Goal: Task Accomplishment & Management: Use online tool/utility

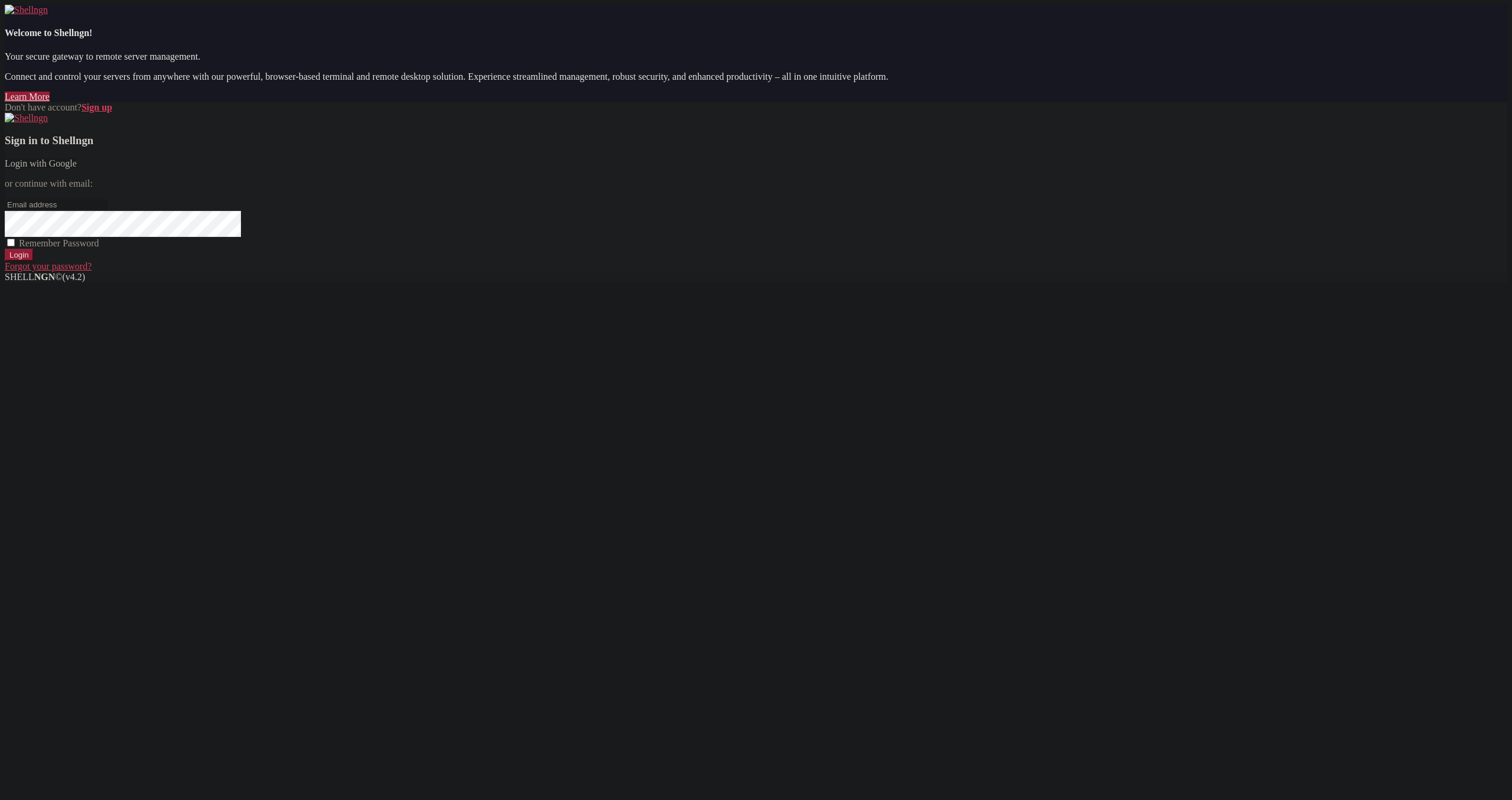
click at [77, 169] on link "Login with Google" at bounding box center [41, 163] width 72 height 10
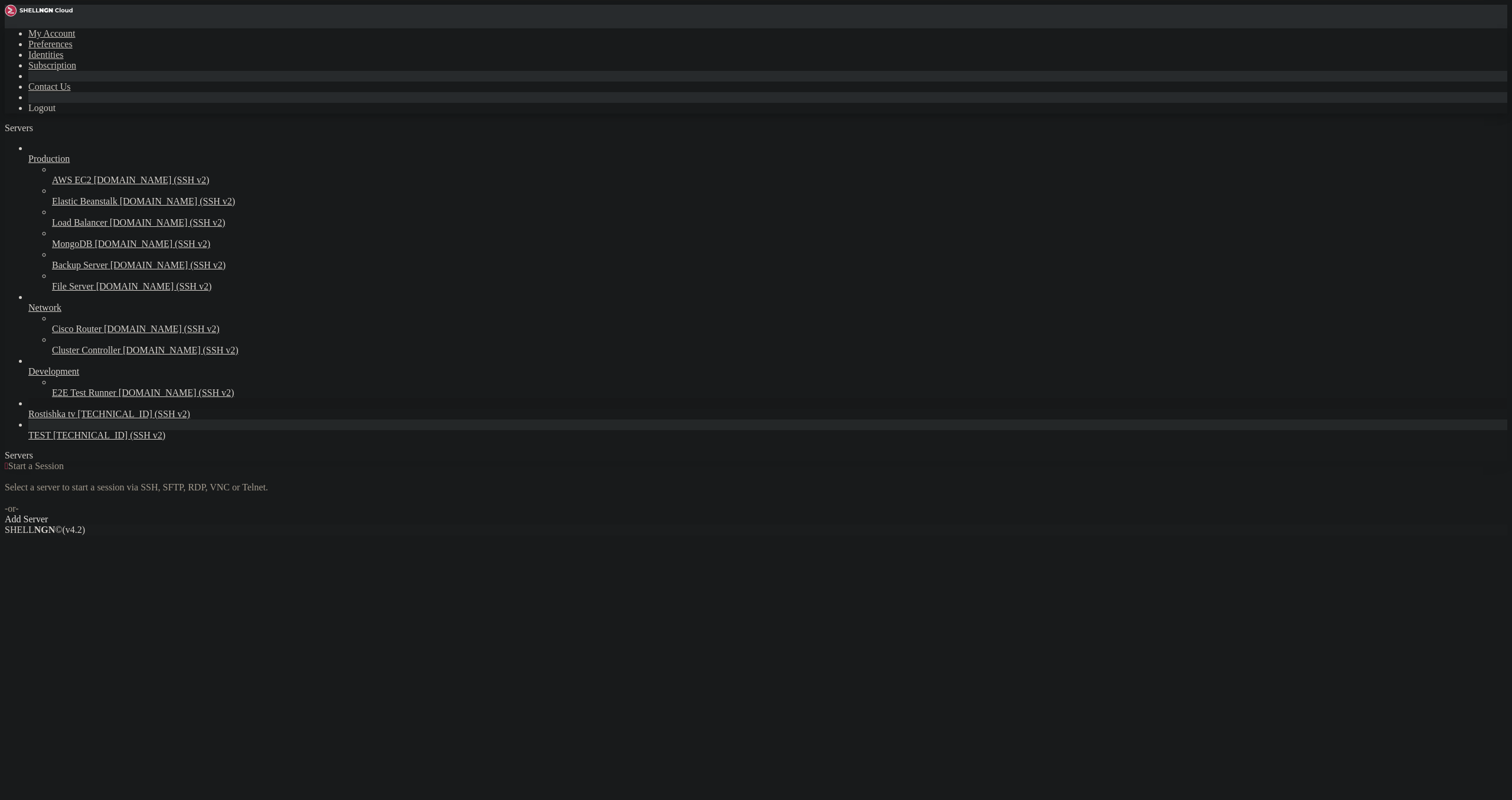
click at [78, 418] on span "[TECHNICAL_ID] (SSH v2)" at bounding box center [133, 414] width 113 height 10
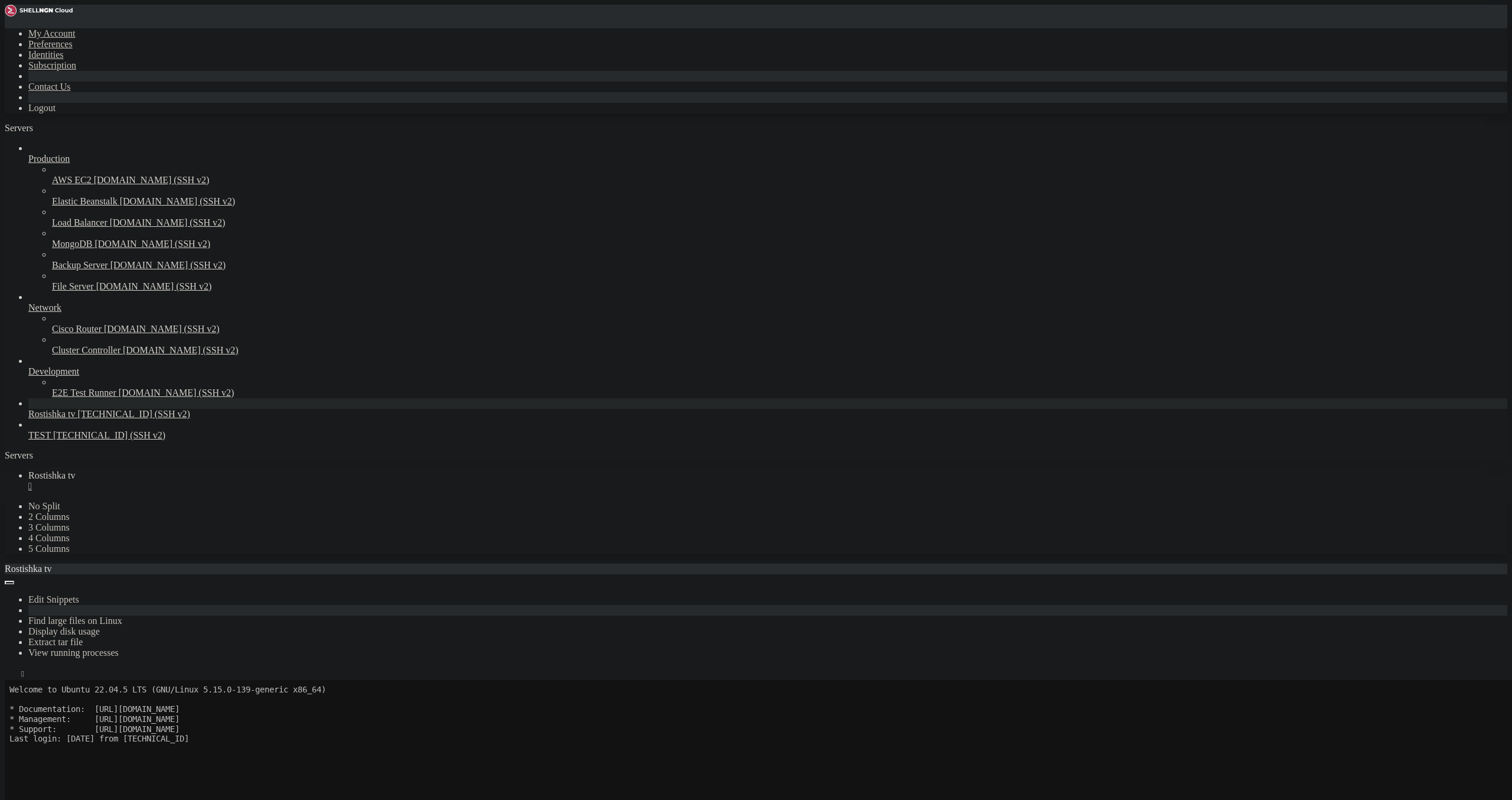
scroll to position [68, 0]
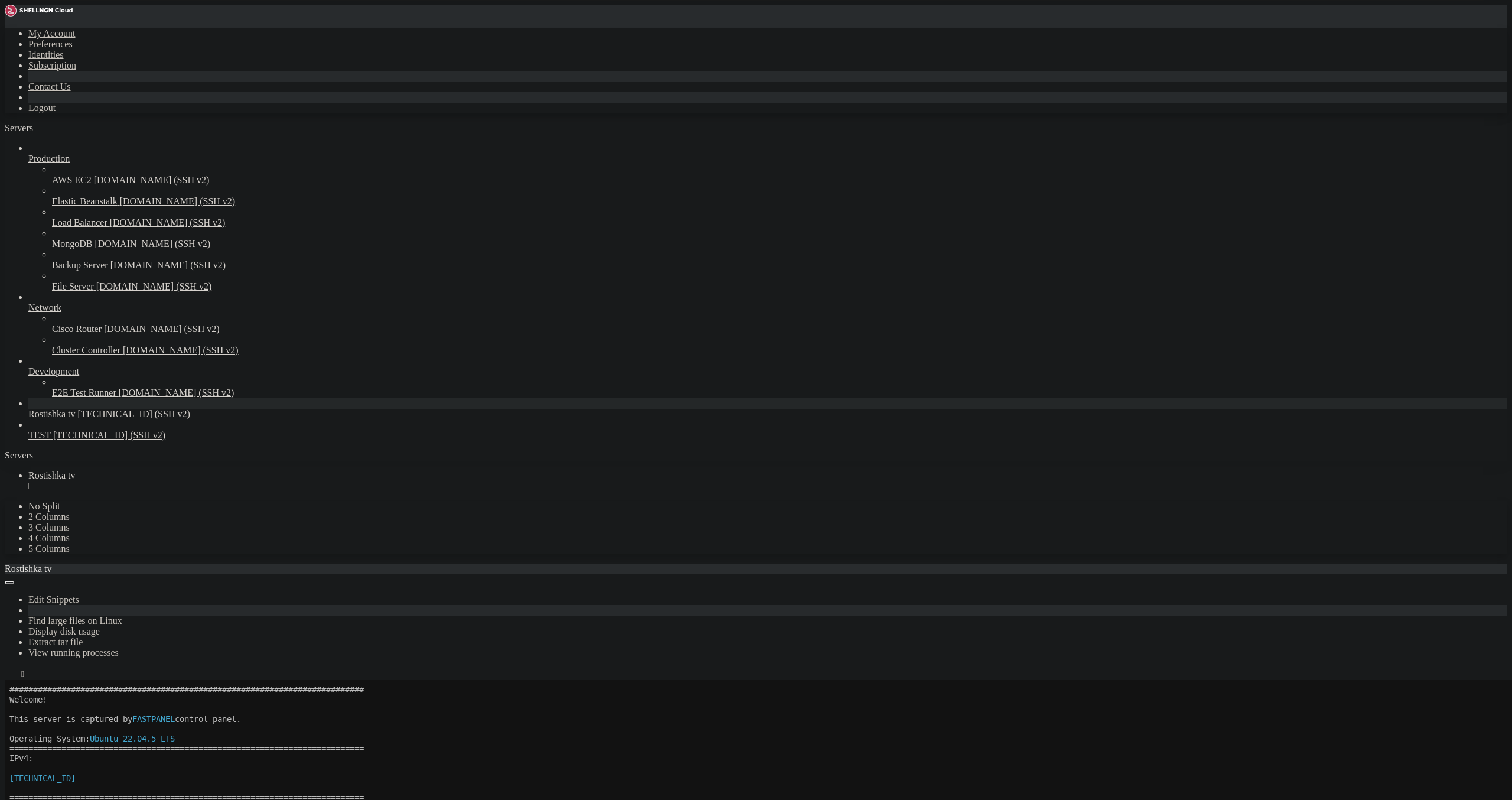
click at [196, 574] on div "Edit Snippets Find large files on Linux Display disk usage Extract tar file Vie…" at bounding box center [756, 627] width 1503 height 106
click at [9, 676] on icon "button" at bounding box center [9, 676] width 0 height 0
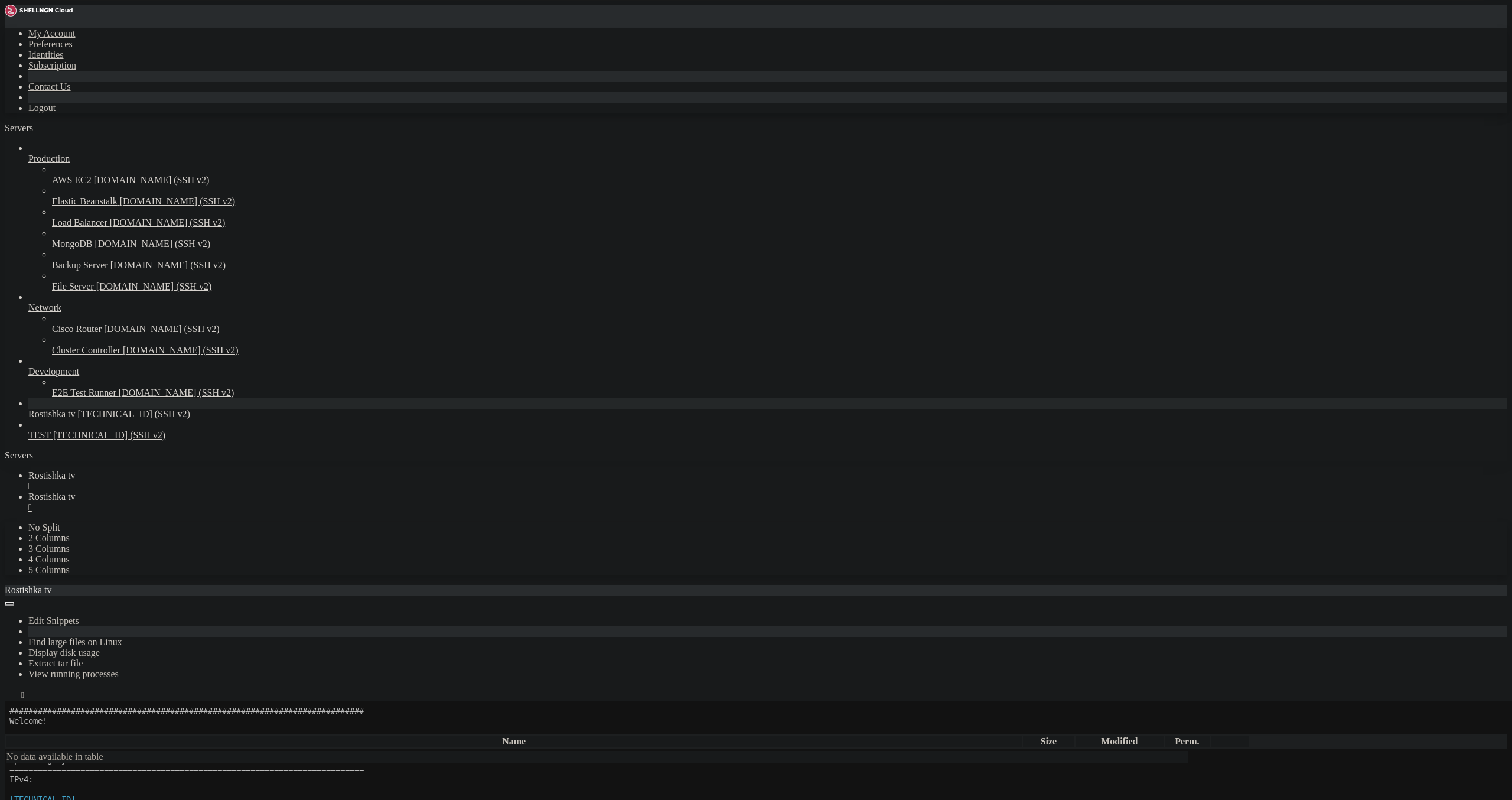
type input "/root"
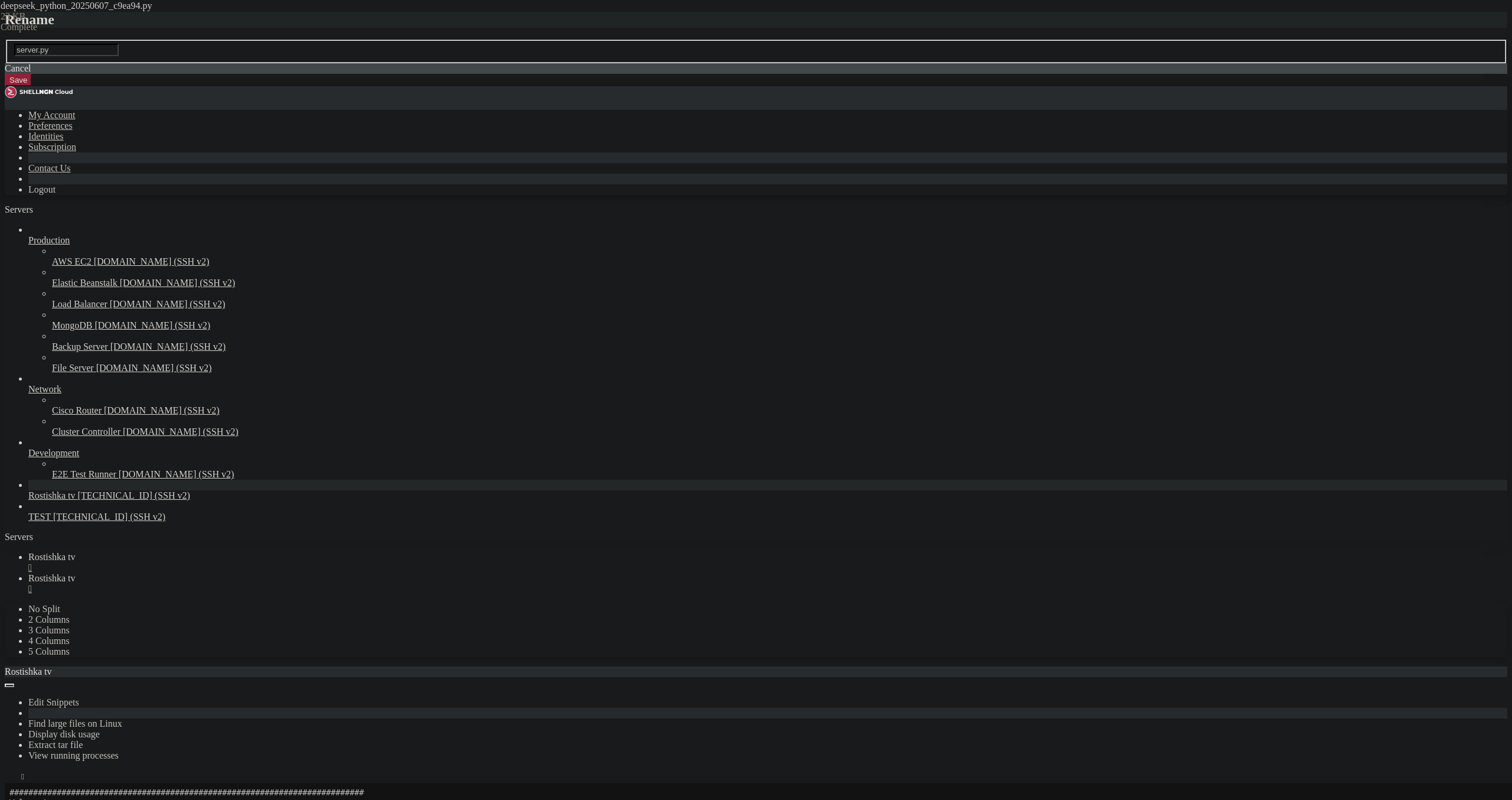
type input "server.py"
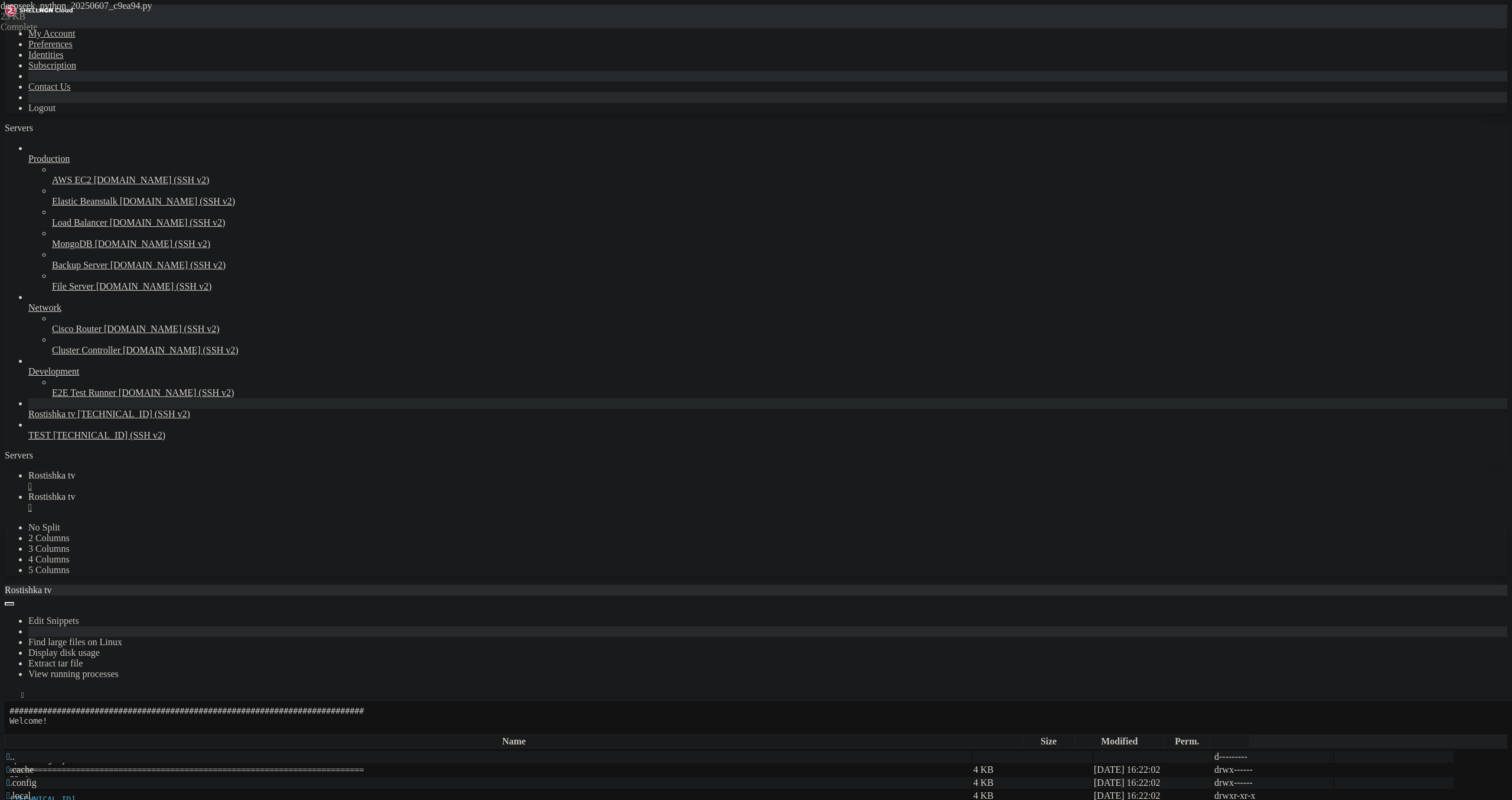
type textarea "[DOMAIN_NAME](debug=True, port=5000)"
drag, startPoint x: 177, startPoint y: 15, endPoint x: 178, endPoint y: 30, distance: 15.0
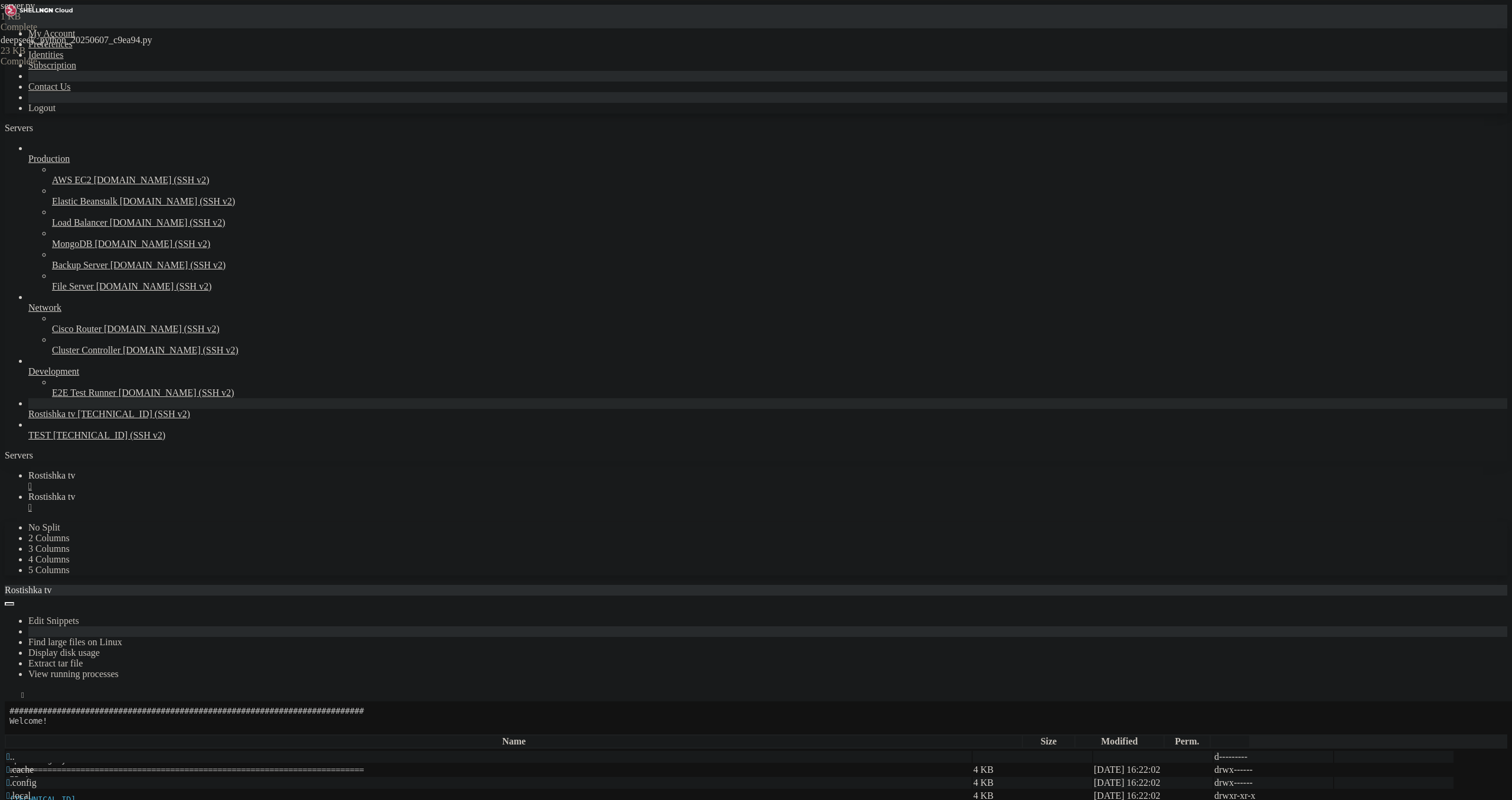
click at [76, 471] on span "Rostishka tv" at bounding box center [52, 475] width 47 height 10
drag, startPoint x: 614, startPoint y: 1372, endPoint x: 12, endPoint y: 1346, distance: 602.6
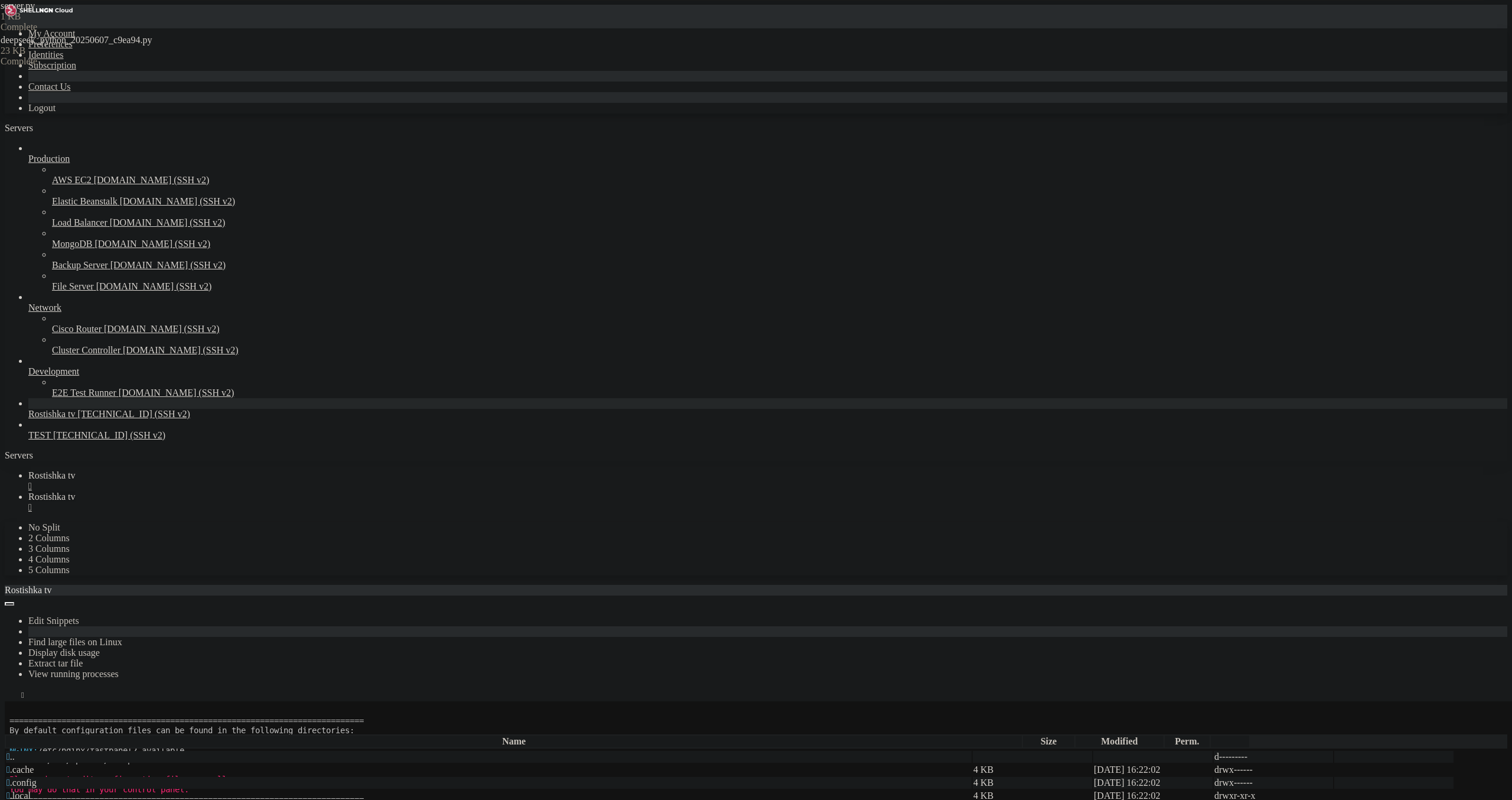
click at [259, 491] on link "Rostishka tv " at bounding box center [768, 502] width 1479 height 21
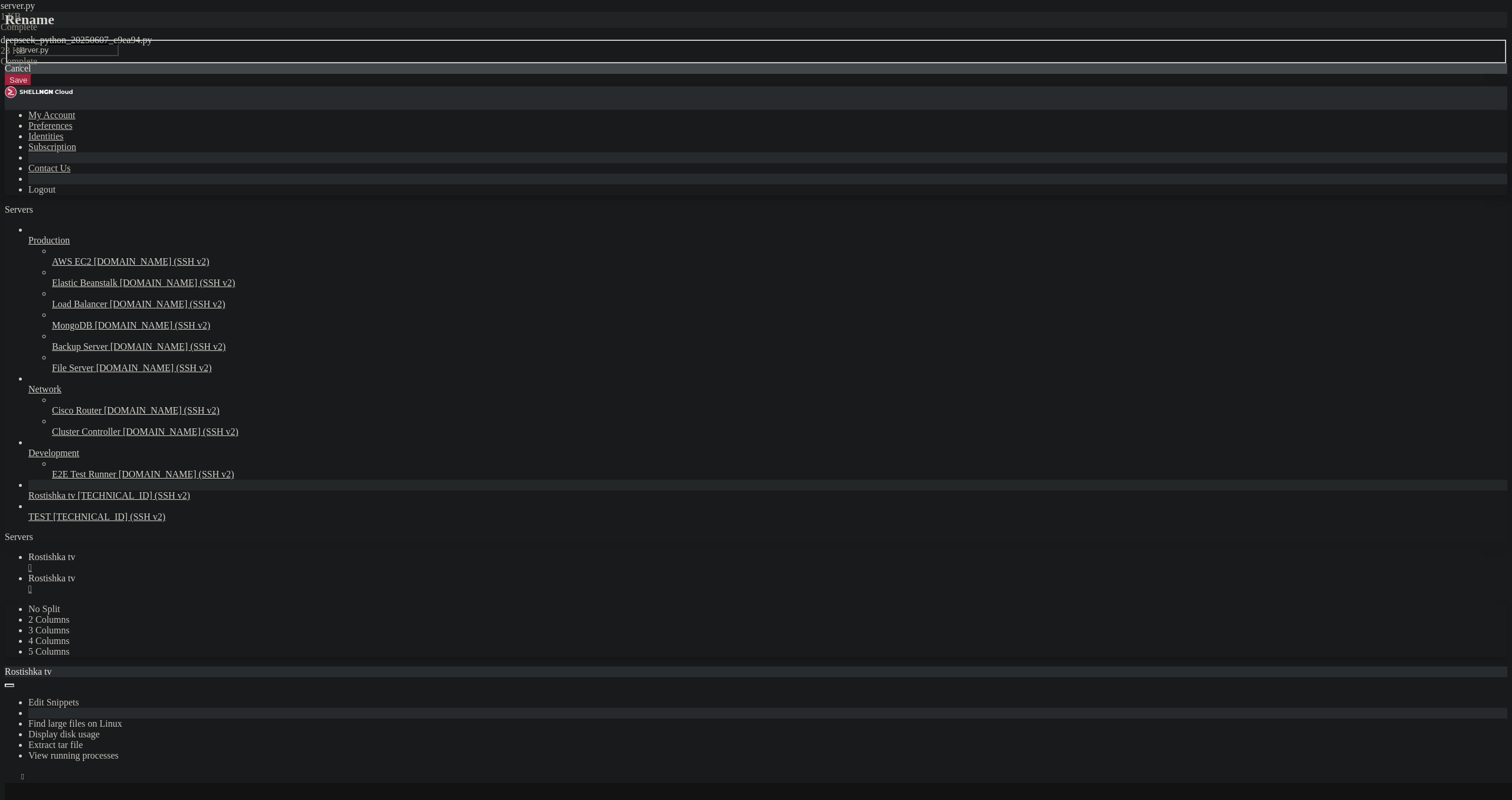
click at [32, 86] on button "Save" at bounding box center [18, 80] width 27 height 12
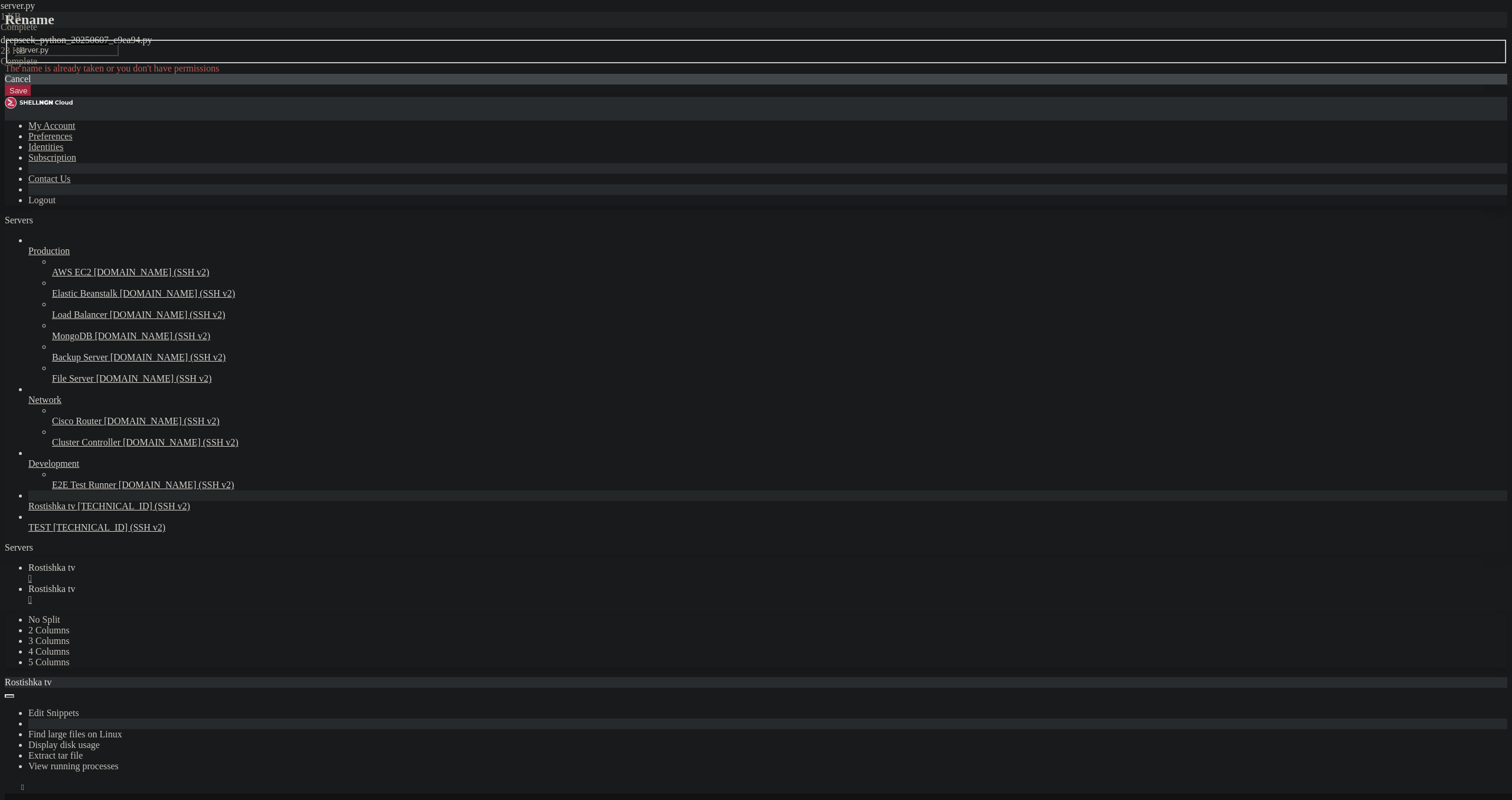
click at [32, 97] on button "Save" at bounding box center [18, 90] width 27 height 12
drag, startPoint x: 863, startPoint y: 356, endPoint x: 877, endPoint y: 346, distance: 17.2
click at [5, 40] on link at bounding box center [5, 40] width 0 height 0
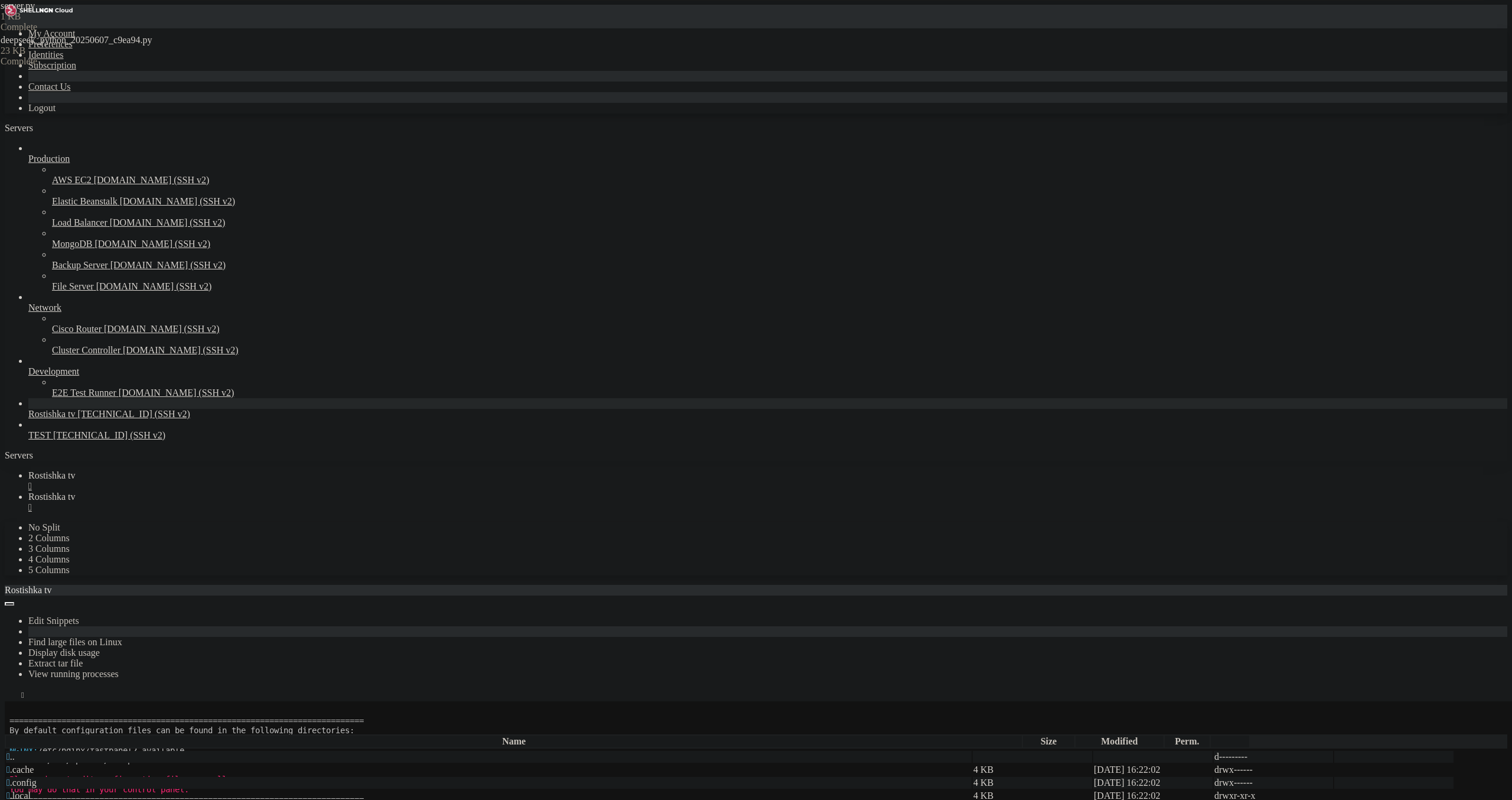
paste textarea "[DOMAIN_NAME](debug=True, port=5000)"
type textarea "[DOMAIN_NAME](debug=True, port=5000)"
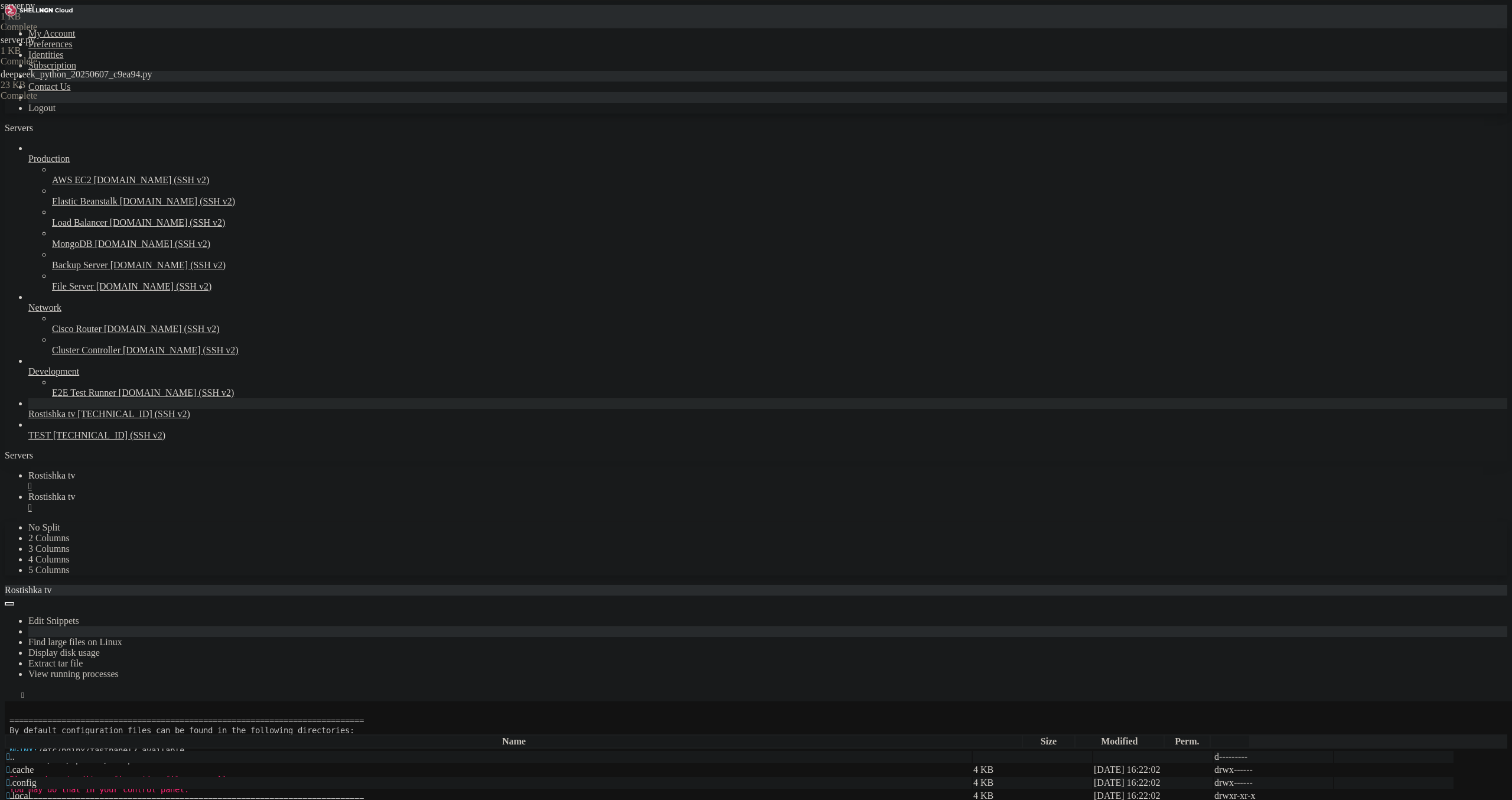
click at [76, 471] on span "Rostishka tv" at bounding box center [52, 475] width 47 height 10
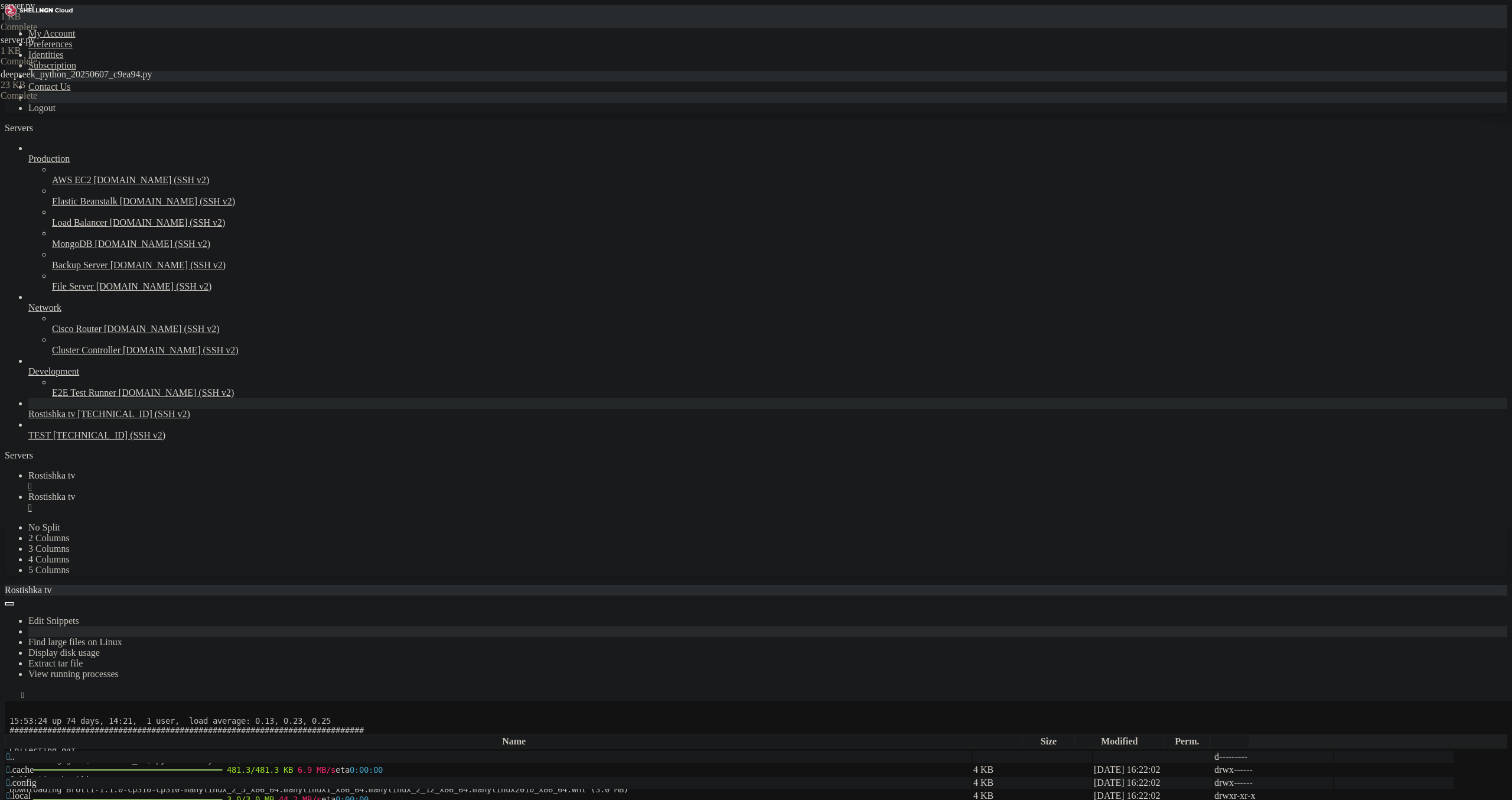
scroll to position [265, 0]
drag, startPoint x: 111, startPoint y: 1368, endPoint x: 128, endPoint y: 1370, distance: 17.1
drag, startPoint x: 118, startPoint y: 1369, endPoint x: 159, endPoint y: 1372, distance: 41.1
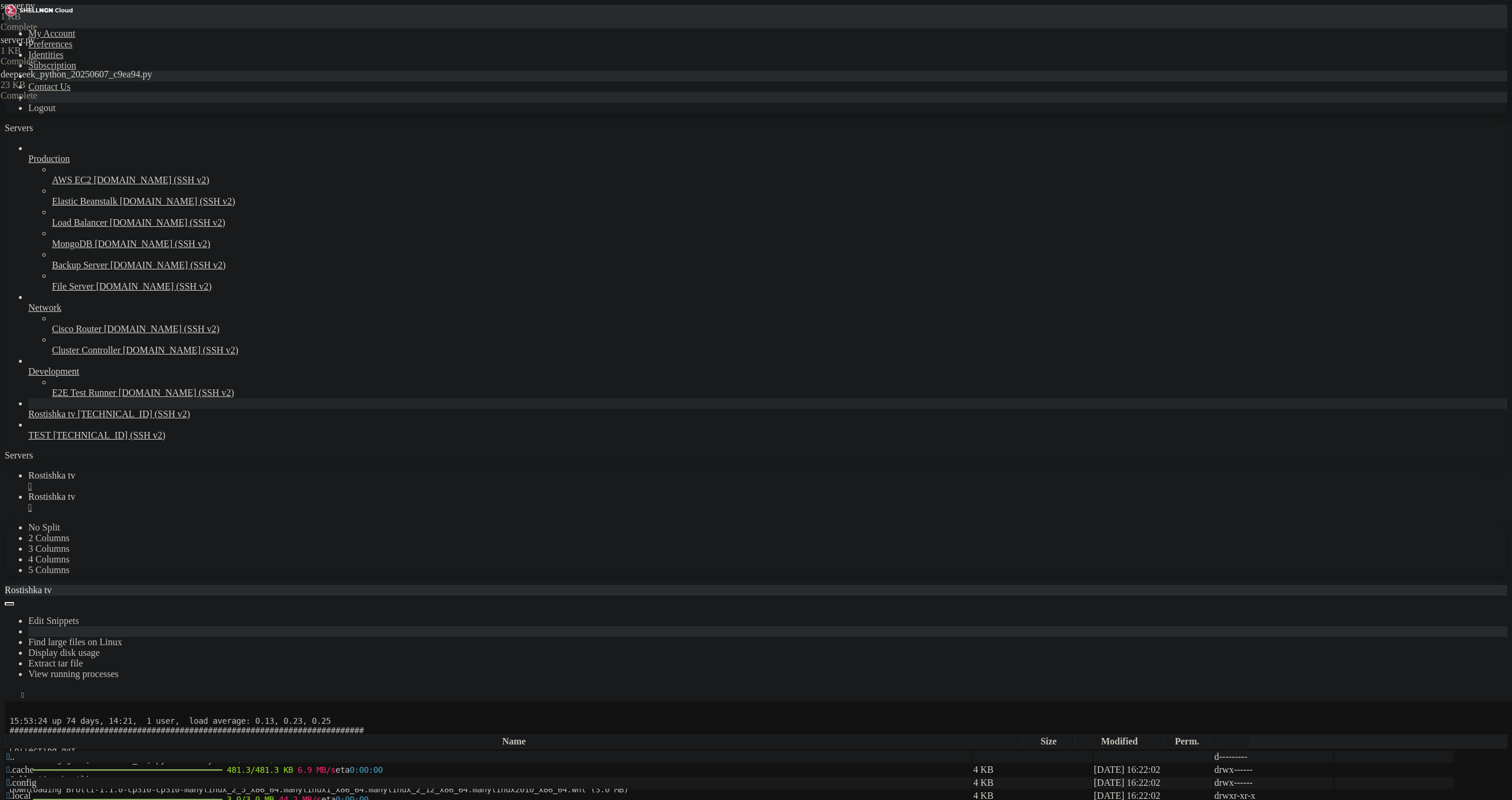
copy x-row "[URL]:"
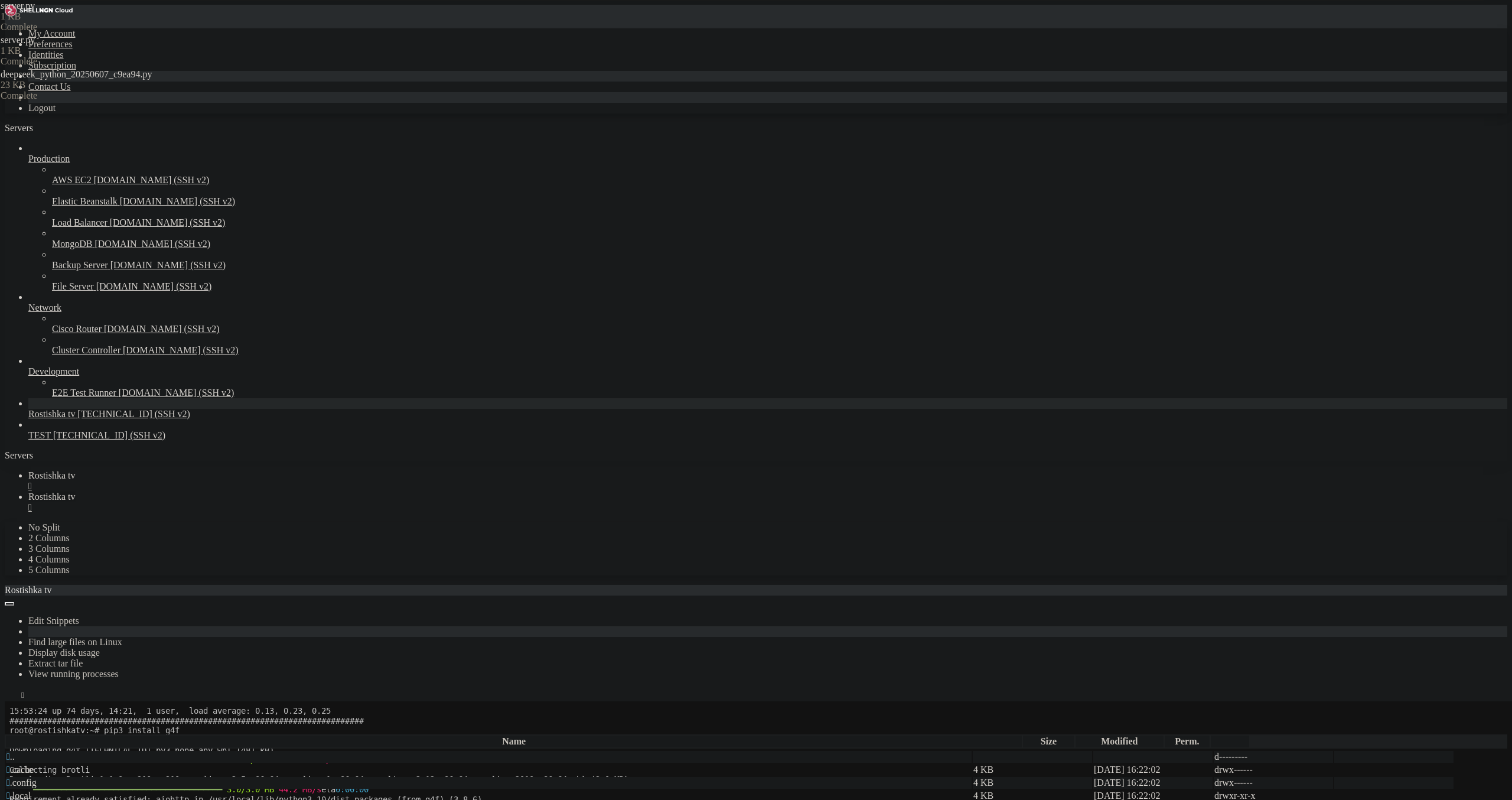
click at [76, 491] on span "Rostishka tv" at bounding box center [52, 496] width 47 height 10
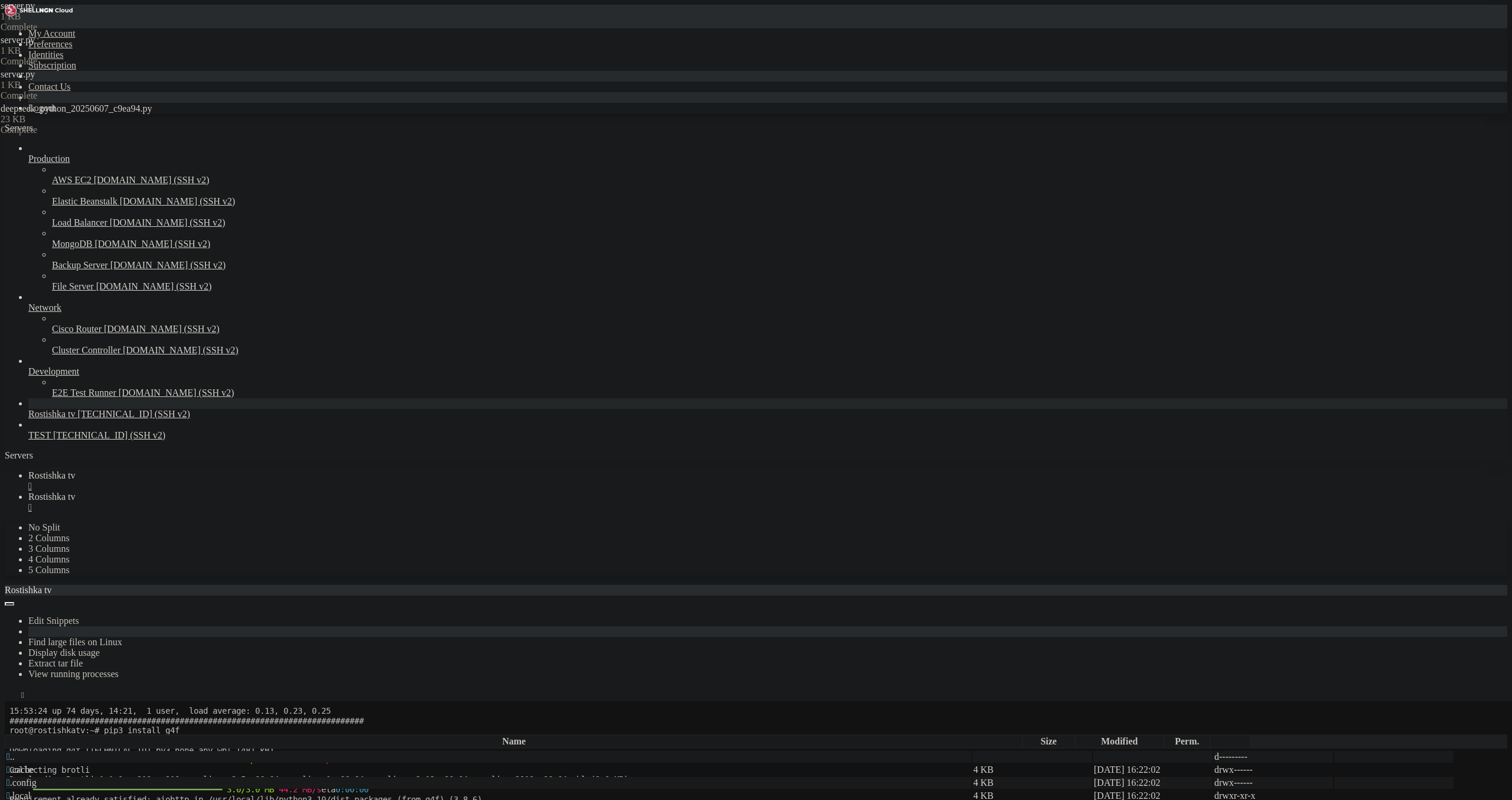
type textarea "model_name = data.get('model')"
click at [315, 502] on div "" at bounding box center [768, 507] width 1479 height 10
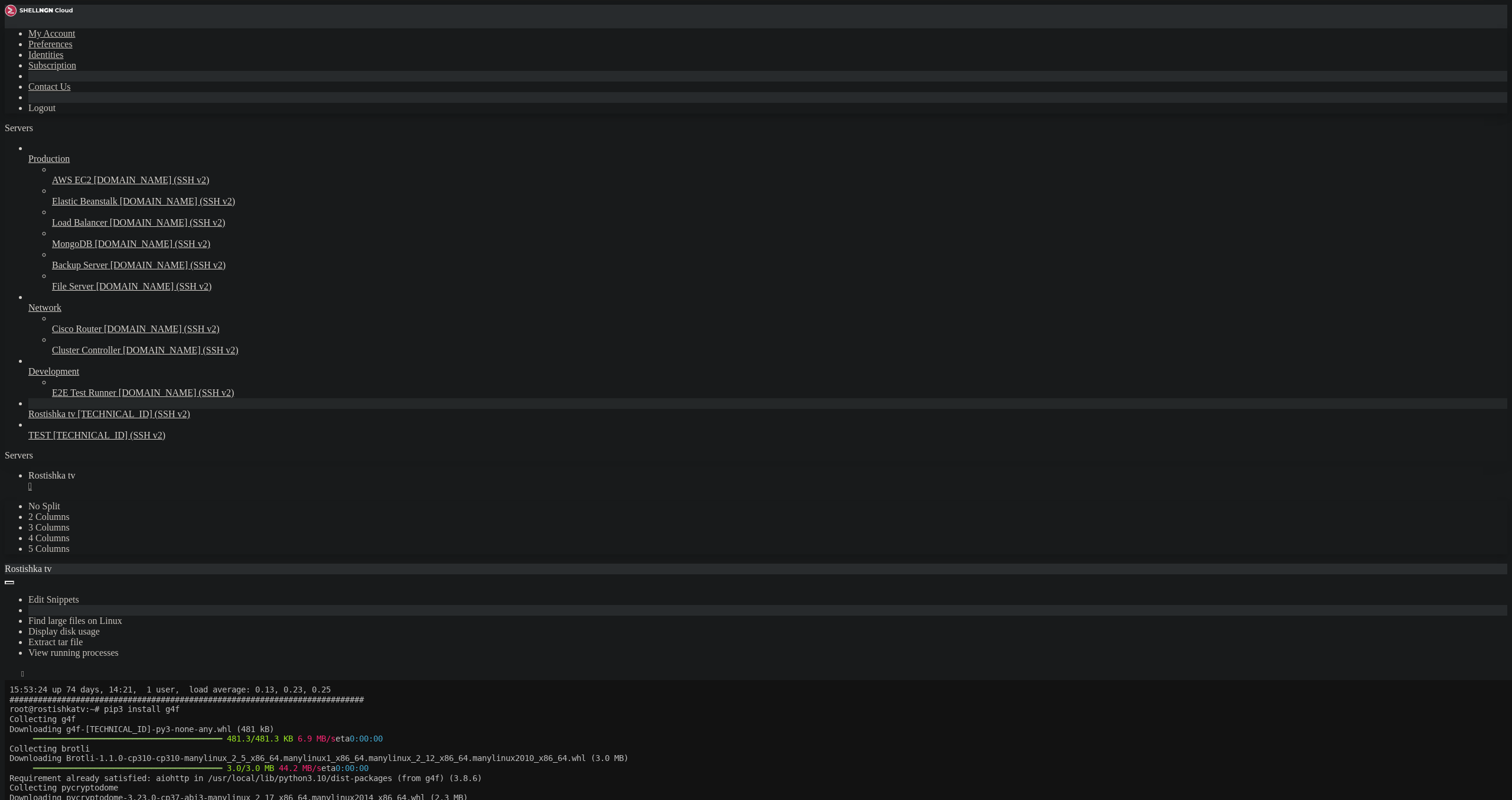
scroll to position [285, 0]
drag, startPoint x: 110, startPoint y: 1289, endPoint x: 209, endPoint y: 1287, distance: 99.0
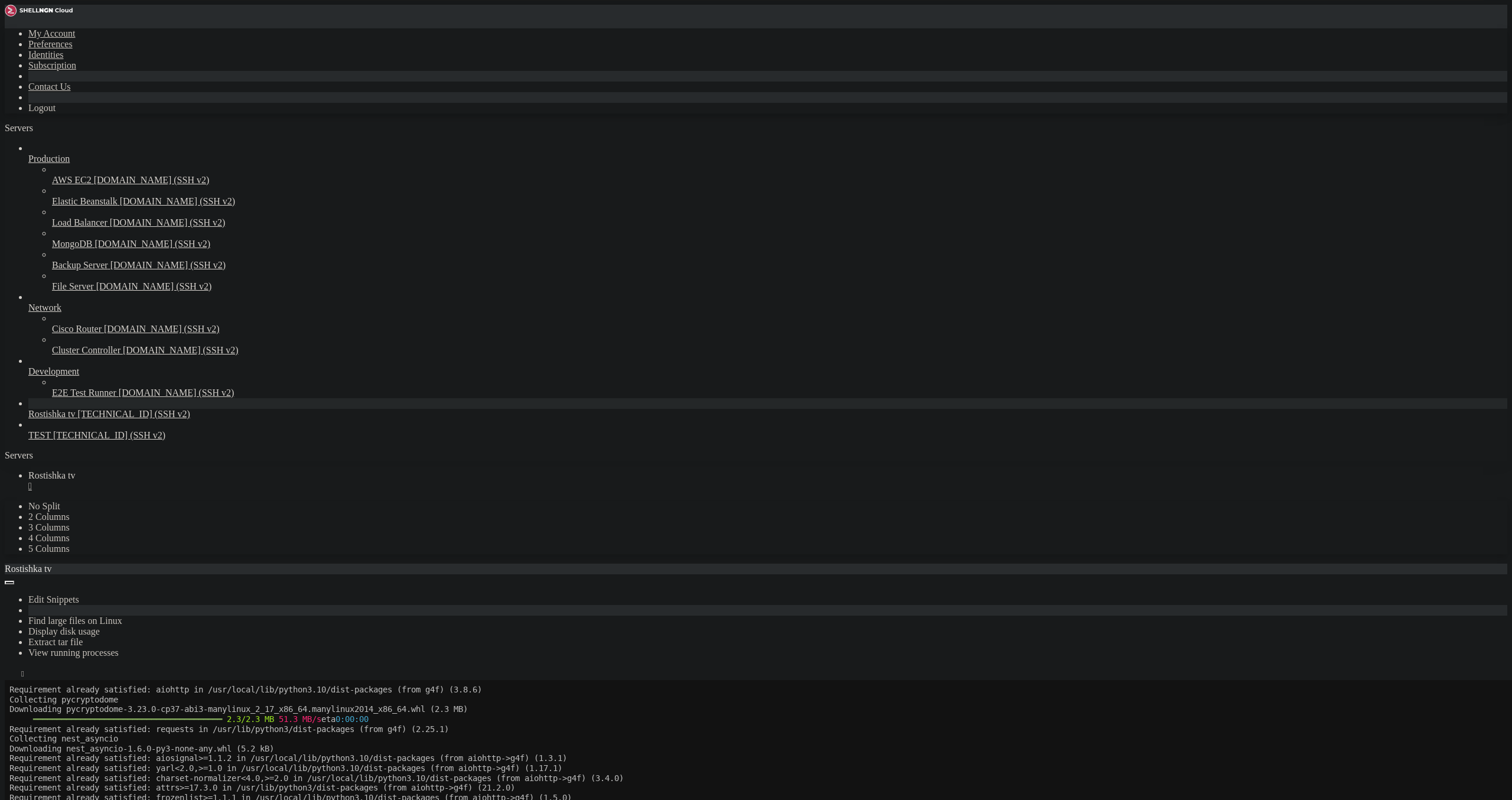
scroll to position [383, 0]
click at [9, 676] on icon "button" at bounding box center [9, 676] width 0 height 0
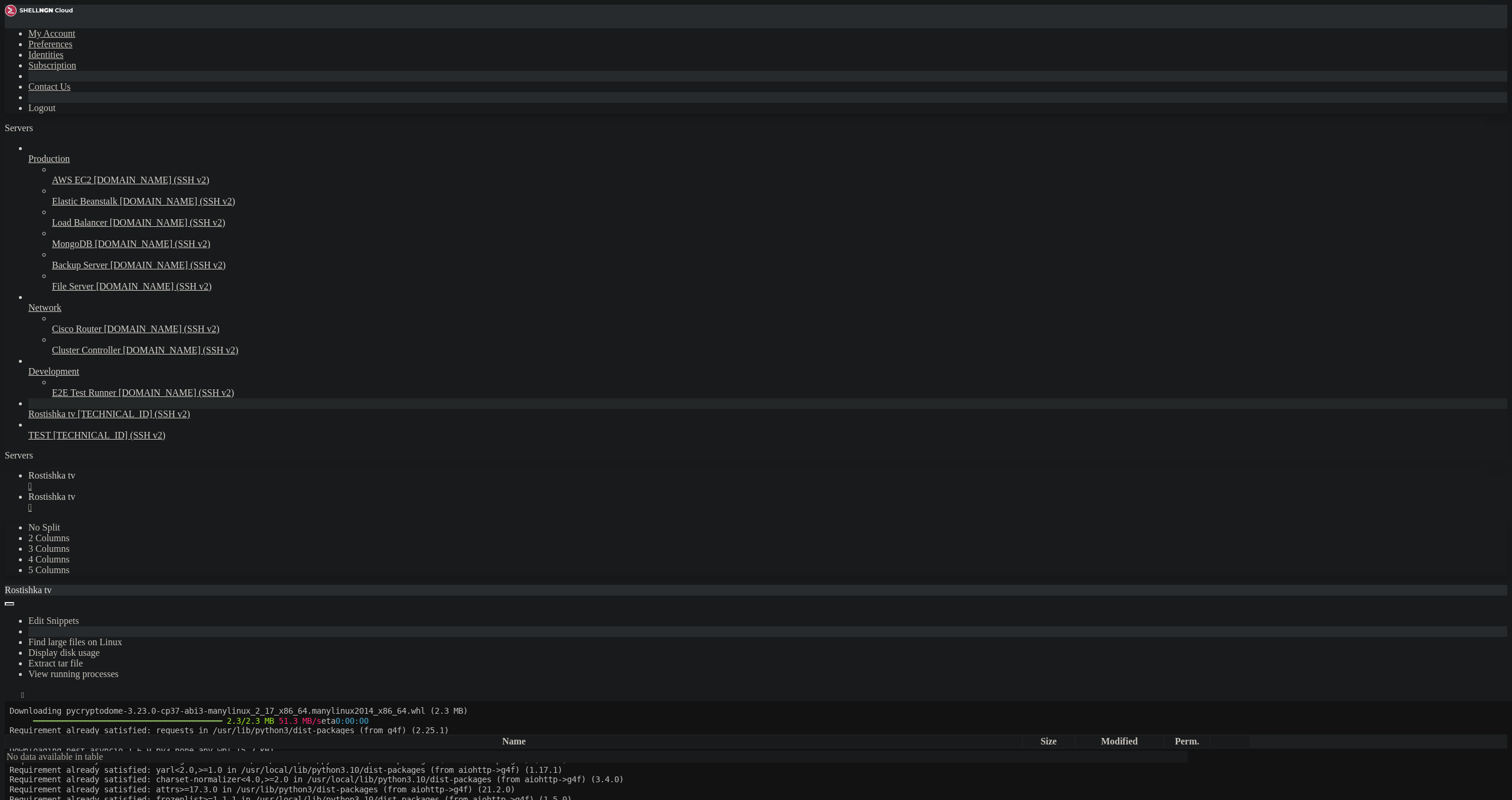
type input "/root"
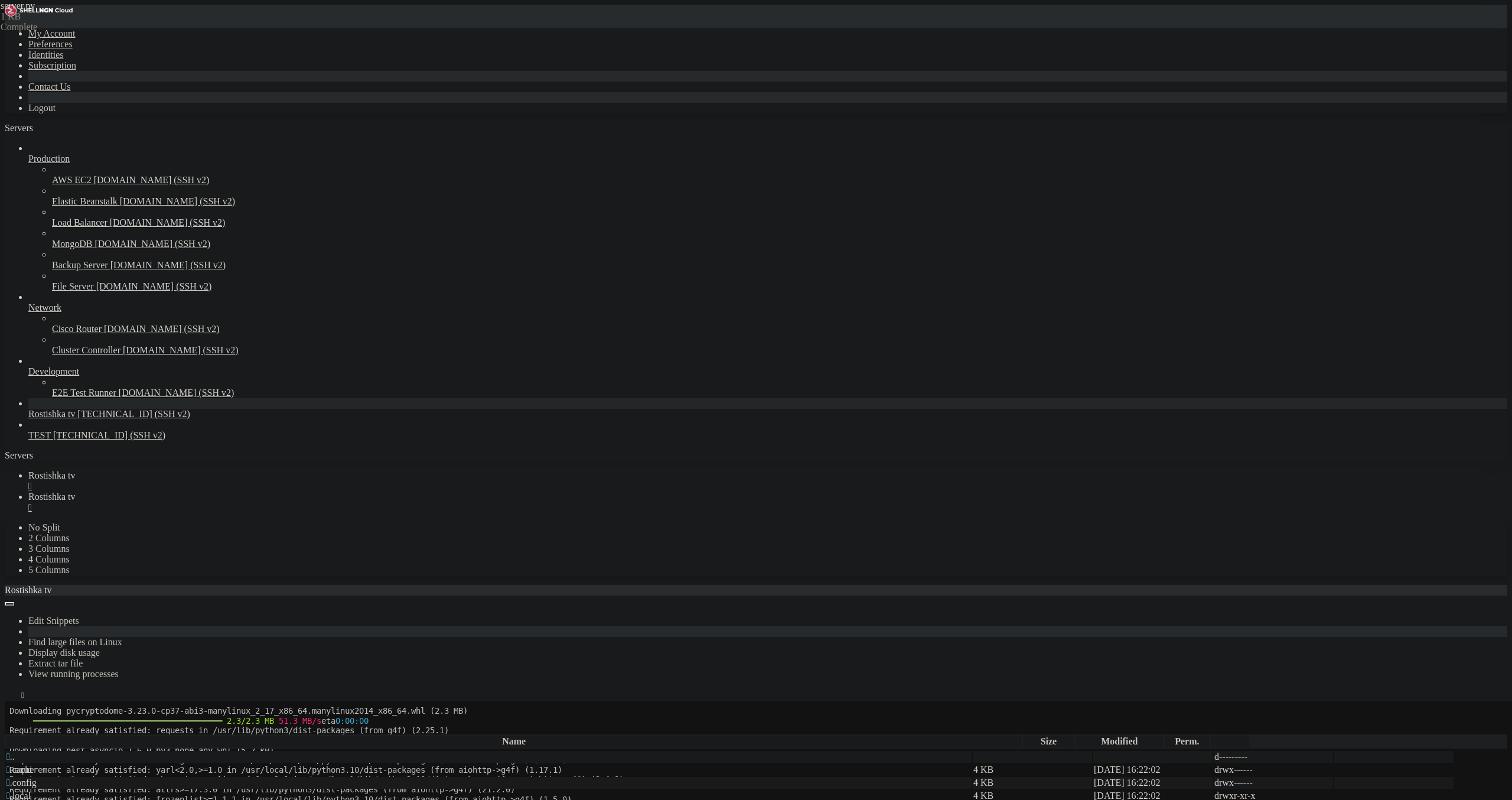
type textarea "[DOMAIN_NAME](debug=True, port=8000)"
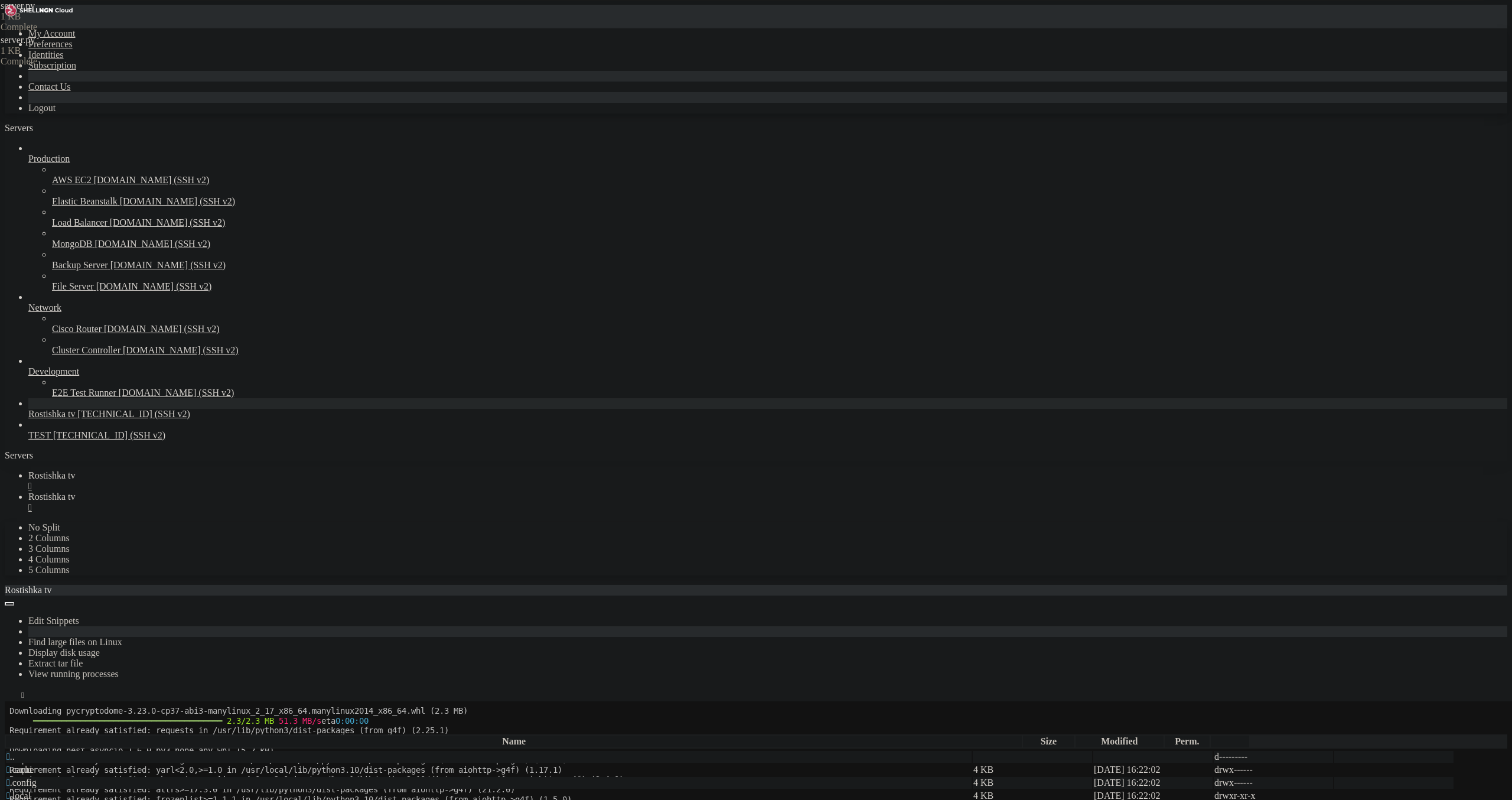
type textarea "[DOMAIN_NAME](debug=True, port=8080)"
click at [198, 471] on link "Rostishka tv " at bounding box center [768, 481] width 1479 height 21
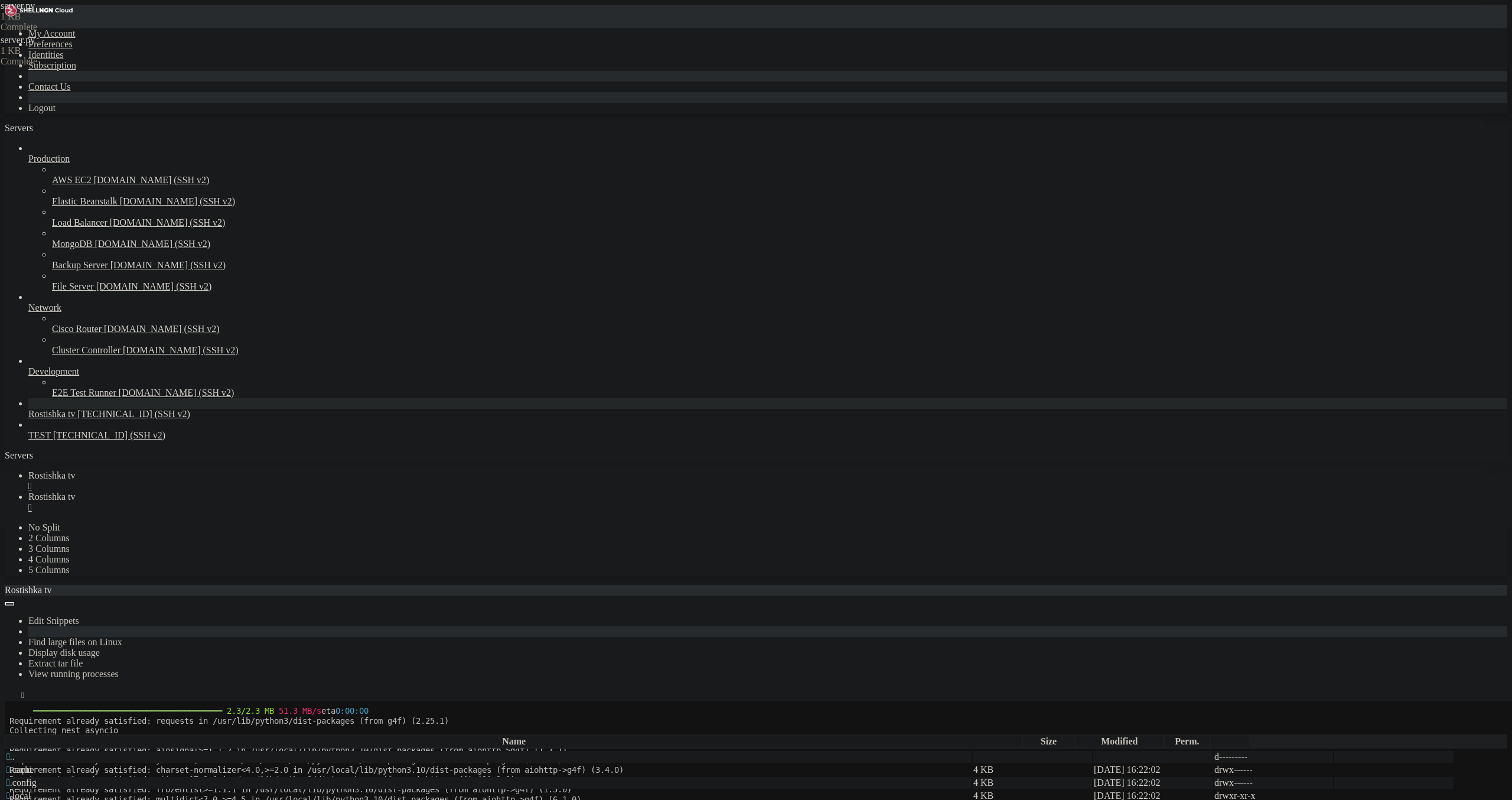
scroll to position [402, 0]
drag, startPoint x: 120, startPoint y: 1400, endPoint x: 204, endPoint y: 1400, distance: 84.0
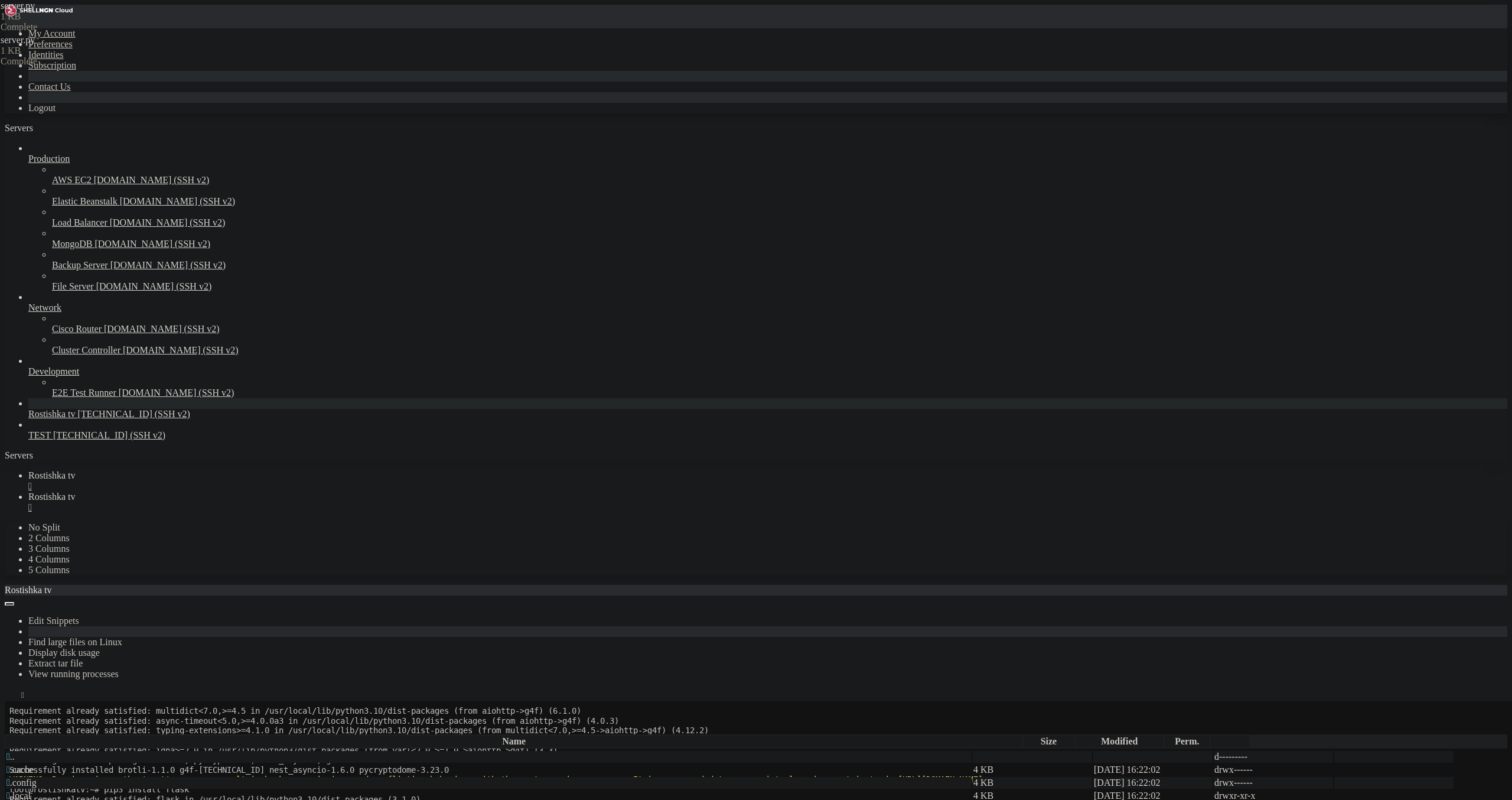
scroll to position [501, 0]
click at [276, 491] on link "Rostishka tv " at bounding box center [768, 502] width 1479 height 21
drag, startPoint x: 241, startPoint y: 524, endPoint x: 237, endPoint y: 519, distance: 6.4
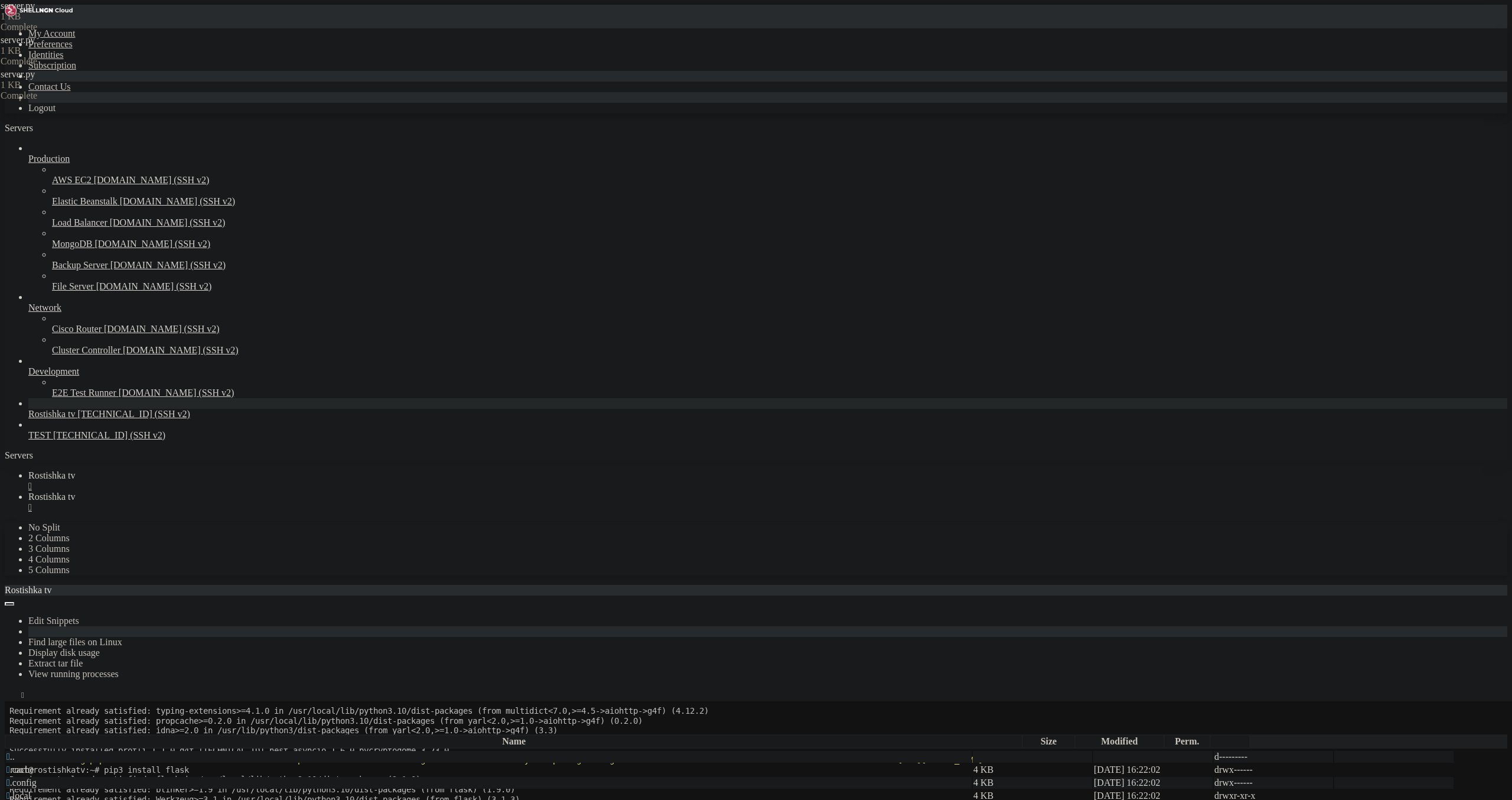
type textarea "if __name__ == '__main__': [DOMAIN_NAME](debug=True, port=8080)"
click at [311, 502] on div "" at bounding box center [768, 507] width 1479 height 10
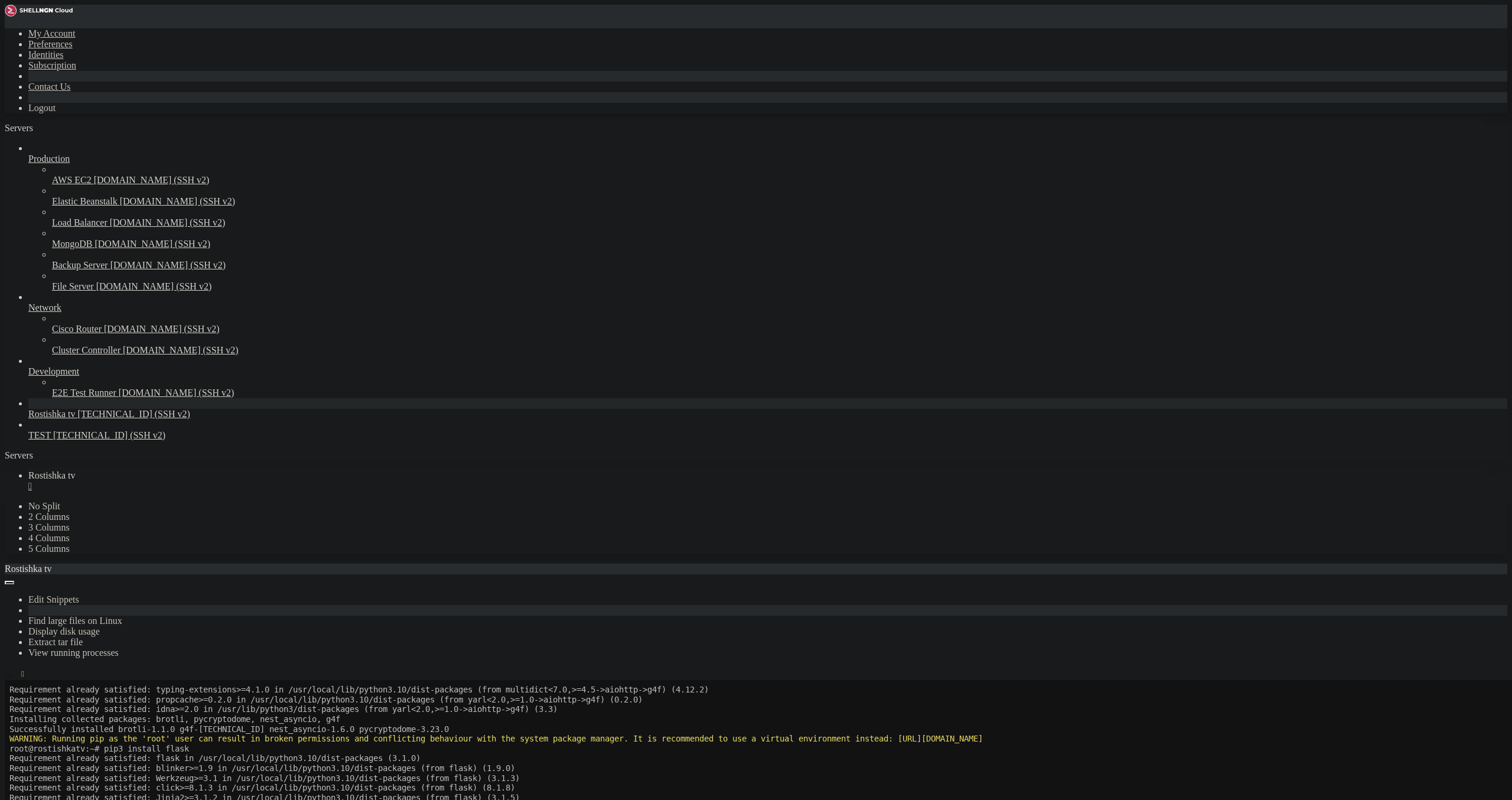
click at [9, 676] on icon "button" at bounding box center [9, 676] width 0 height 0
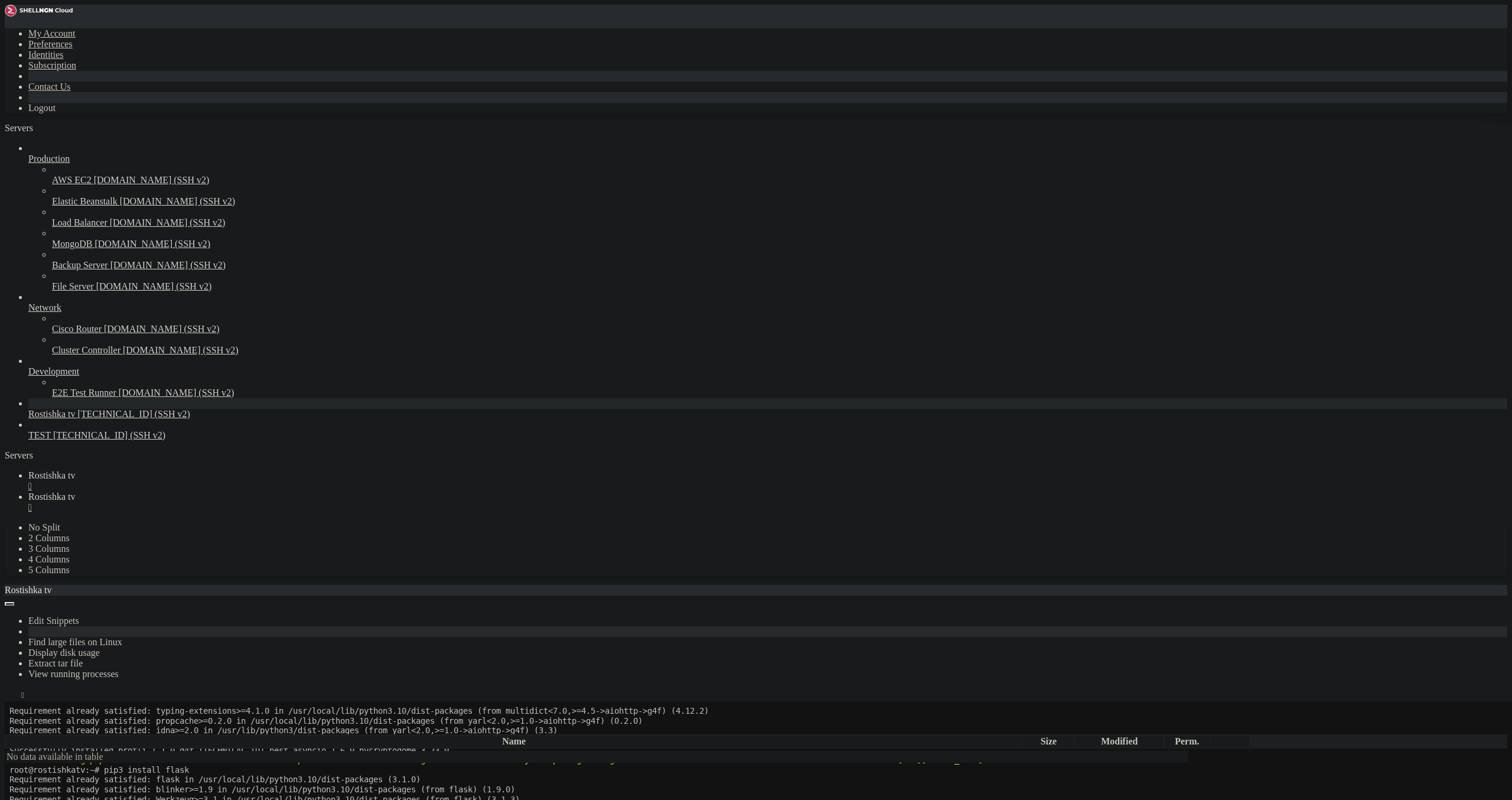
type input "/root"
click at [42, 440] on span "TEST" at bounding box center [40, 435] width 23 height 10
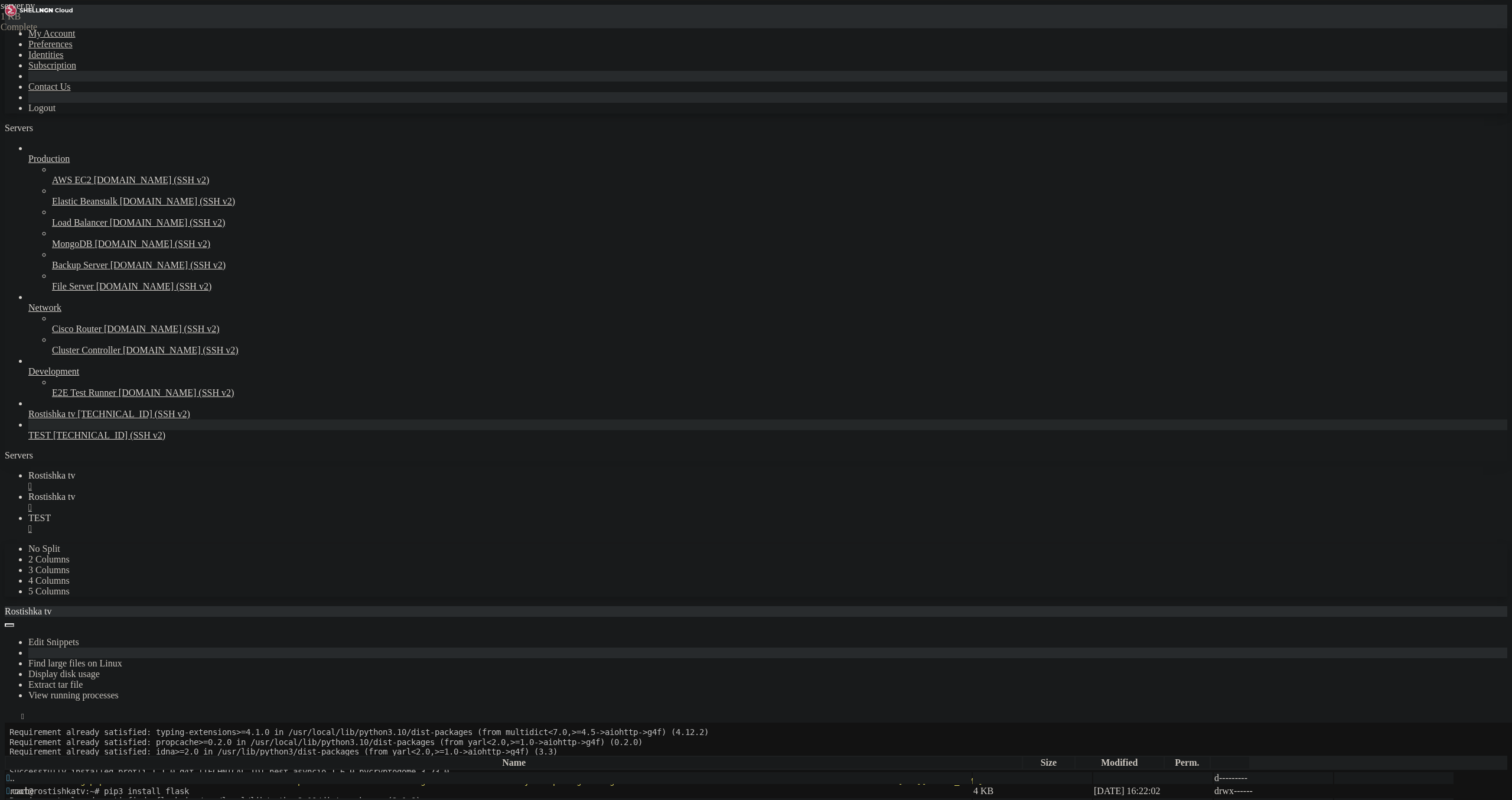
scroll to position [0, 0]
click at [224, 481] on div "" at bounding box center [768, 486] width 1479 height 10
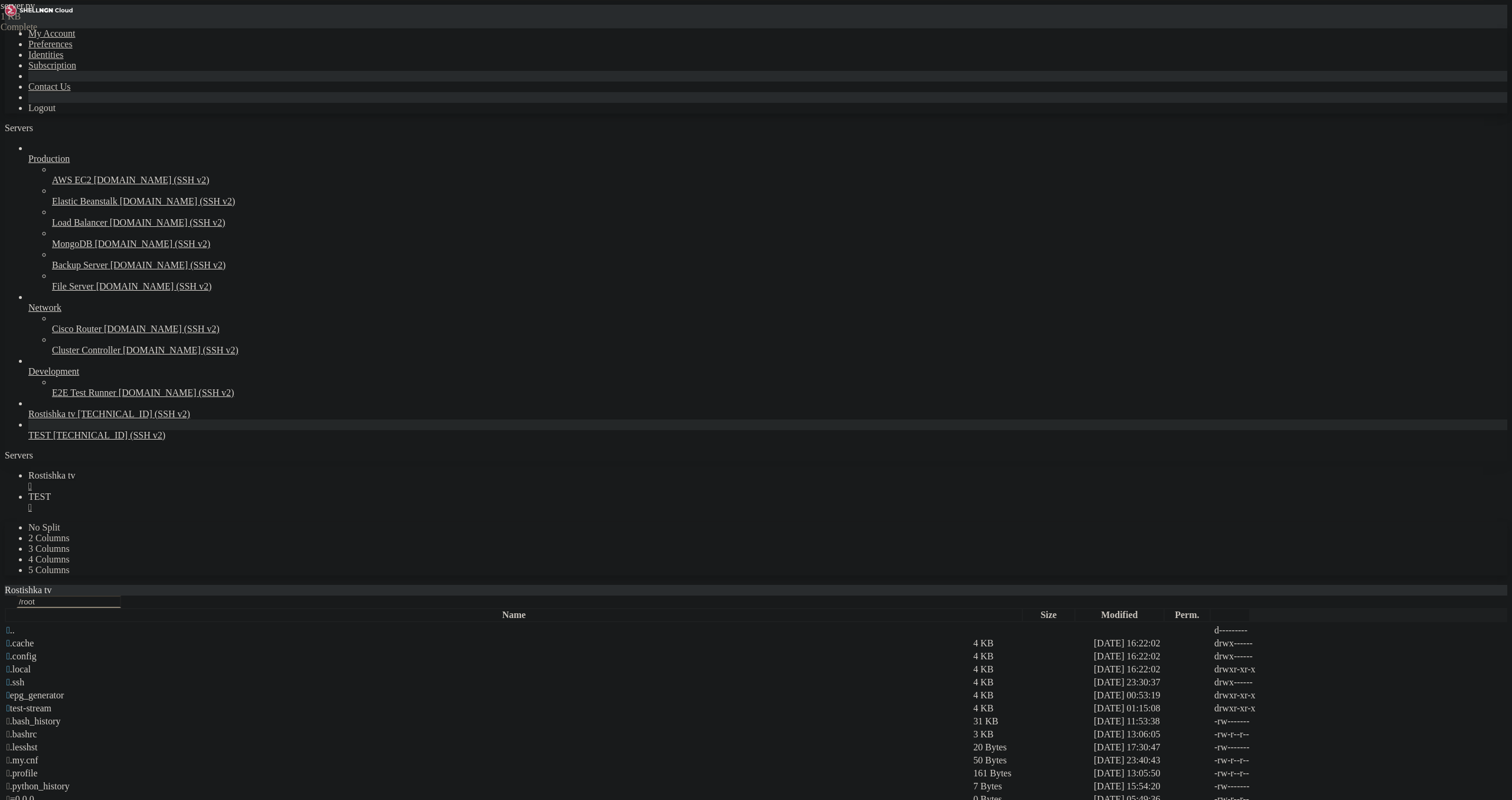
click at [225, 481] on div "" at bounding box center [768, 486] width 1479 height 10
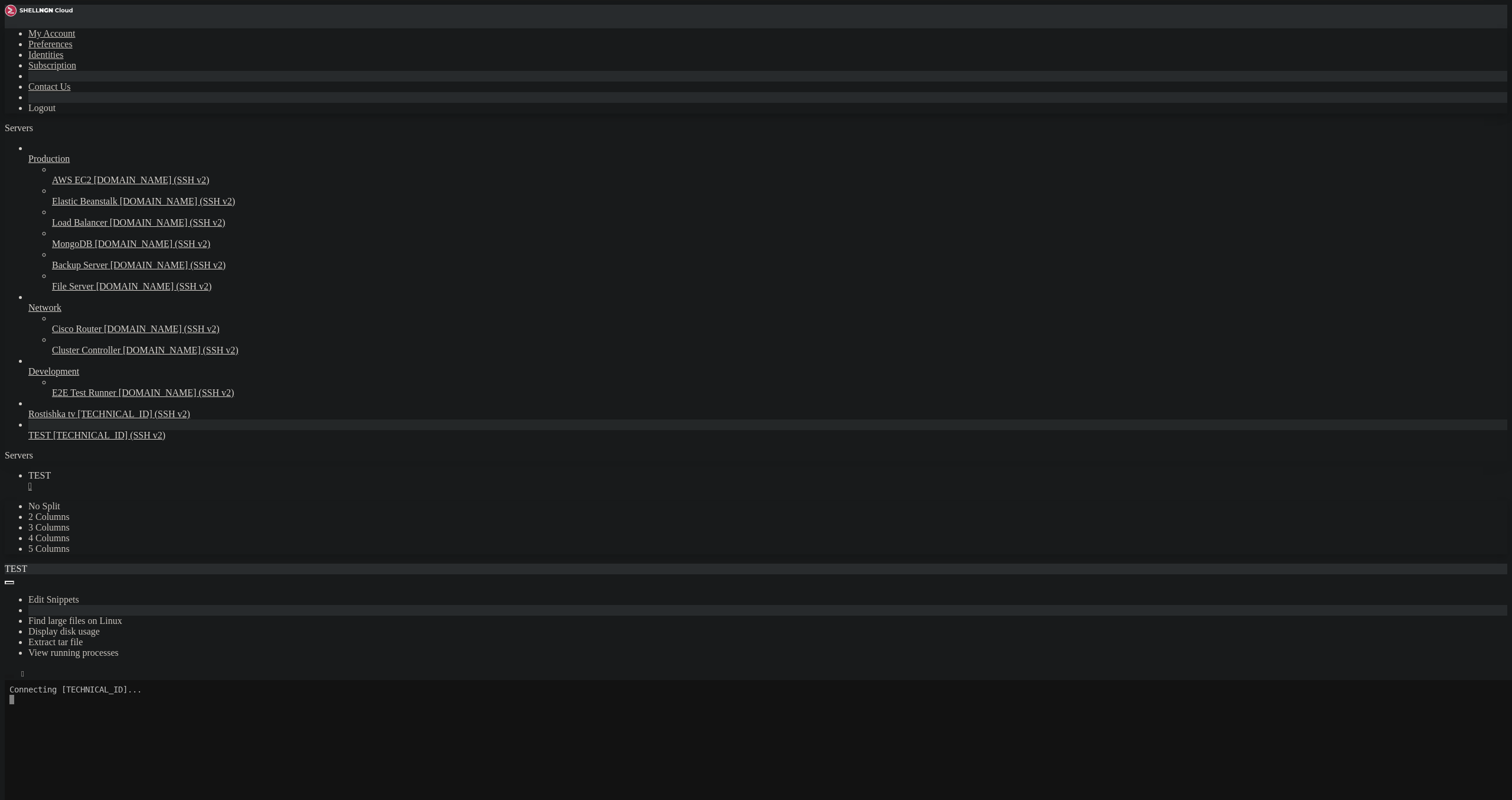
scroll to position [68, 0]
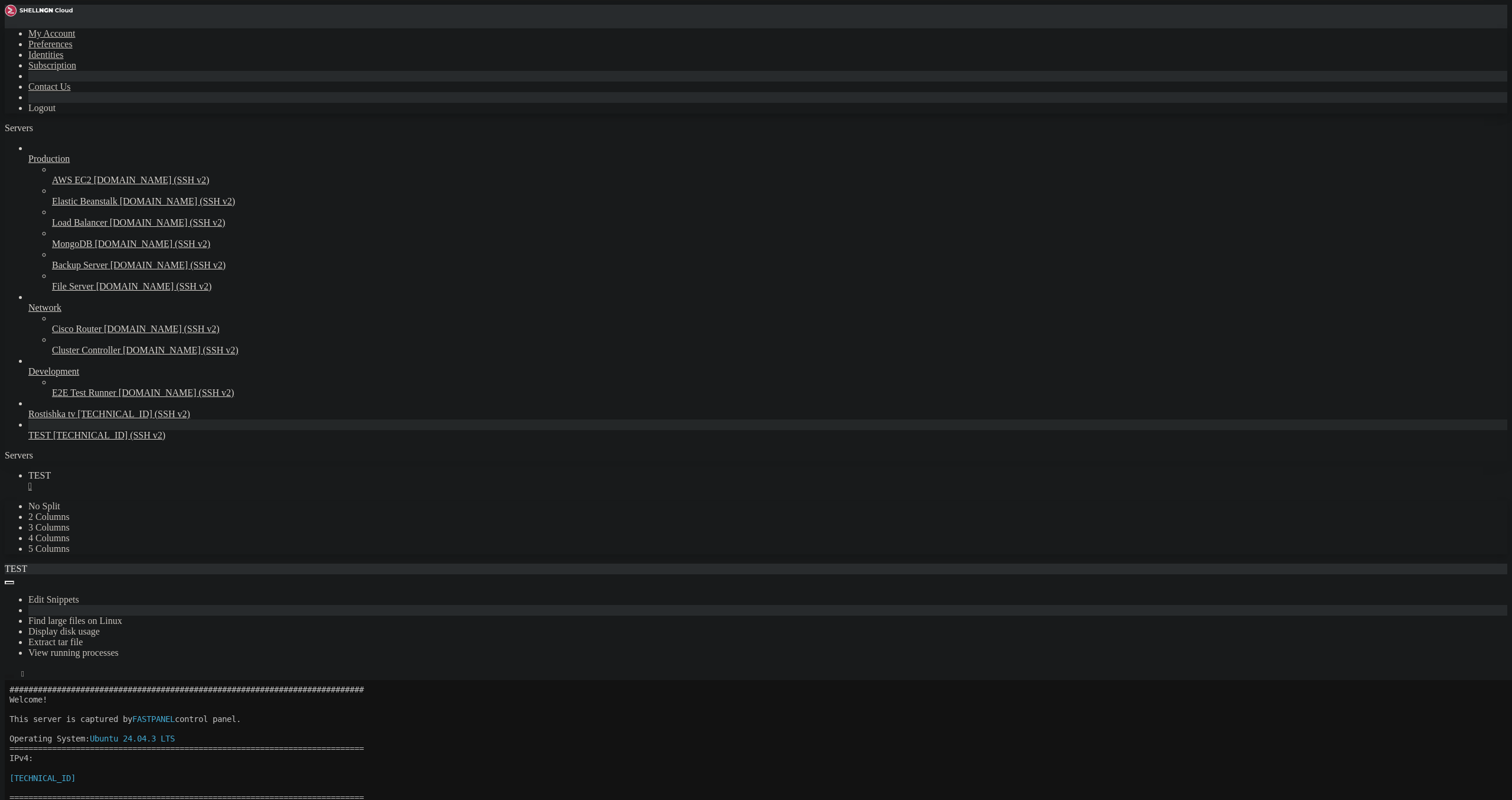
click at [9, 676] on icon "button" at bounding box center [9, 676] width 0 height 0
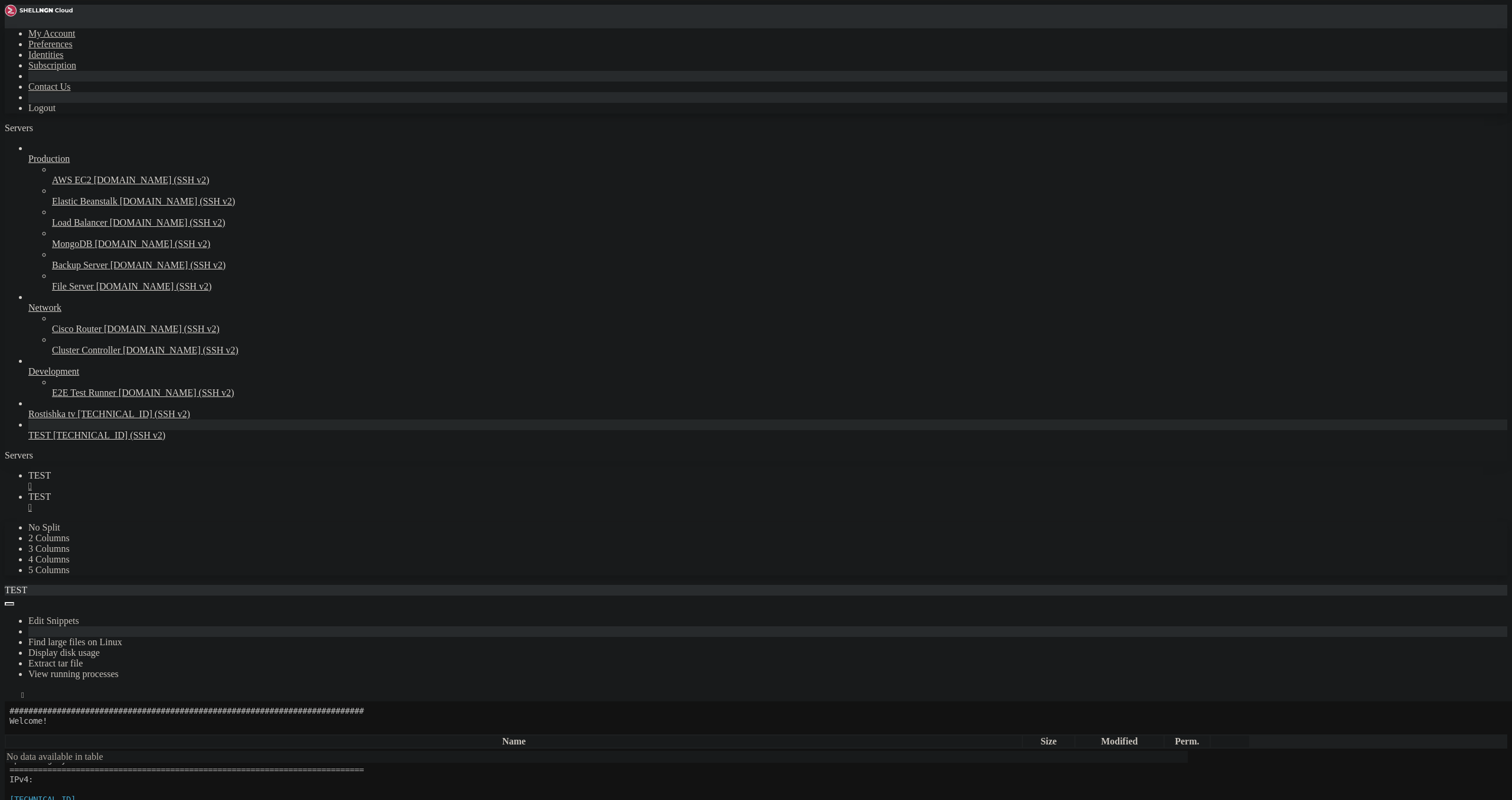
type input "/root"
click at [51, 471] on span "TEST" at bounding box center [40, 475] width 23 height 10
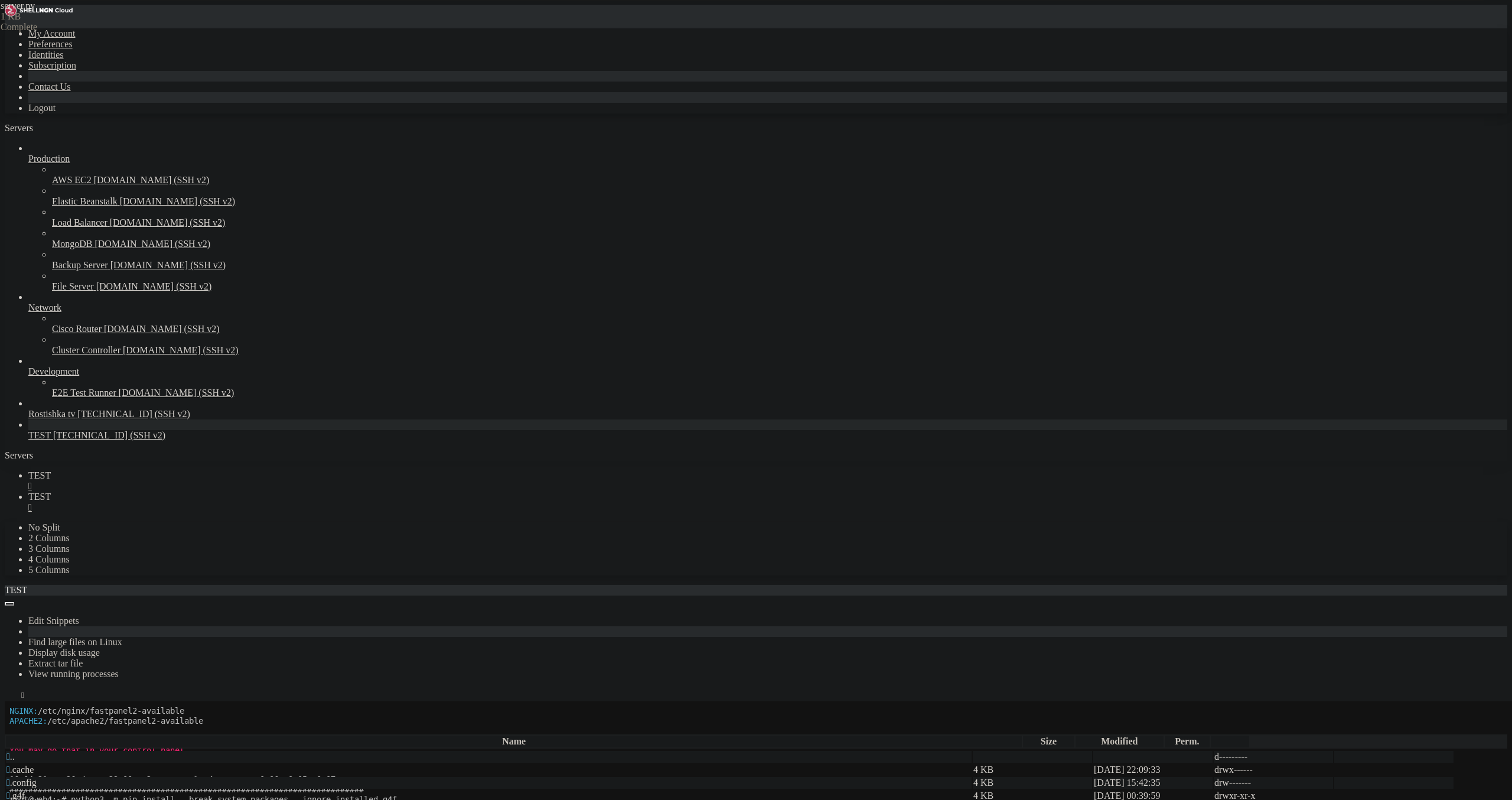
scroll to position [236, 0]
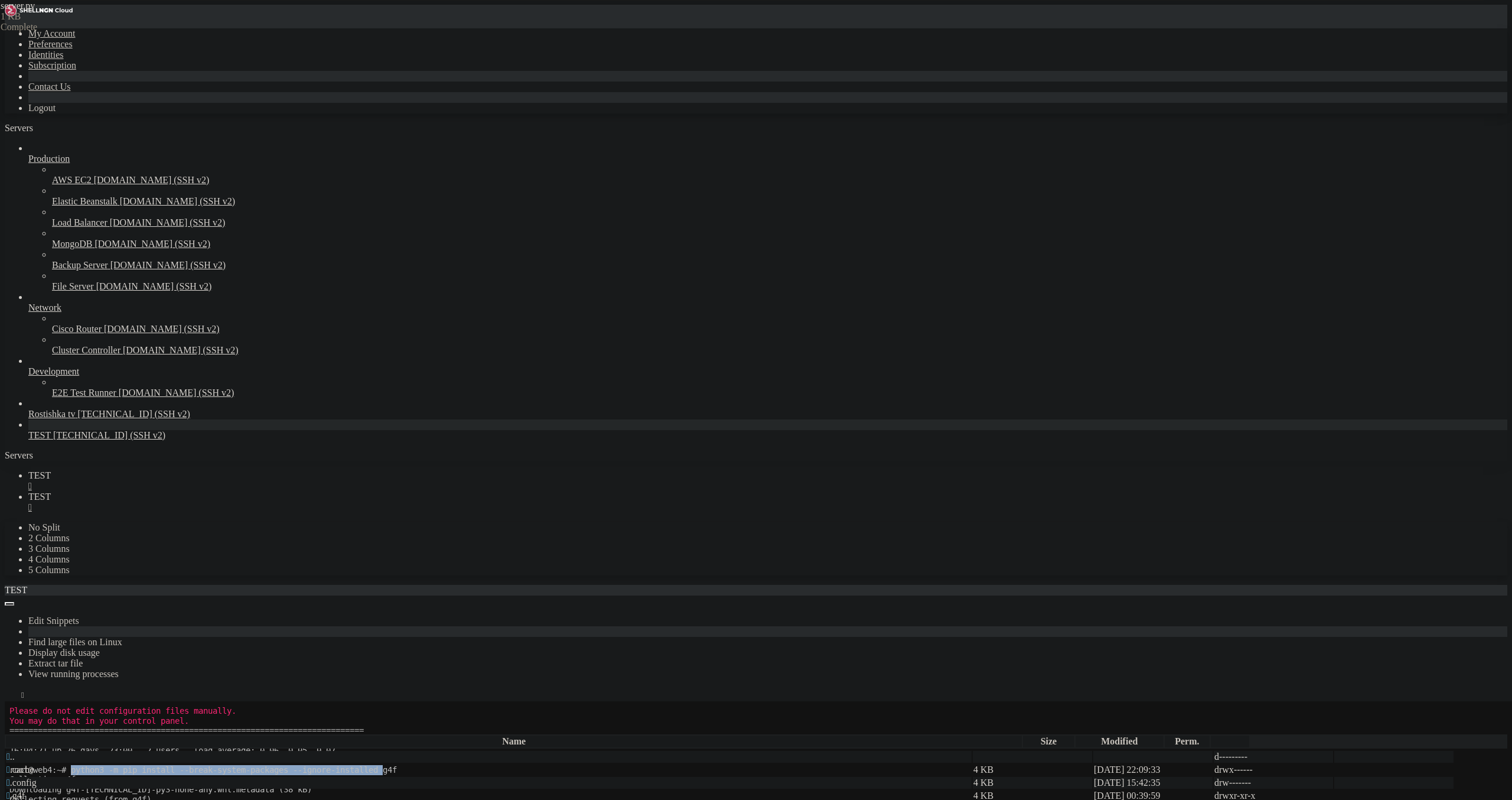
drag, startPoint x: 76, startPoint y: 769, endPoint x: 401, endPoint y: 767, distance: 325.0
click at [401, 767] on x-row "root@web4:~# python3 -m pip install --break-system-packages --ignore-installed …" at bounding box center [685, 770] width 1353 height 10
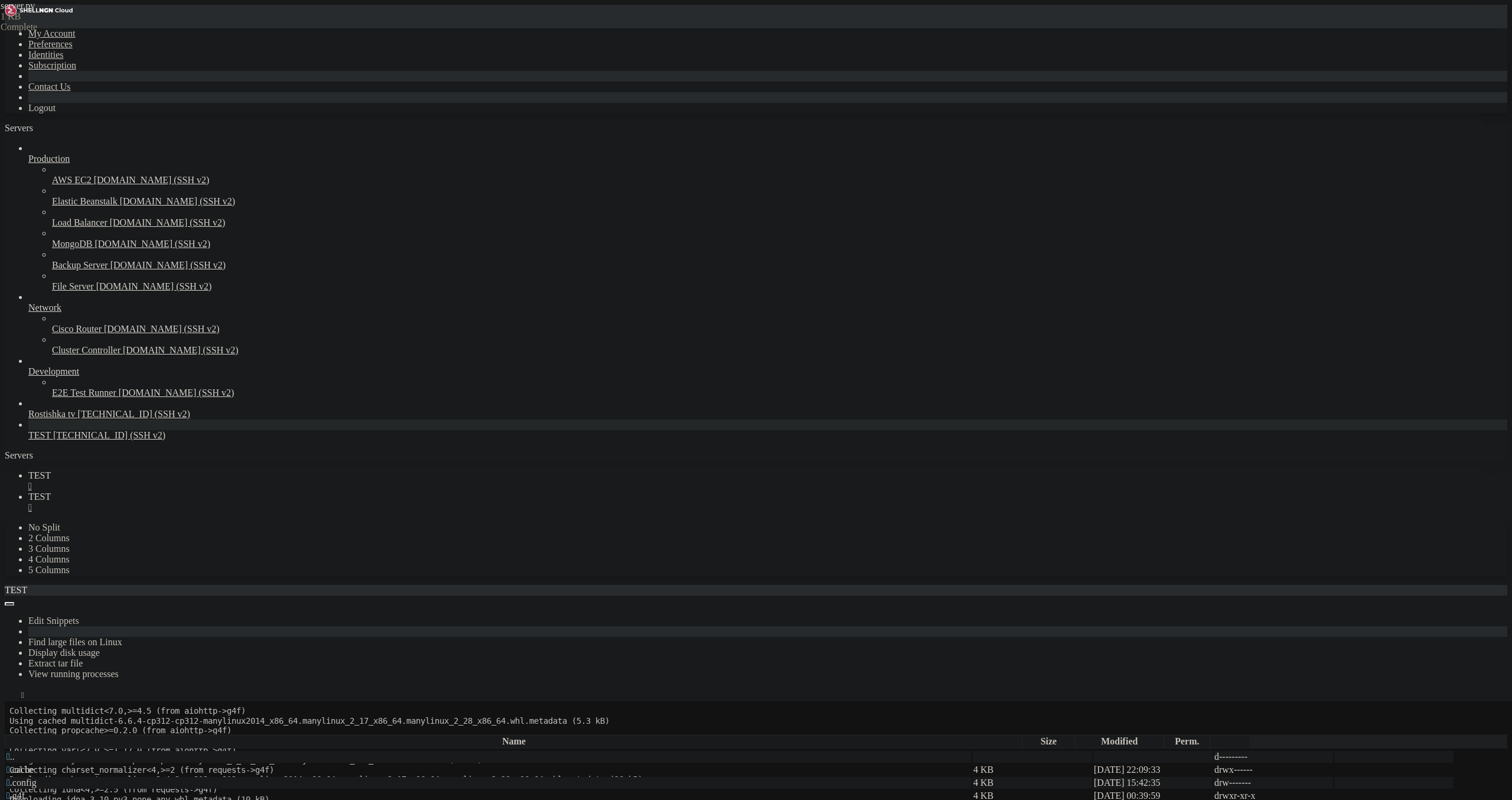
scroll to position [521, 0]
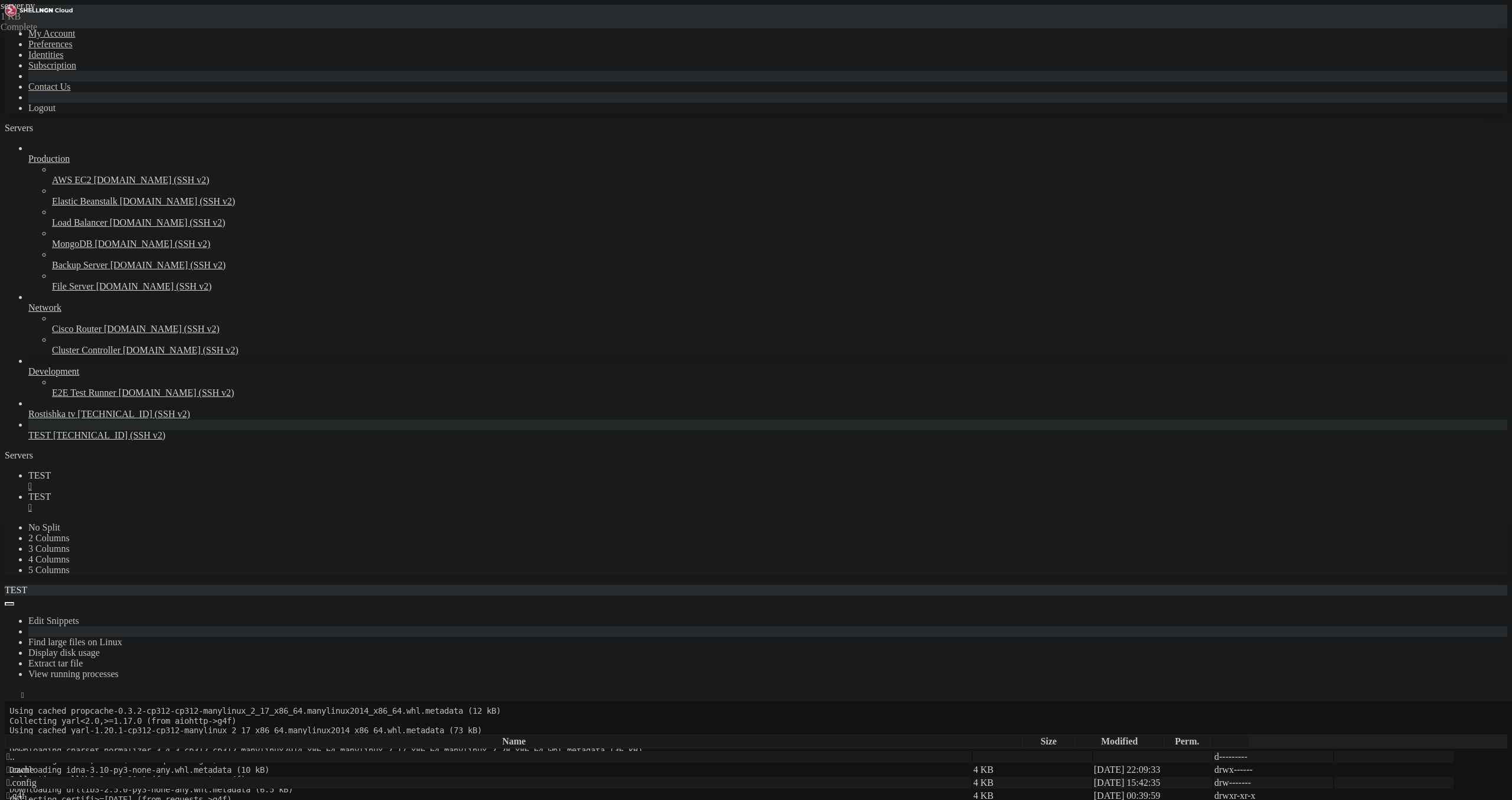
scroll to position [570, 0]
drag, startPoint x: 230, startPoint y: 16, endPoint x: 234, endPoint y: 24, distance: 8.9
click at [231, 491] on link "TEST " at bounding box center [768, 502] width 1479 height 21
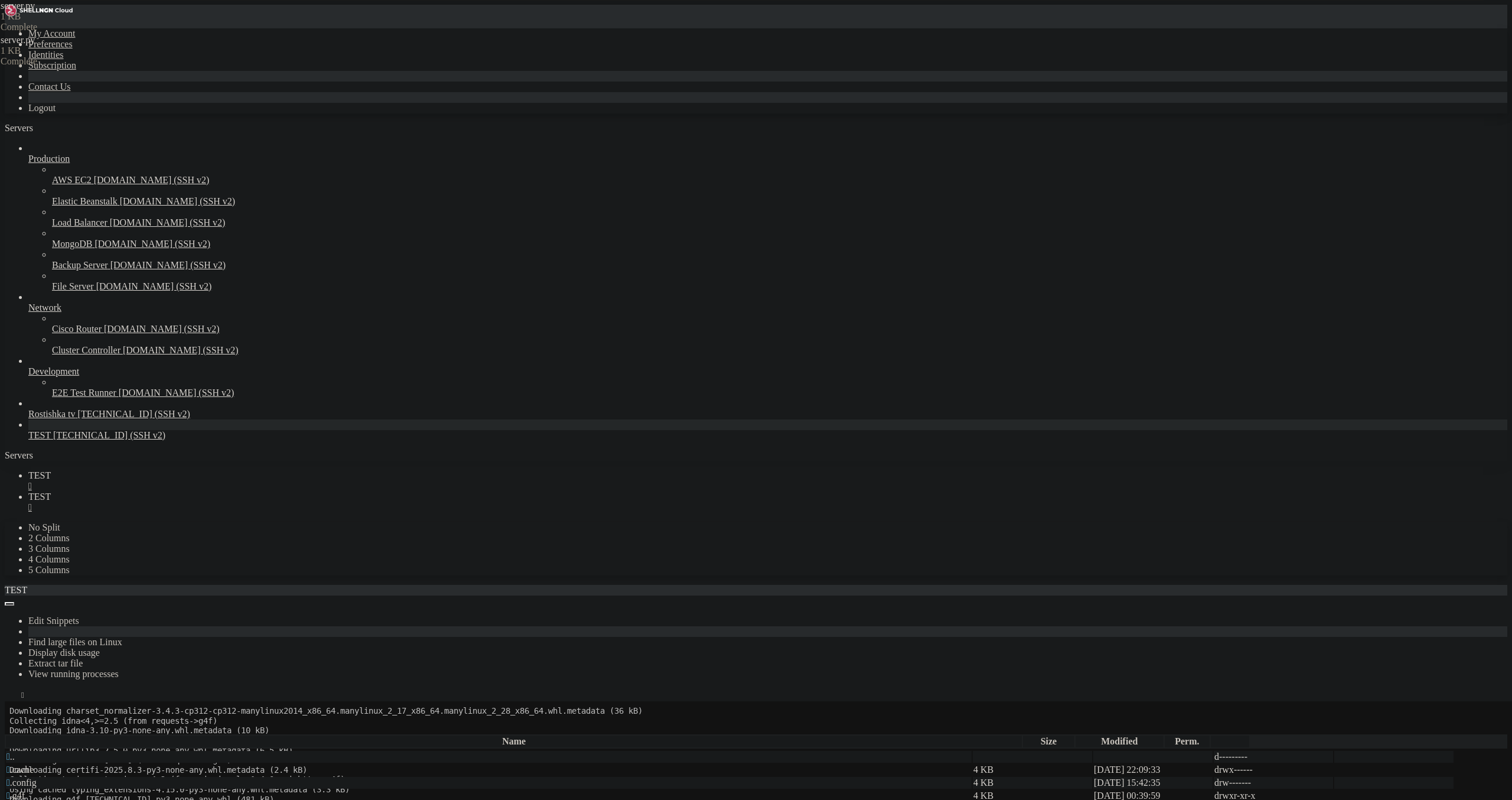
scroll to position [0, 9]
type textarea "[DOMAIN_NAME](debug=True, port=5000)"
click at [51, 471] on span "TEST" at bounding box center [40, 475] width 23 height 10
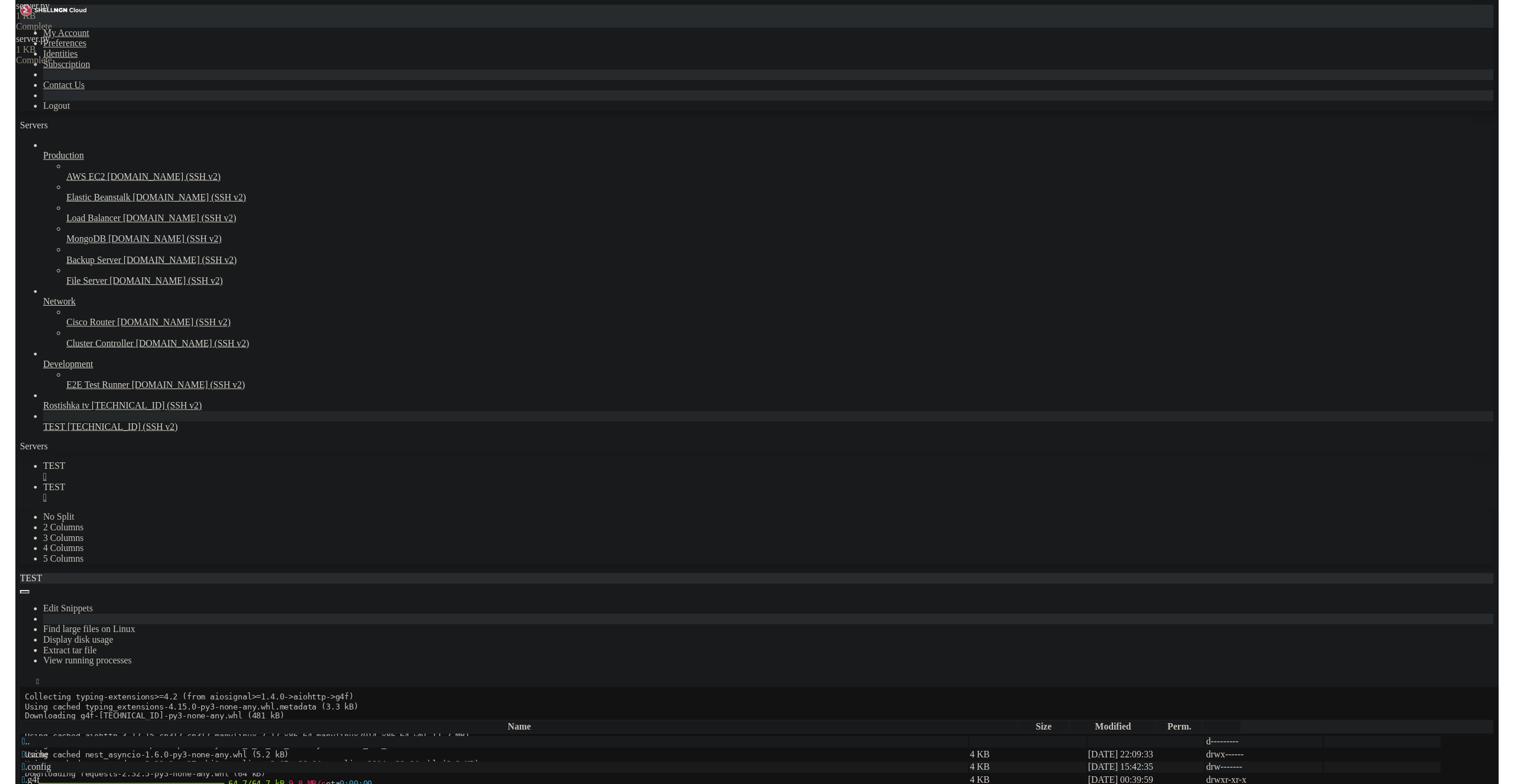
scroll to position [659, 0]
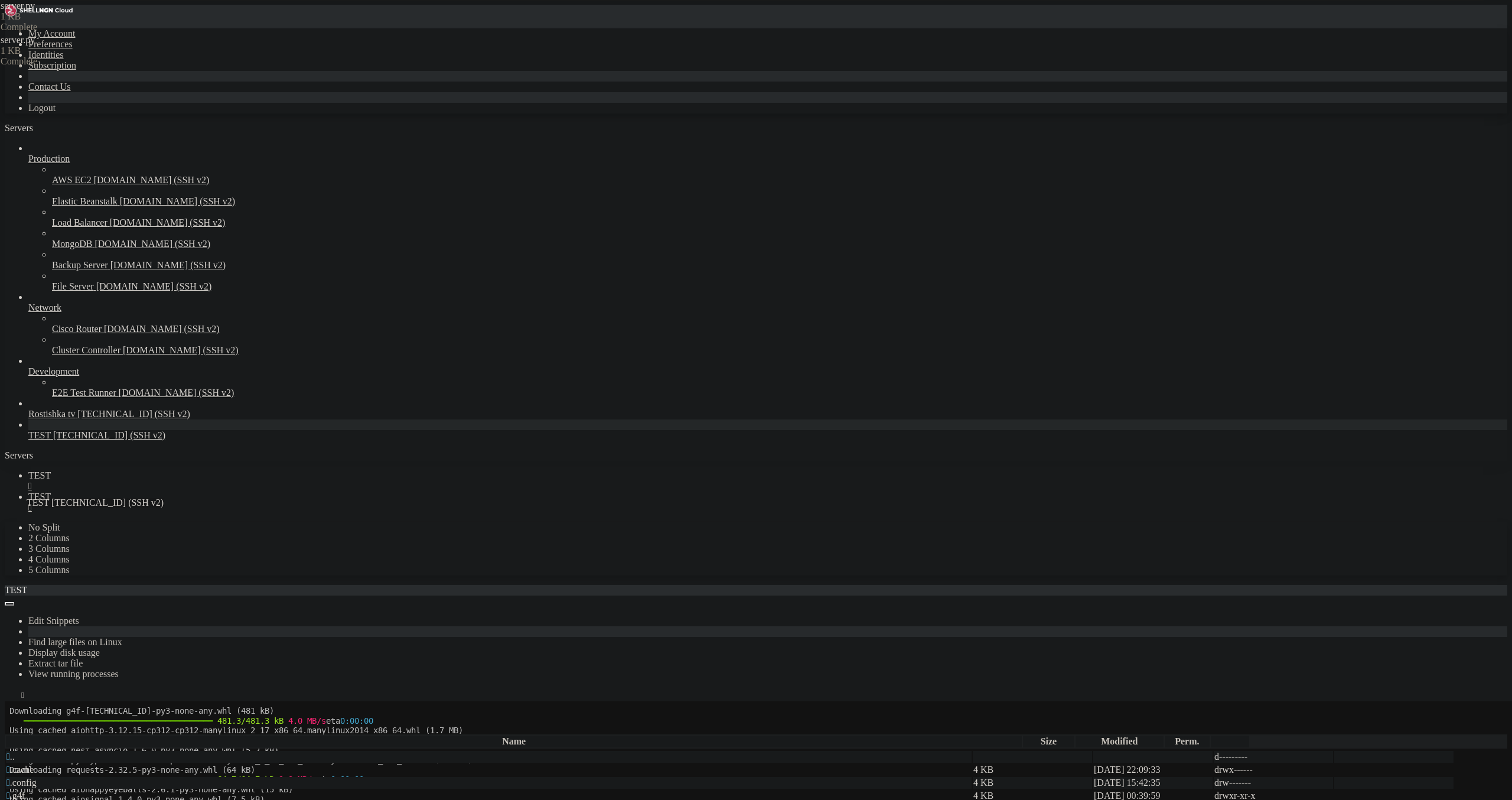
drag, startPoint x: 35, startPoint y: 485, endPoint x: 18, endPoint y: 492, distance: 18.4
click at [19, 440] on div "Production AWS EC2 [DOMAIN_NAME] (SSH v2) Elastic Beanstalk [DOMAIN_NAME] (SSH …" at bounding box center [756, 292] width 1503 height 297
click at [28, 491] on icon at bounding box center [28, 496] width 0 height 10
drag, startPoint x: 320, startPoint y: 418, endPoint x: 192, endPoint y: 417, distance: 128.0
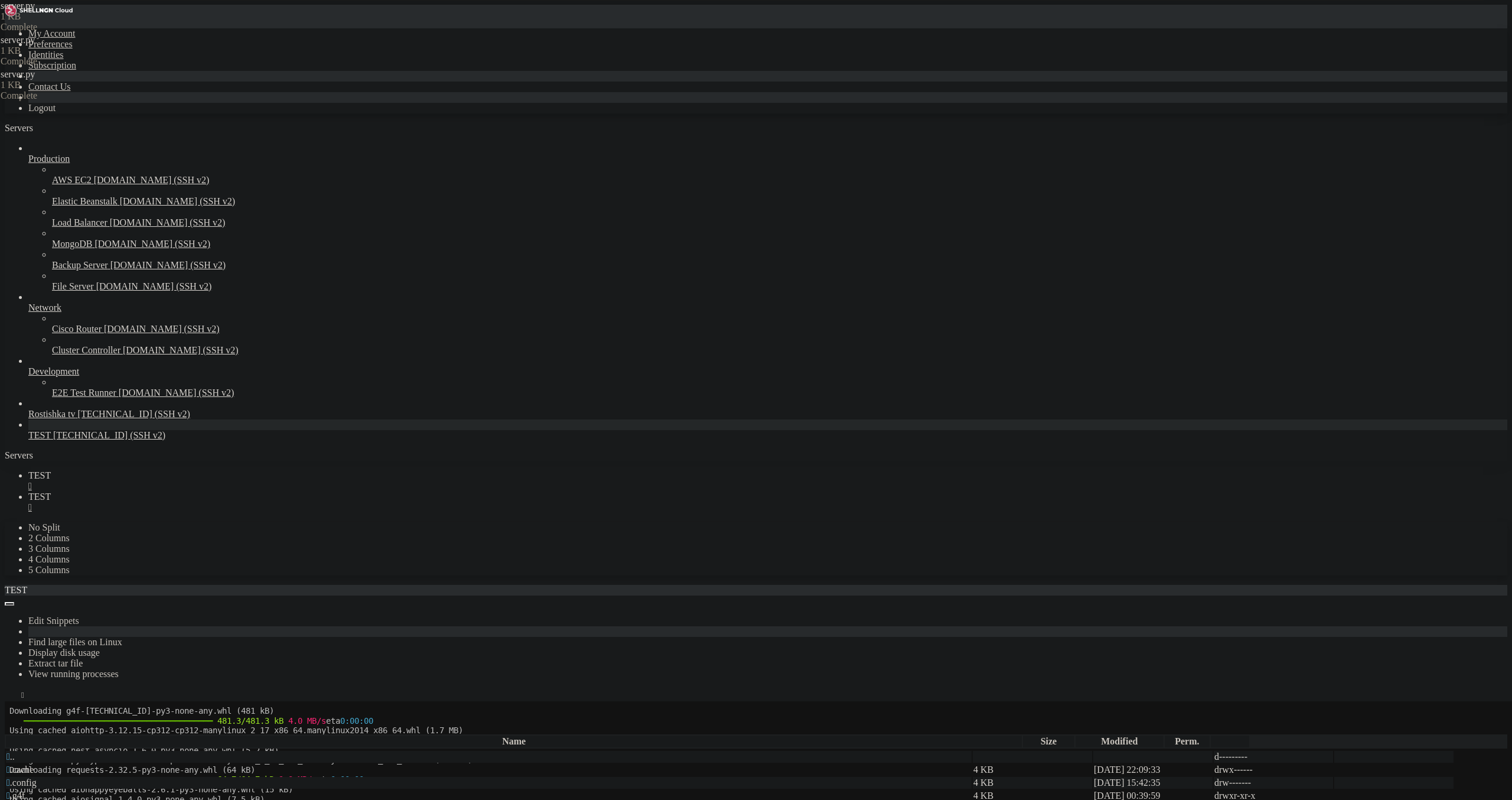
paste textarea "host='[TECHNICAL_ID]'"
type textarea "[DOMAIN_NAME](host='[TECHNICAL_ID]', port=5000)"
click at [51, 471] on span "TEST" at bounding box center [40, 475] width 23 height 10
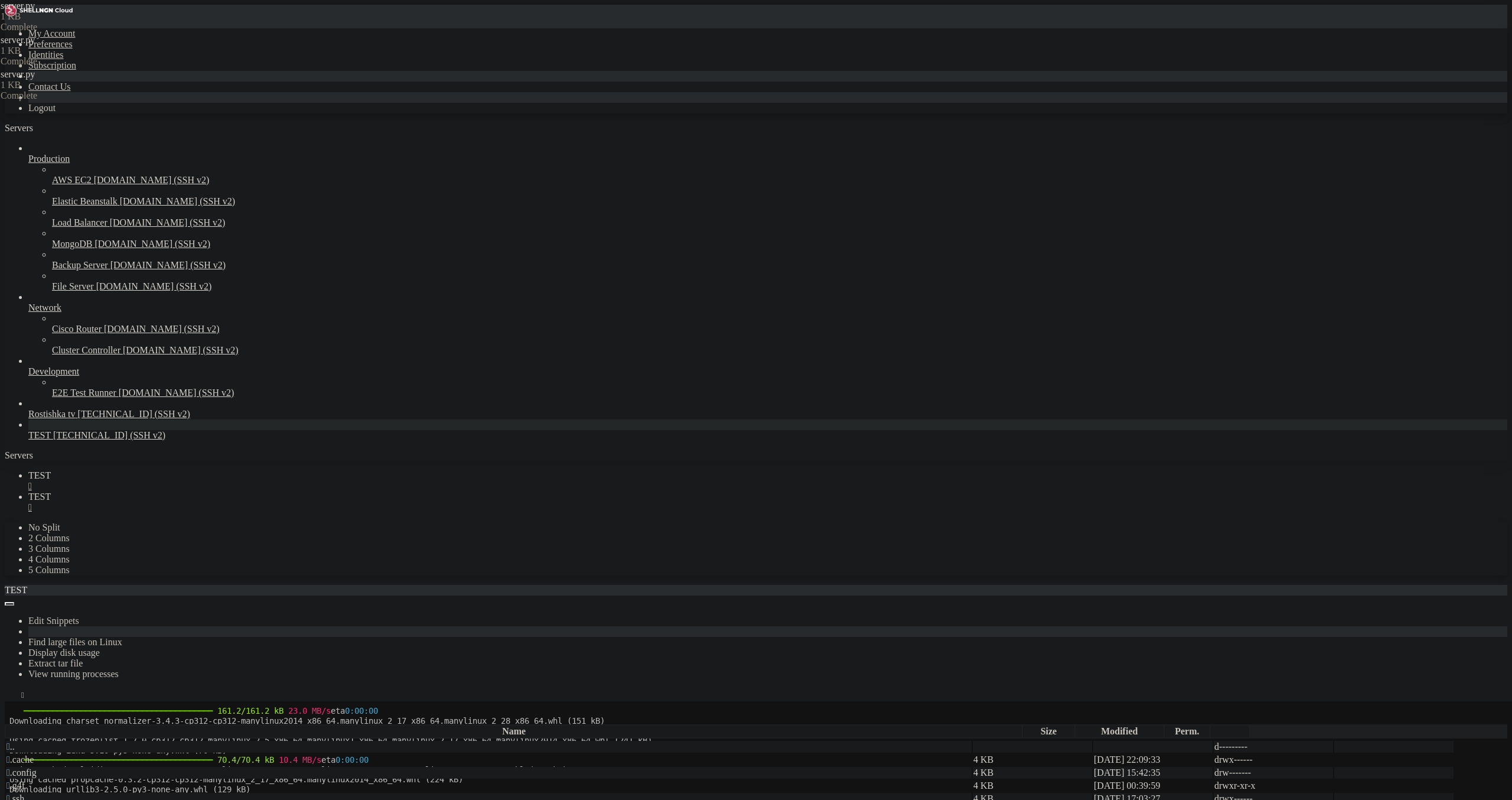
scroll to position [786, 0]
click at [51, 491] on span "TEST" at bounding box center [40, 496] width 23 height 10
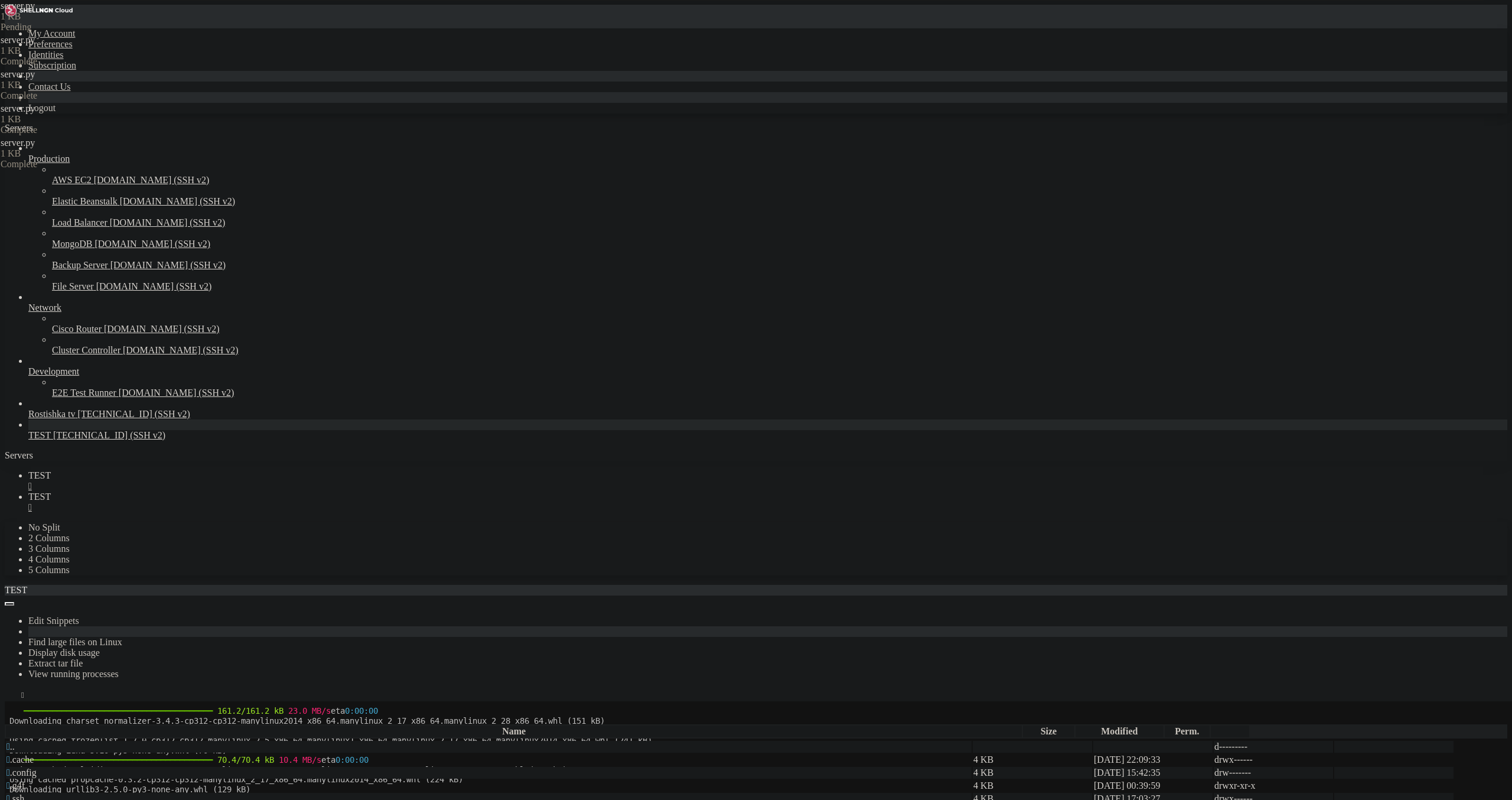
type textarea "return response"
drag, startPoint x: 166, startPoint y: 7, endPoint x: 178, endPoint y: 51, distance: 45.6
click at [166, 471] on link "TEST " at bounding box center [768, 481] width 1479 height 21
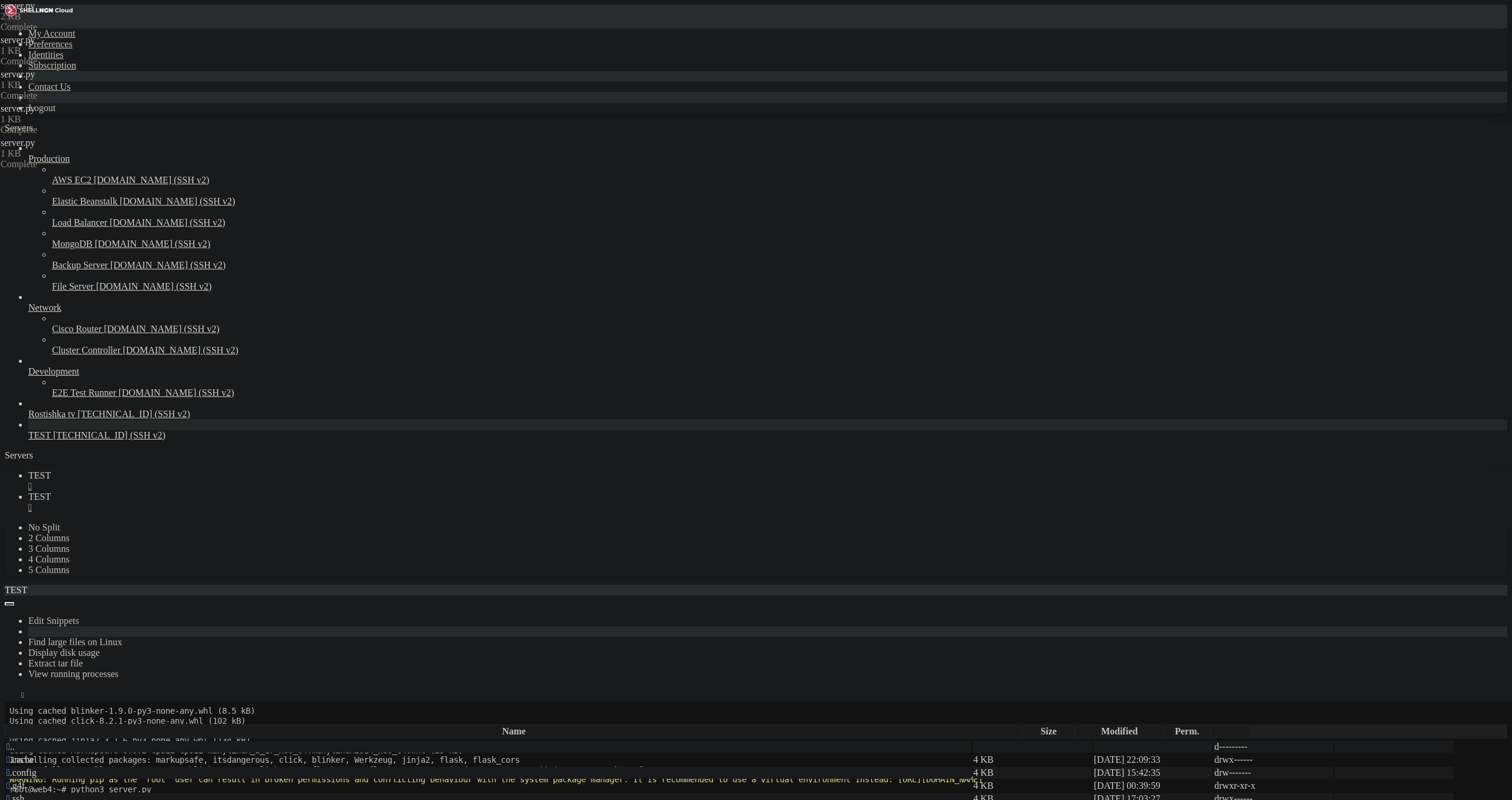
scroll to position [1149, 0]
drag, startPoint x: 346, startPoint y: 1394, endPoint x: 13, endPoint y: 1215, distance: 378.1
click at [51, 491] on span "TEST" at bounding box center [40, 496] width 23 height 10
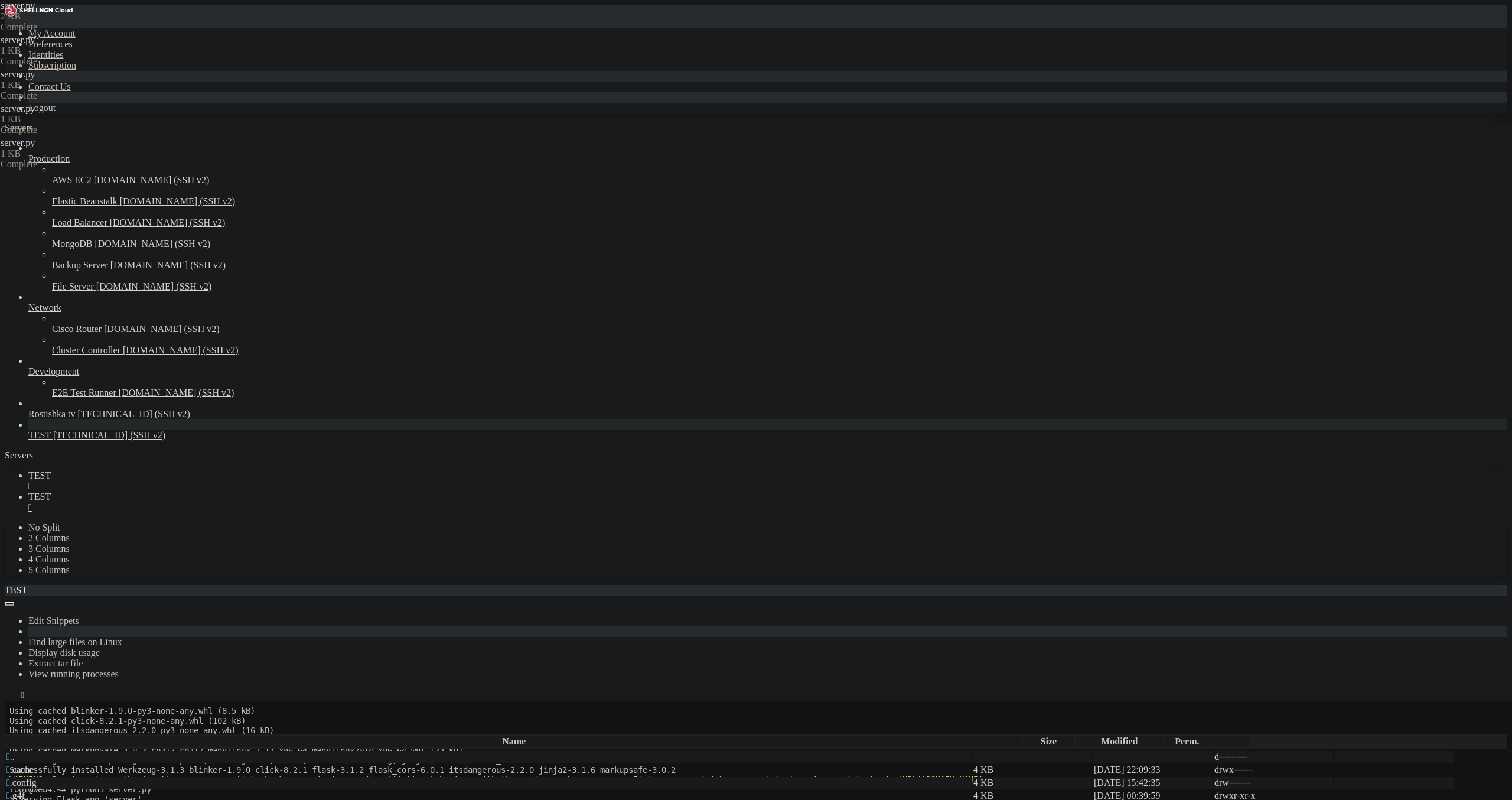
drag, startPoint x: 321, startPoint y: 354, endPoint x: 177, endPoint y: 312, distance: 150.0
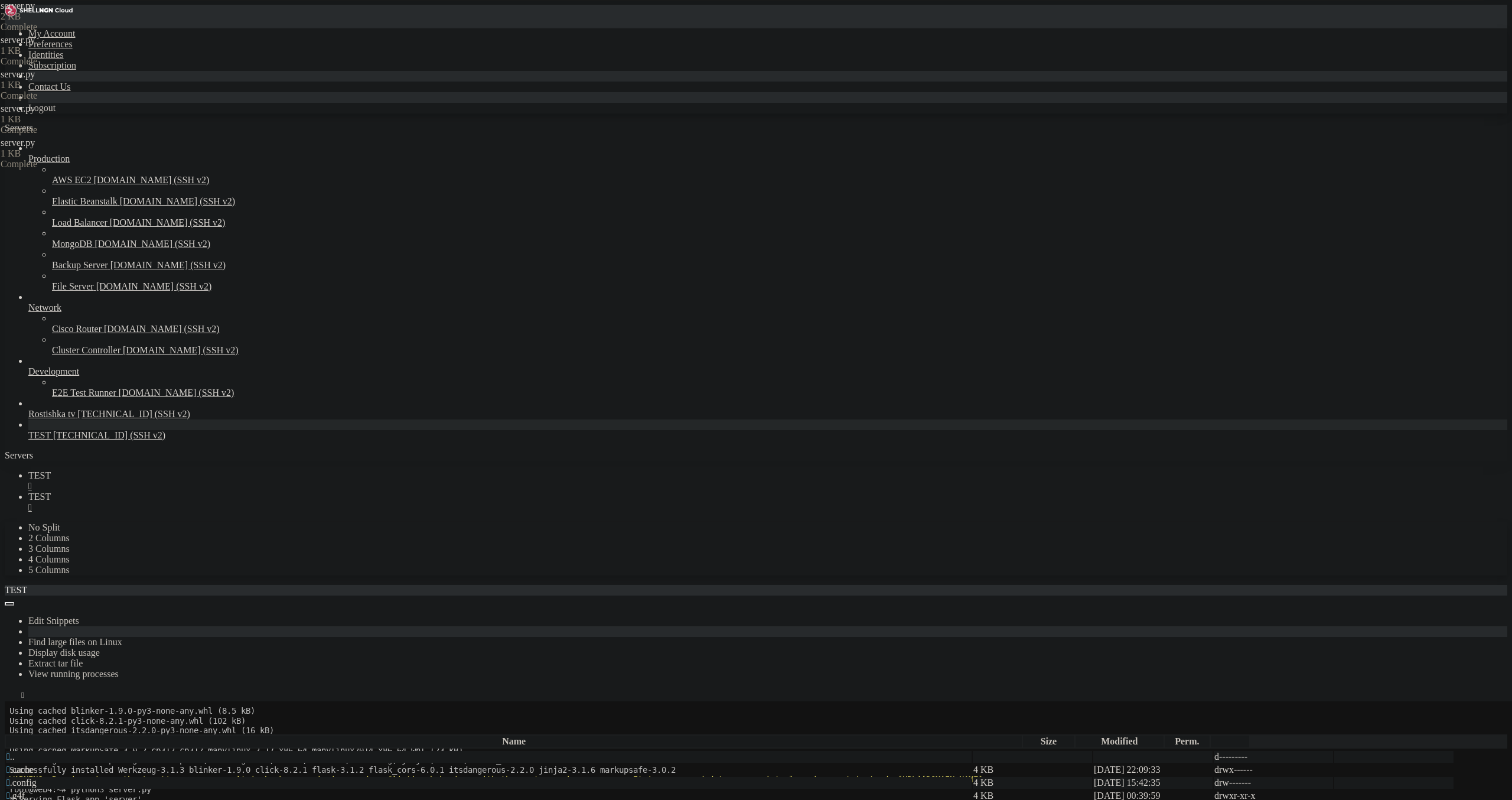
drag, startPoint x: 210, startPoint y: 299, endPoint x: 284, endPoint y: 302, distance: 74.1
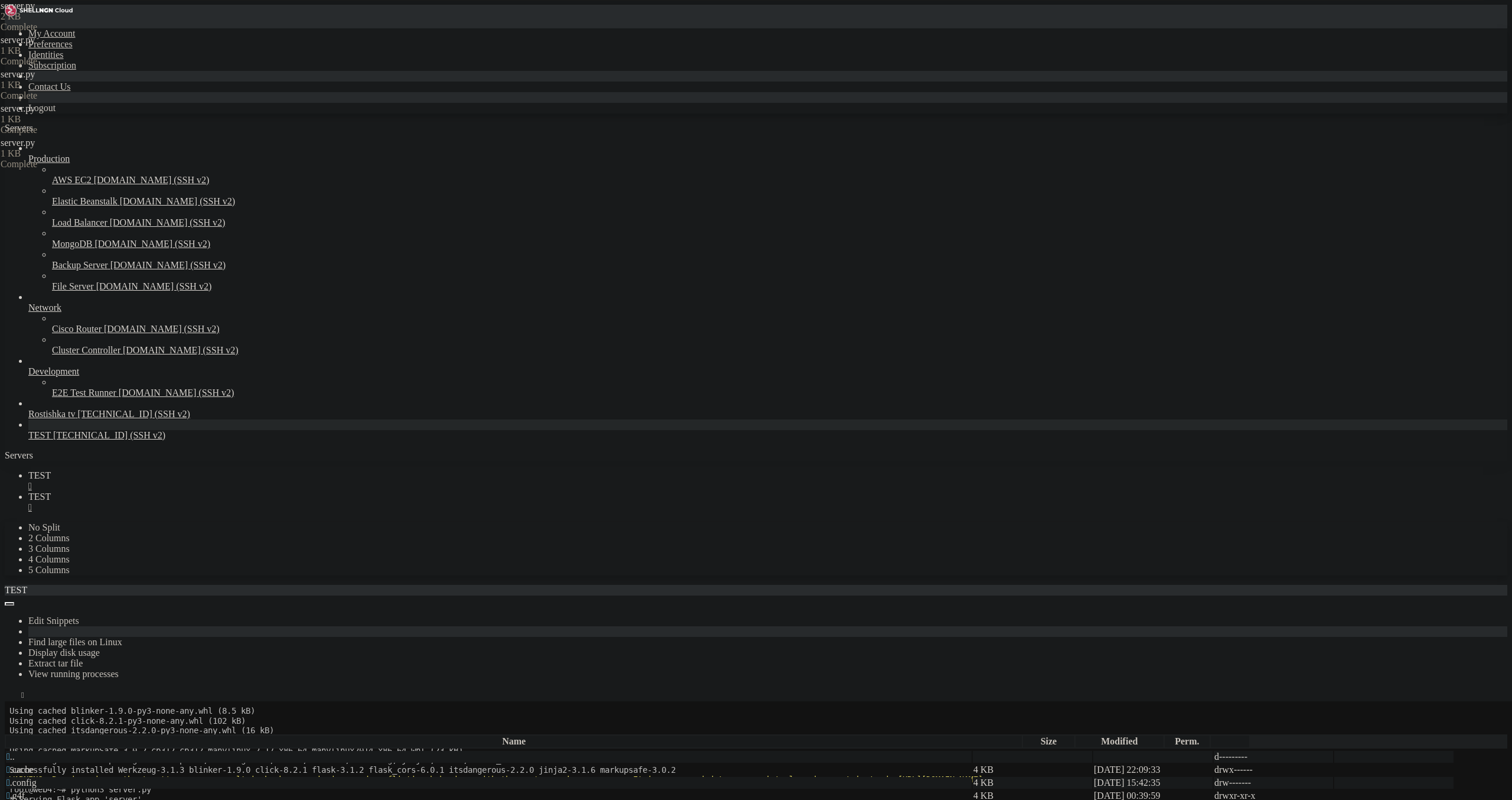
paste textarea "model_name == "gpt-4""
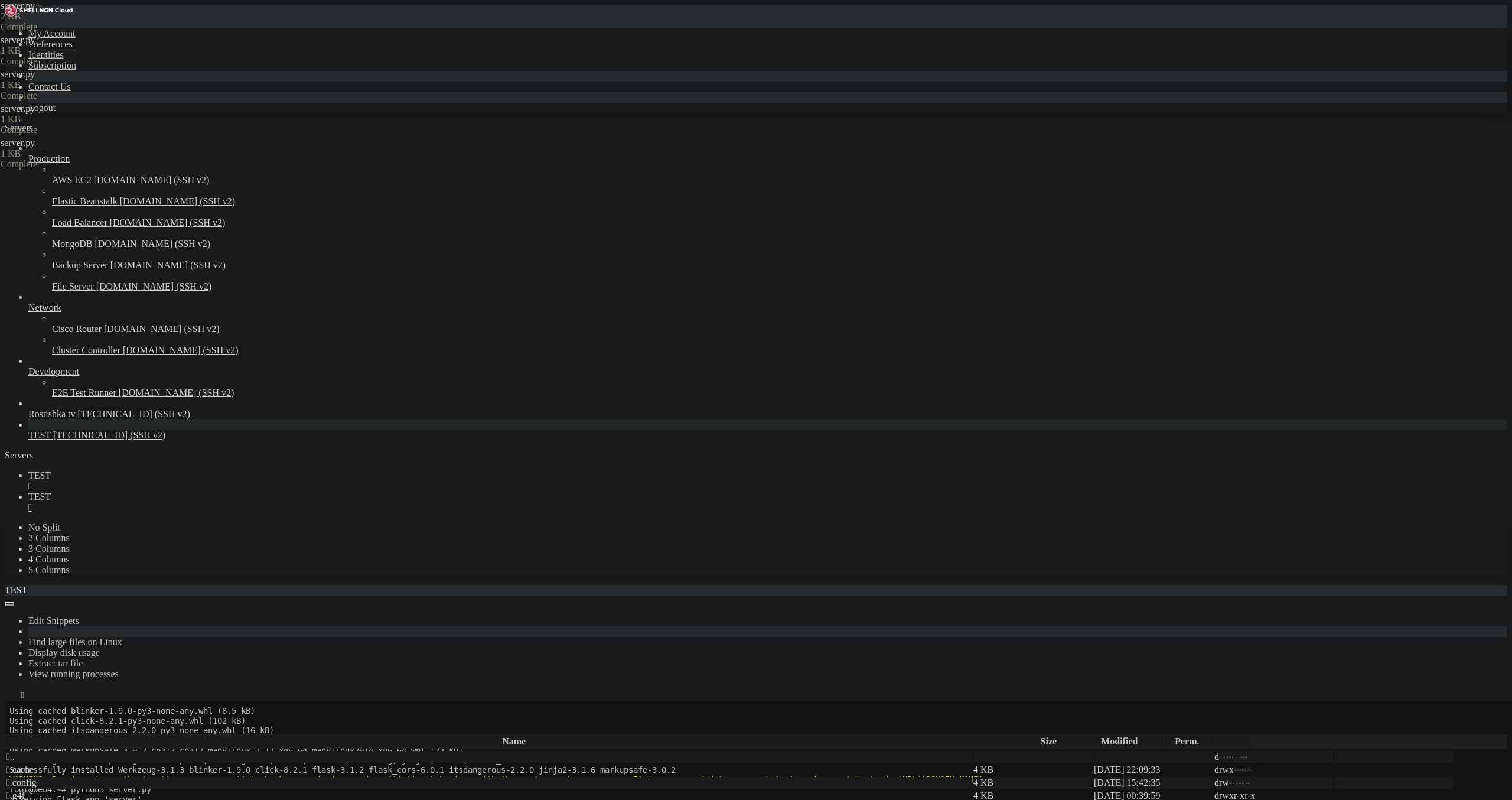
scroll to position [0, 20]
drag, startPoint x: 210, startPoint y: 313, endPoint x: 297, endPoint y: 313, distance: 87.0
paste textarea "model_name == "[PERSON_NAME]-v2""
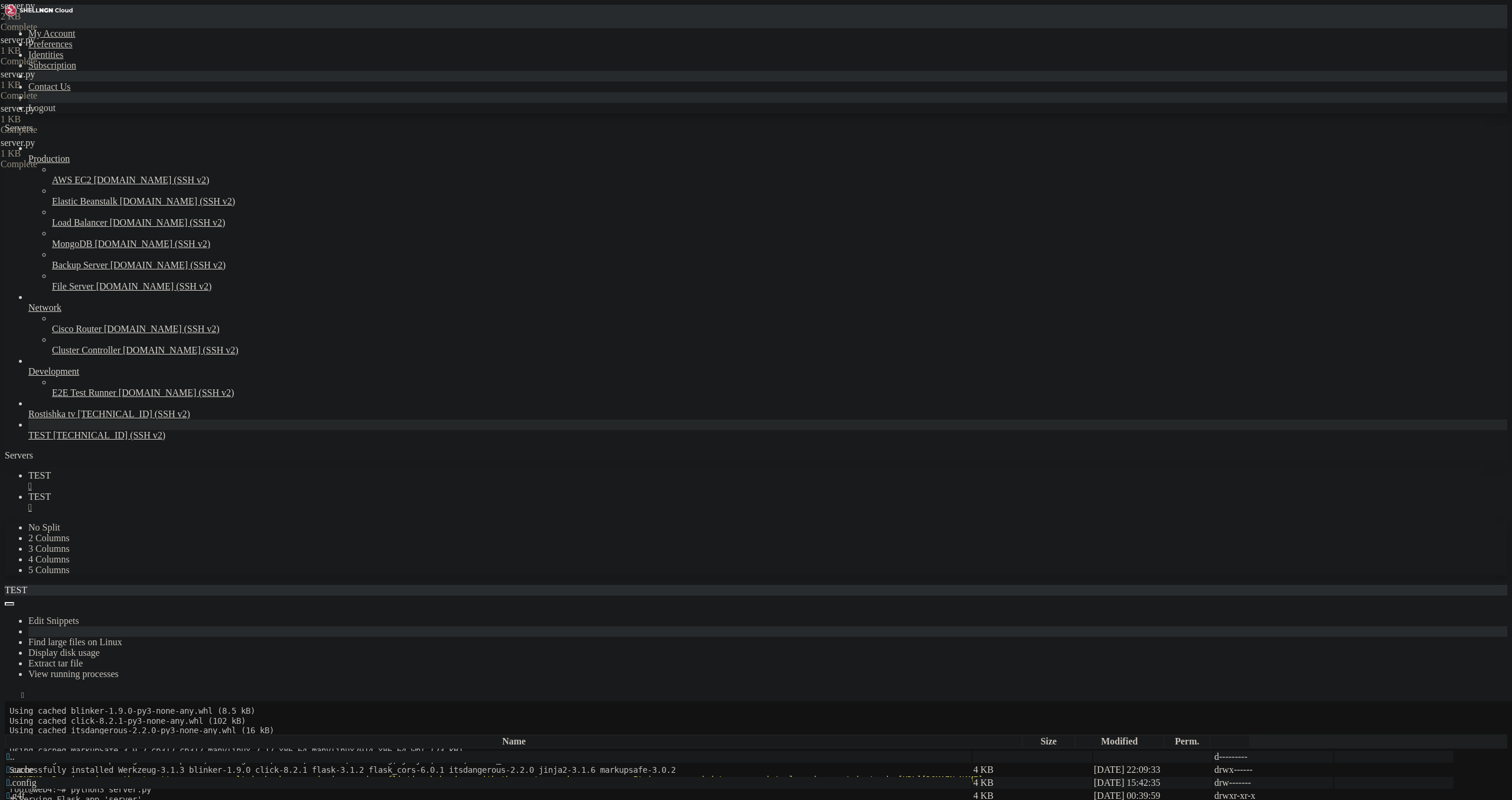
drag, startPoint x: 458, startPoint y: 285, endPoint x: 455, endPoint y: 301, distance: 16.3
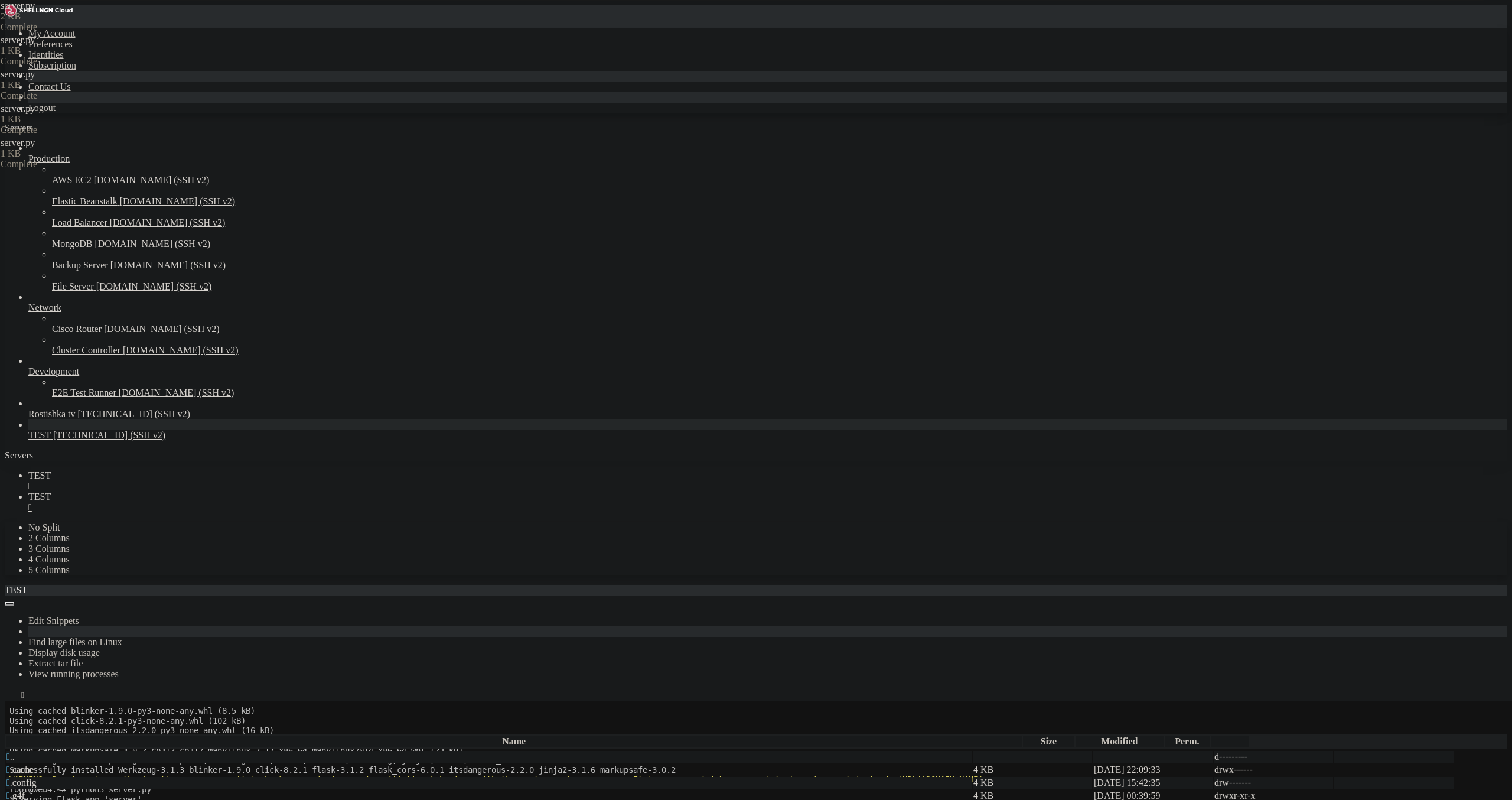
drag, startPoint x: 216, startPoint y: 333, endPoint x: 302, endPoint y: 334, distance: 86.0
paste textarea "model_name == "llama2-70b""
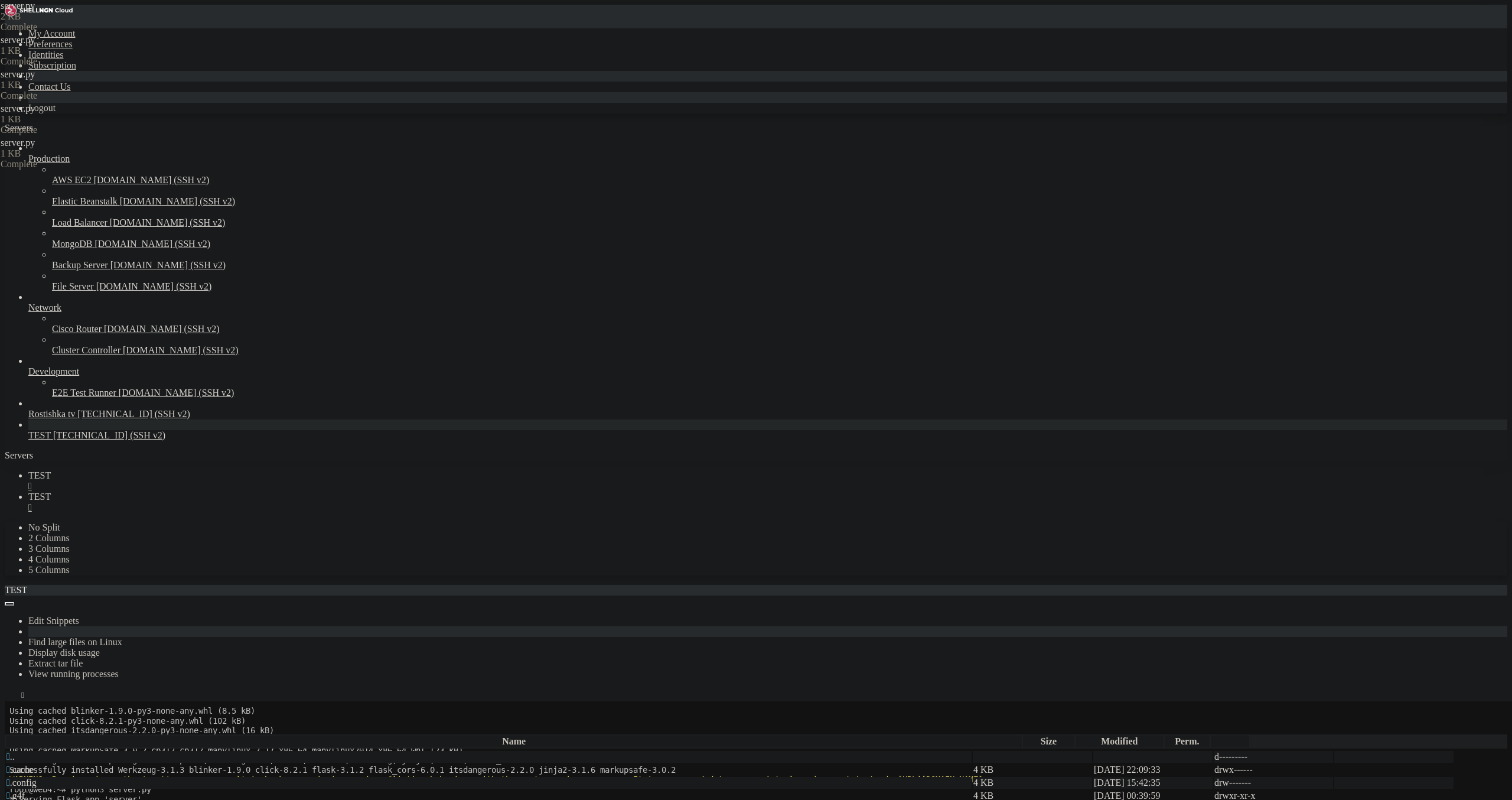
scroll to position [0, 32]
drag, startPoint x: 208, startPoint y: 347, endPoint x: 321, endPoint y: 342, distance: 113.1
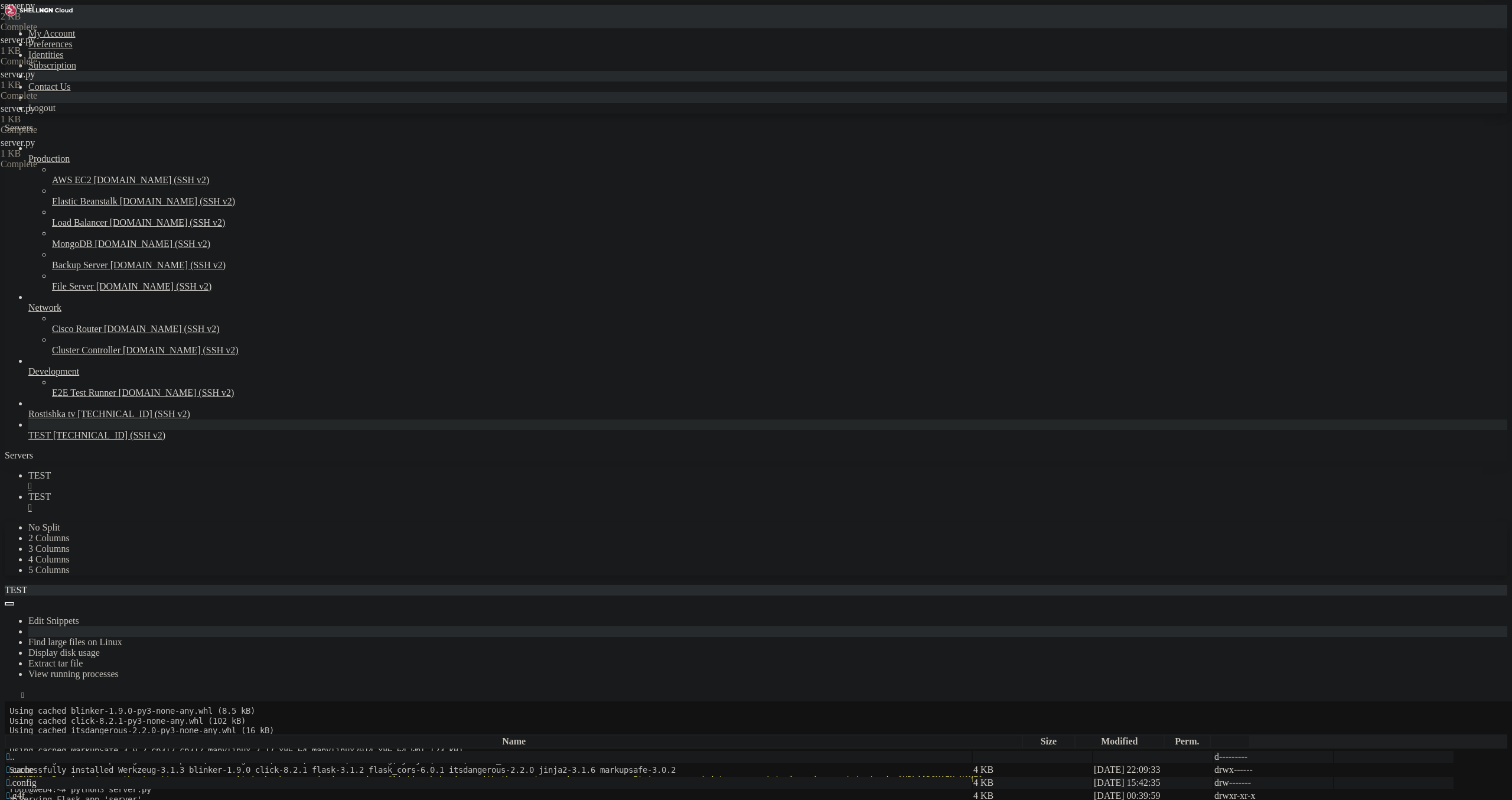
paste textarea "model_name == "mistral-7b""
drag, startPoint x: 216, startPoint y: 364, endPoint x: 144, endPoint y: 293, distance: 101.1
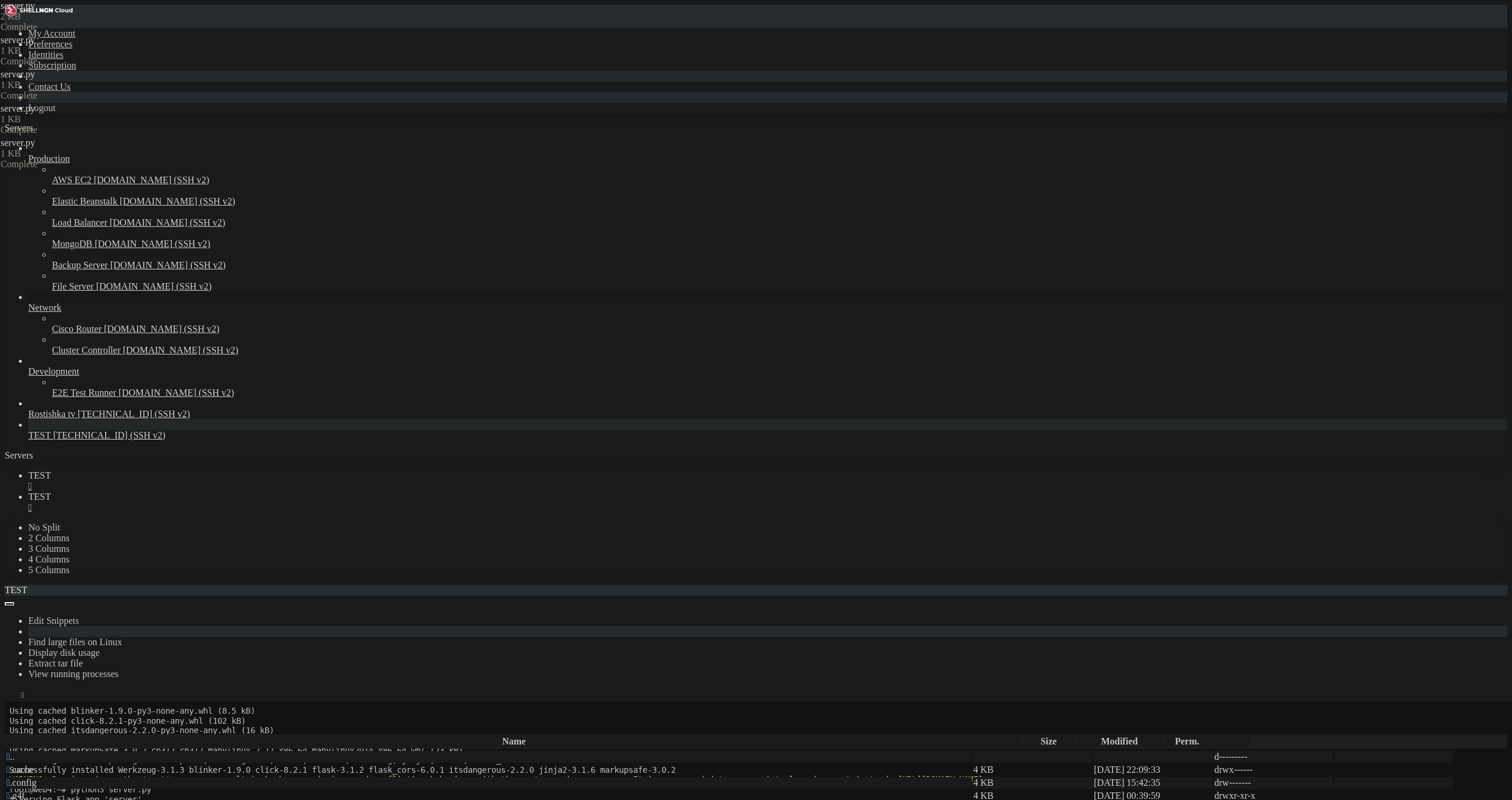
click at [144, 293] on div "My Account Preferences Identities Subscription Contact Us Logout Servers Produc…" at bounding box center [756, 771] width 1503 height 1532
type textarea "model = g4f.models.gpt_35_turbo elif model_name == "gpt-4":"
drag, startPoint x: 254, startPoint y: 290, endPoint x: 342, endPoint y: 293, distance: 88.1
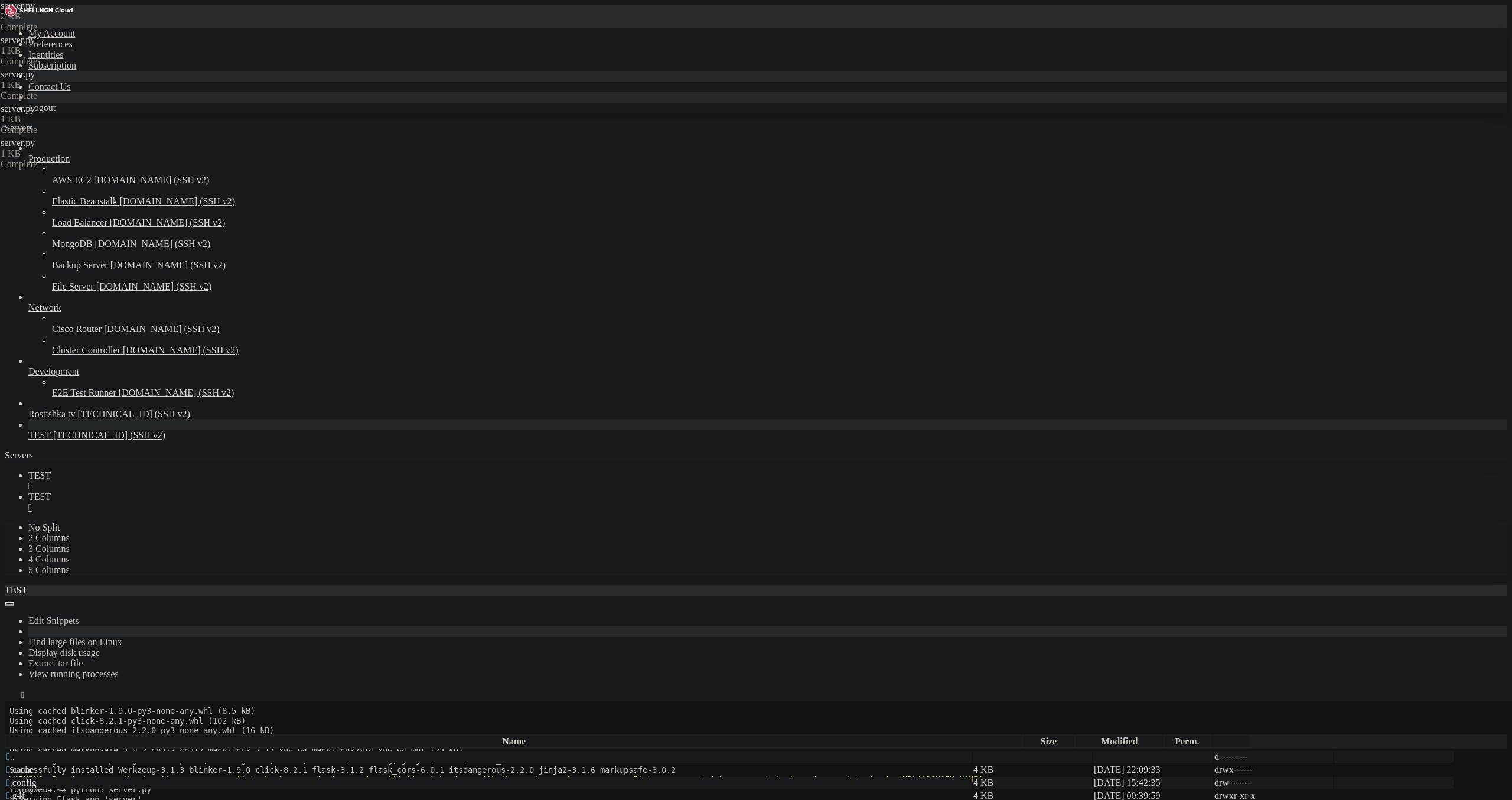
type textarea "model_name = "default""
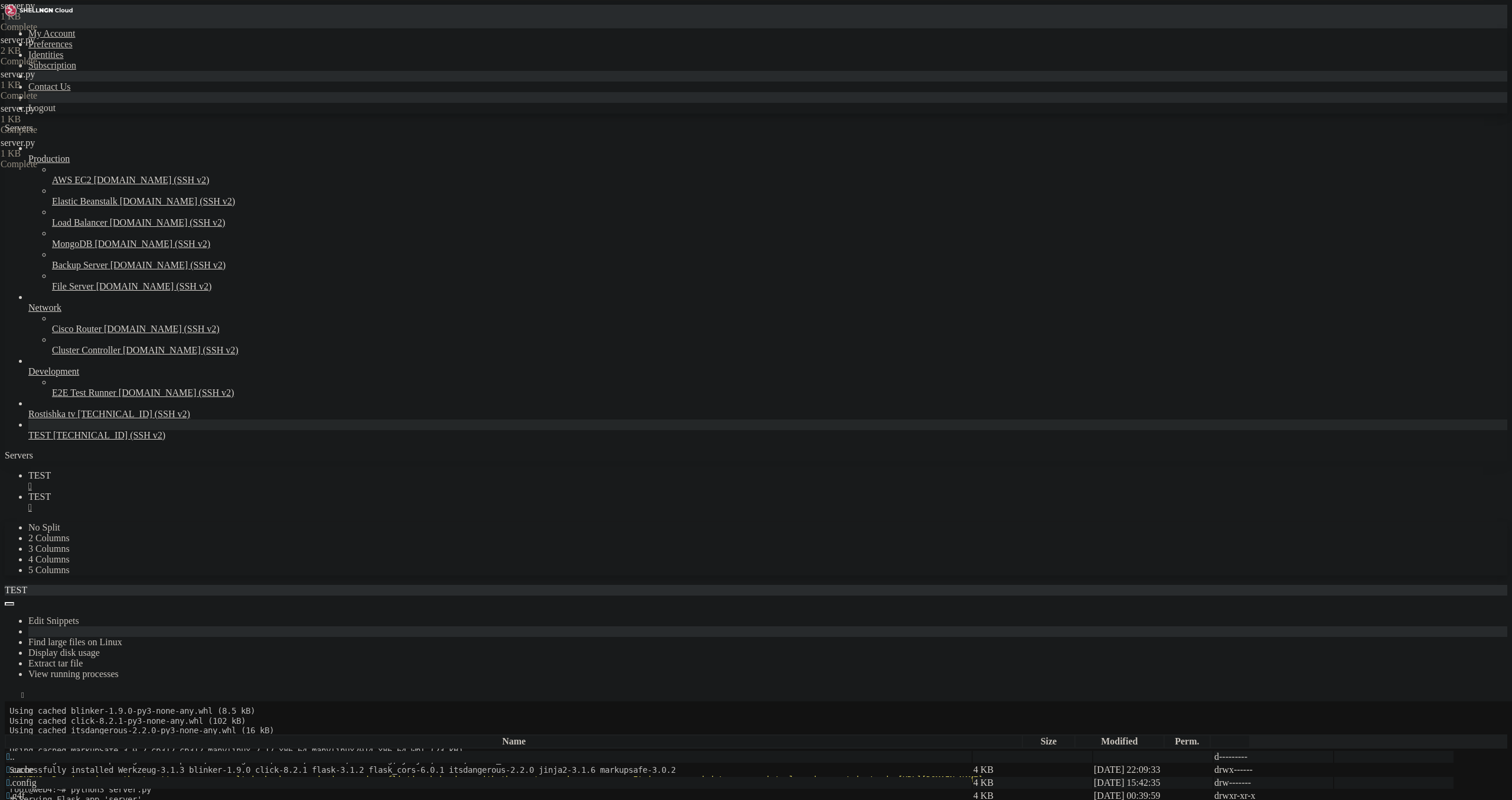
drag, startPoint x: 1428, startPoint y: 200, endPoint x: 1468, endPoint y: 102, distance: 105.8
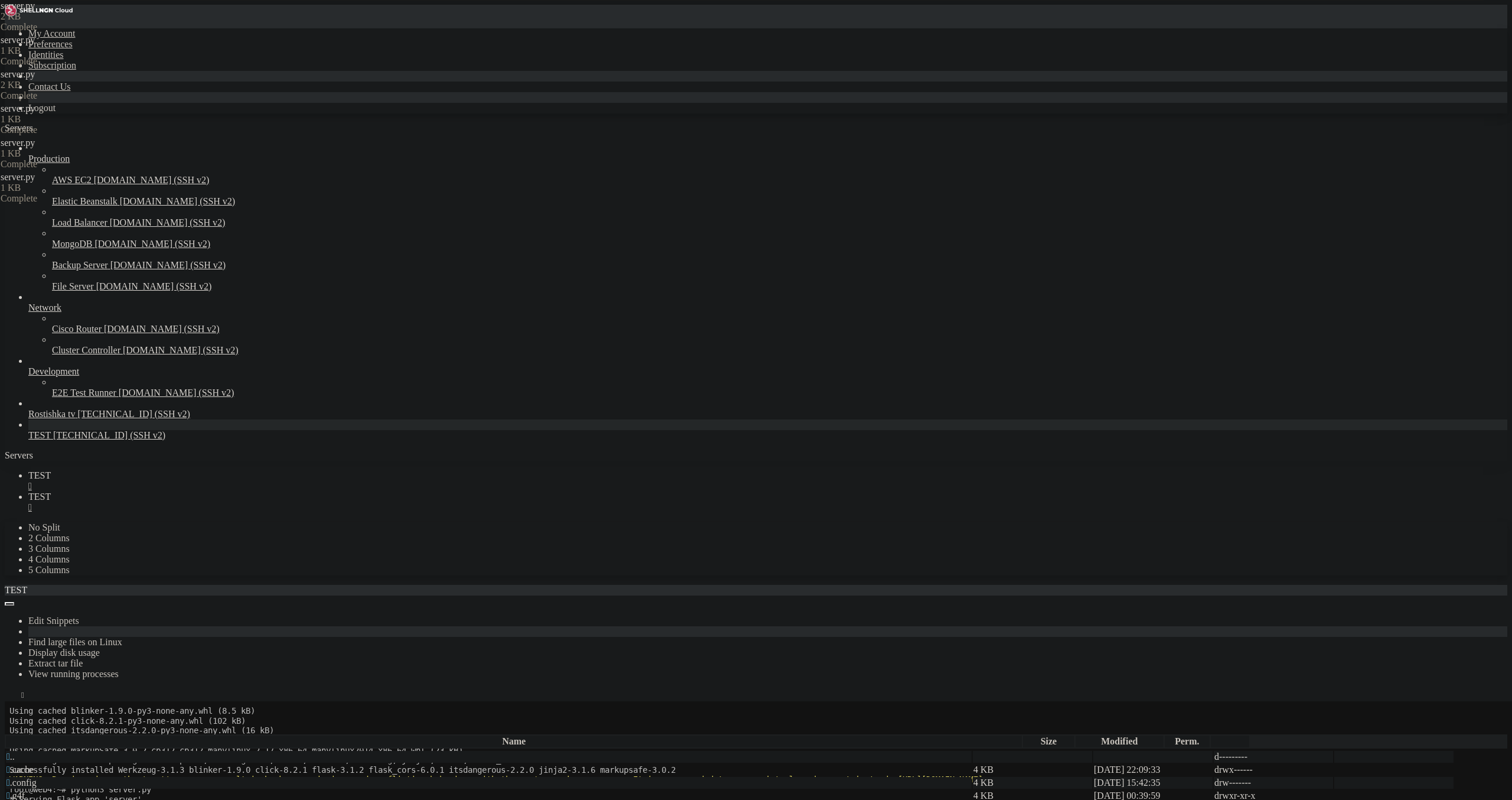
type textarea "data = request.json message = data.get('message')"
click at [177, 471] on link "TEST " at bounding box center [768, 481] width 1479 height 21
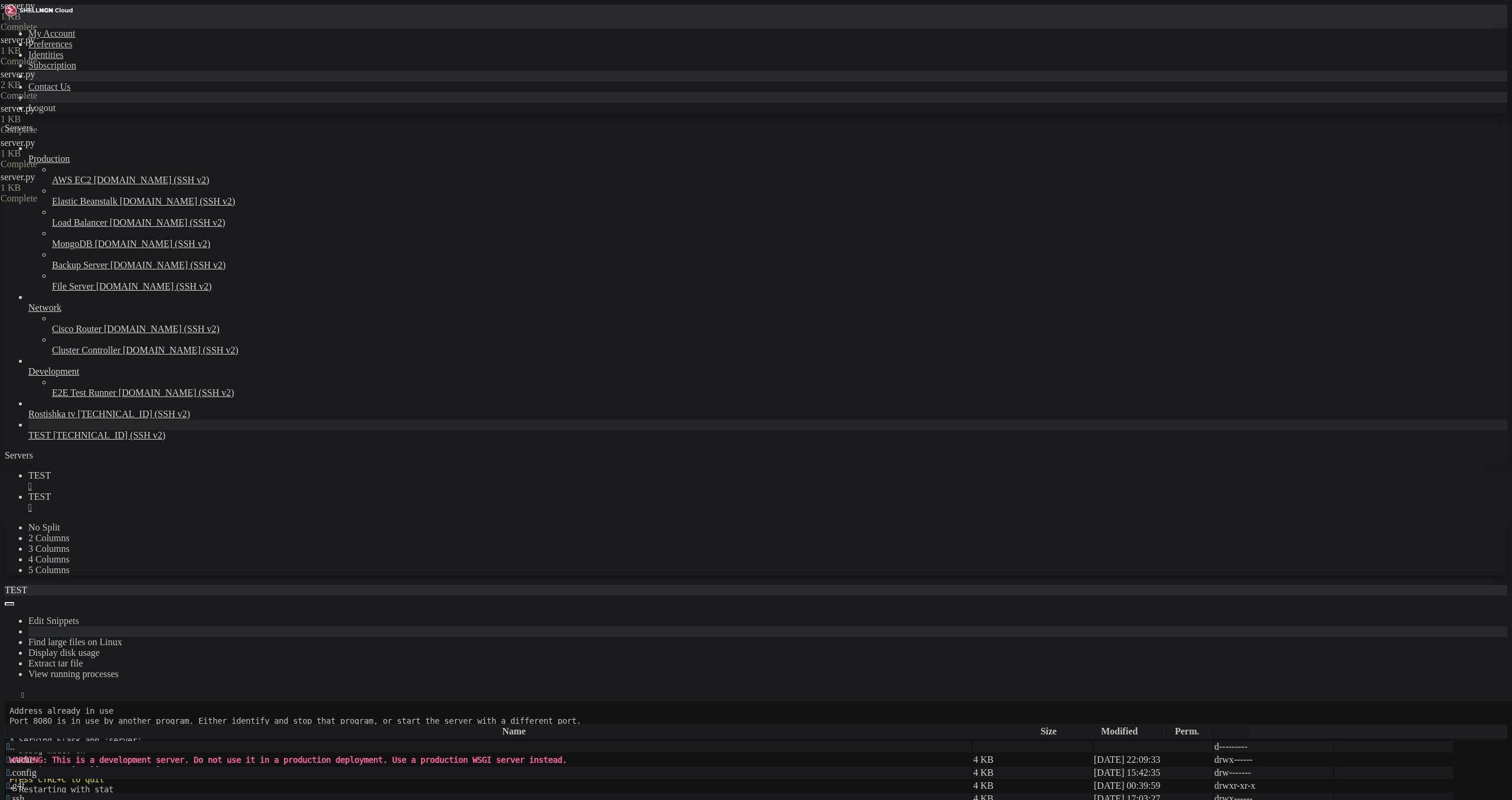
scroll to position [1257, 0]
drag, startPoint x: 291, startPoint y: 1400, endPoint x: 400, endPoint y: 1397, distance: 109.0
drag, startPoint x: 289, startPoint y: 1399, endPoint x: 388, endPoint y: 1395, distance: 99.1
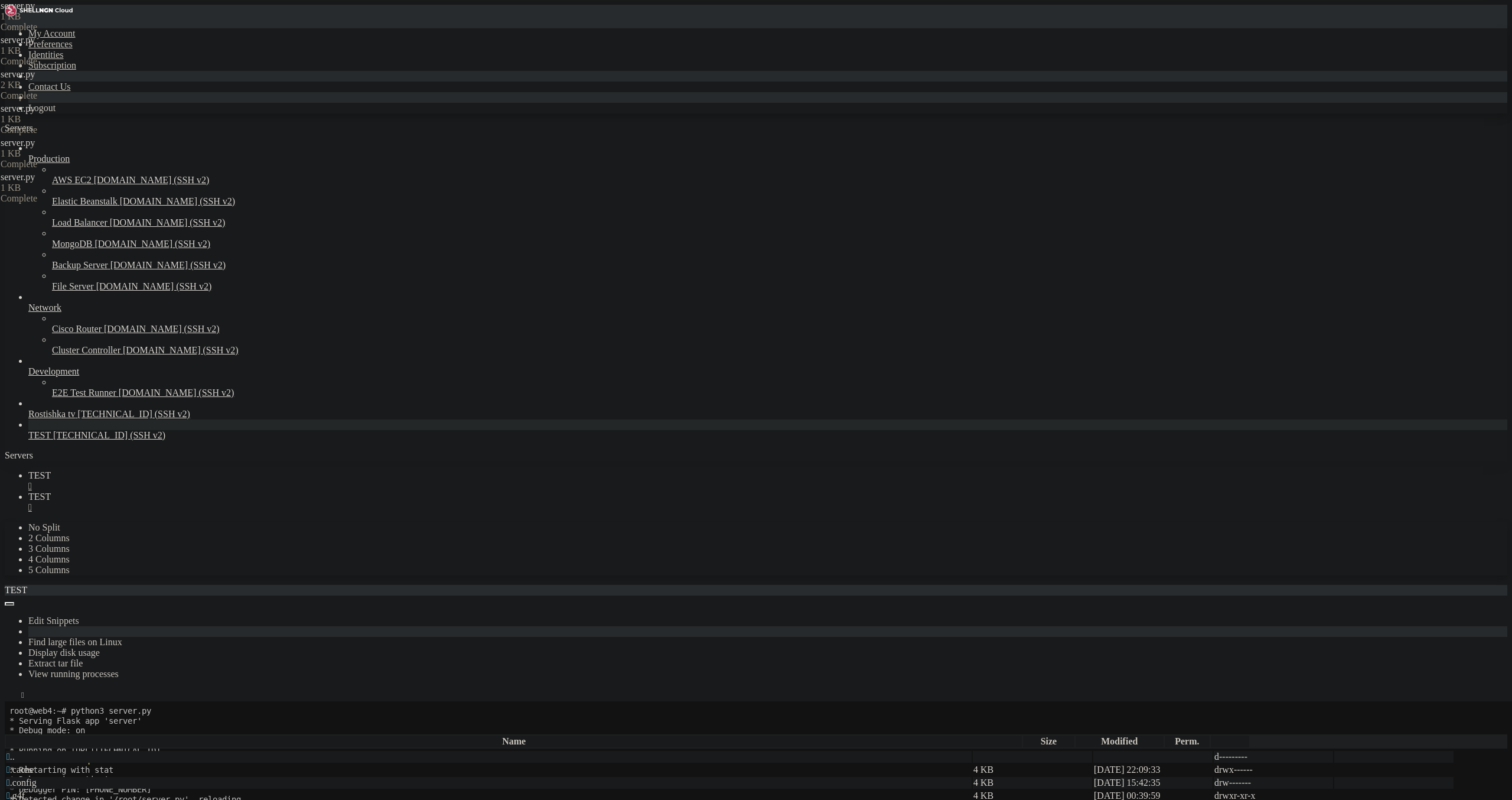
scroll to position [1474, 0]
drag, startPoint x: 191, startPoint y: 1003, endPoint x: 399, endPoint y: 1005, distance: 208.0
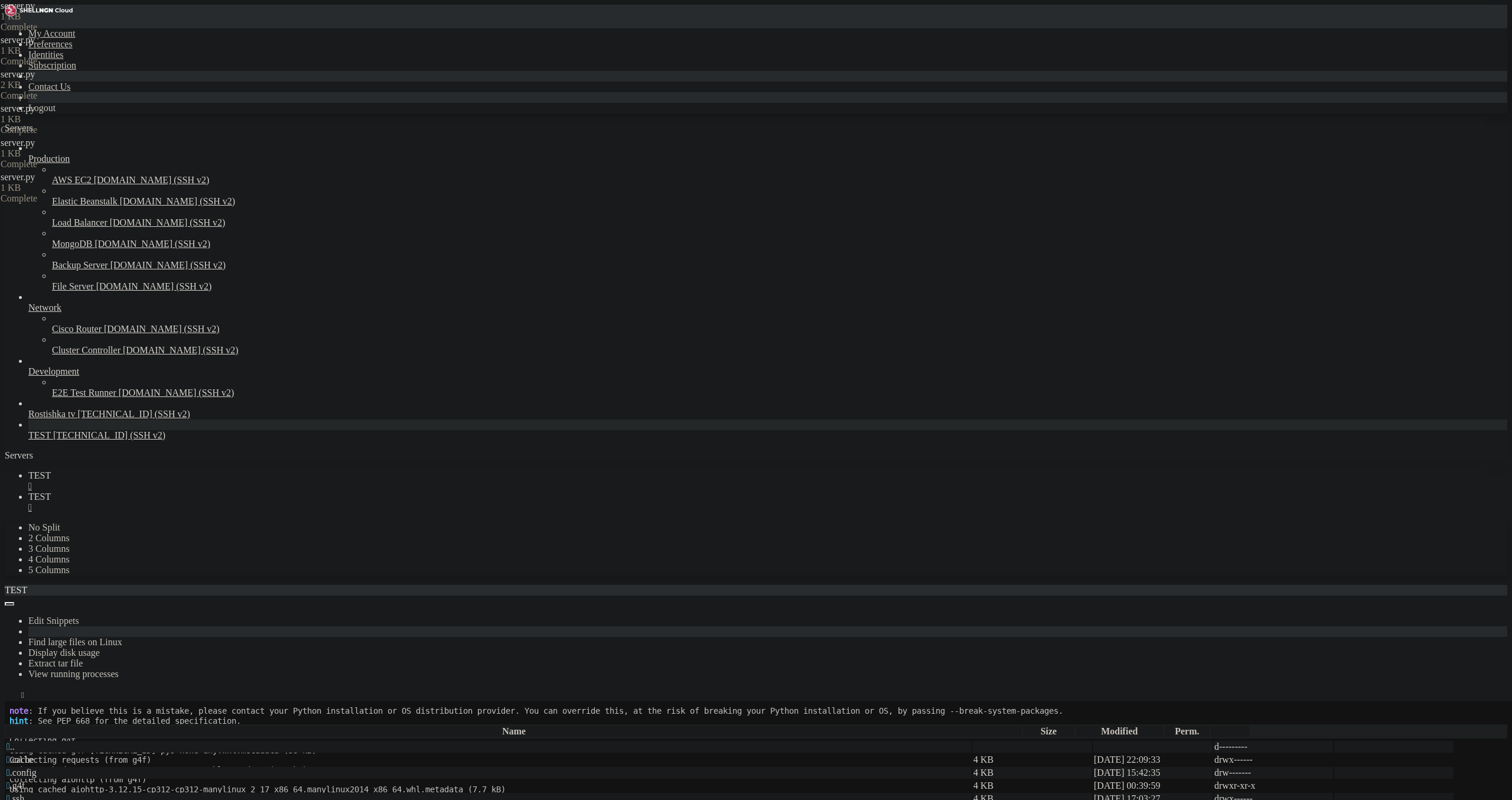
scroll to position [2161, 0]
click at [28, 491] on icon at bounding box center [28, 496] width 0 height 10
drag, startPoint x: 253, startPoint y: 291, endPoint x: 284, endPoint y: 291, distance: 31.0
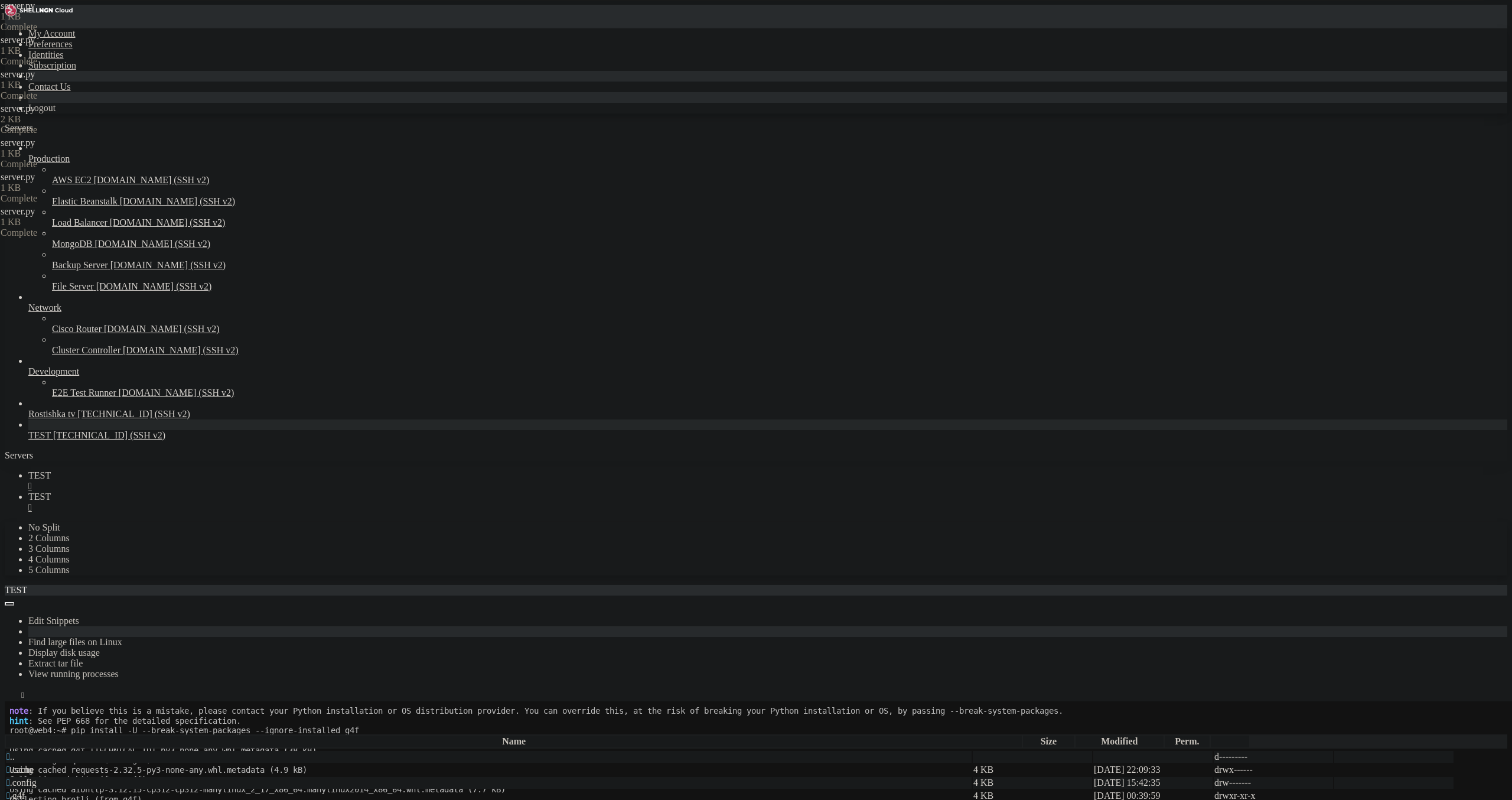
paste textarea "g4f.models.default"
type textarea "model_name = g4f.models.default"
drag, startPoint x: 1479, startPoint y: 40, endPoint x: 1468, endPoint y: 37, distance: 11.4
click at [51, 471] on span "TEST" at bounding box center [40, 475] width 23 height 10
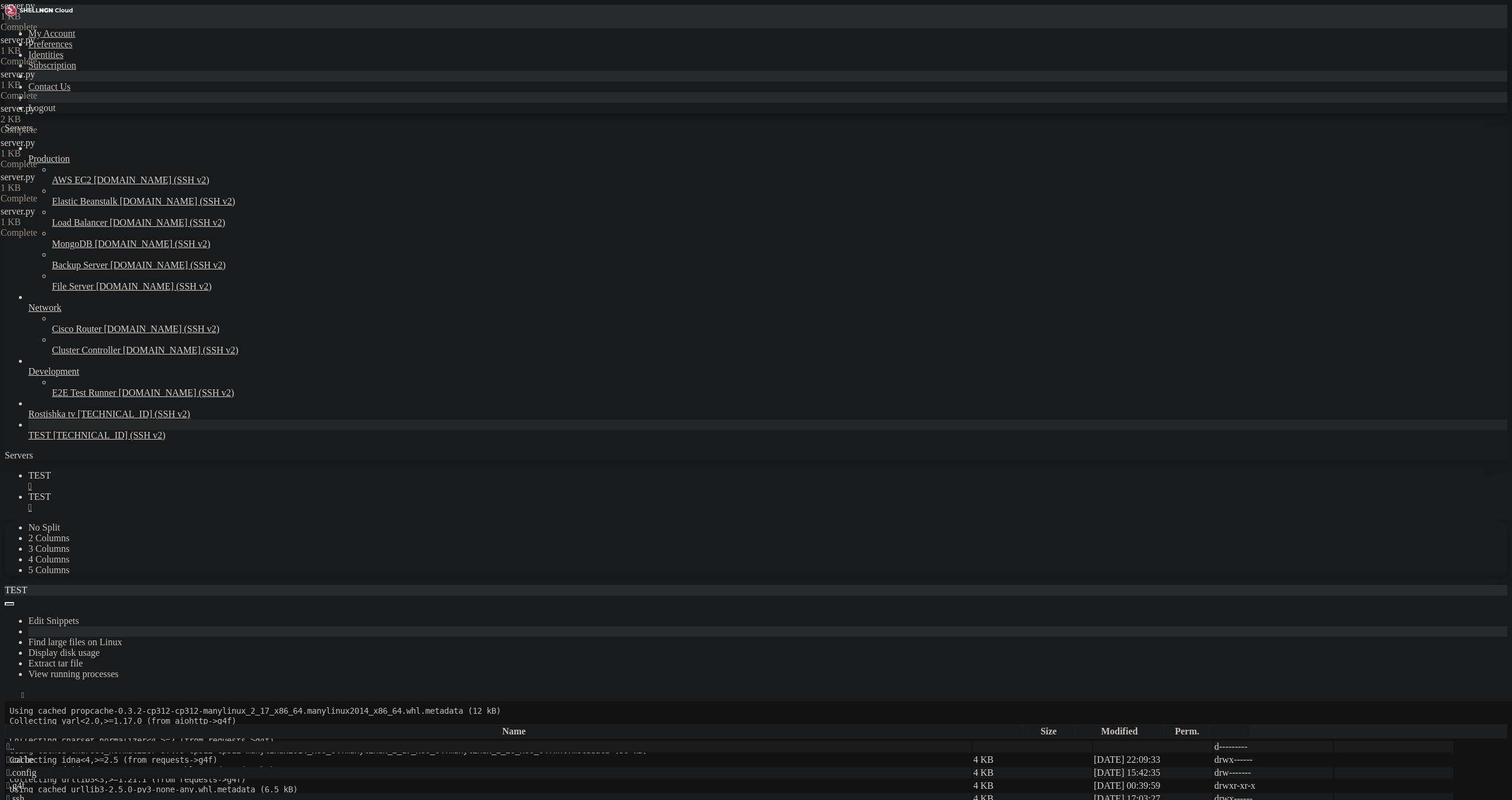
scroll to position [2416, 0]
click at [238, 491] on link "TEST " at bounding box center [768, 502] width 1479 height 21
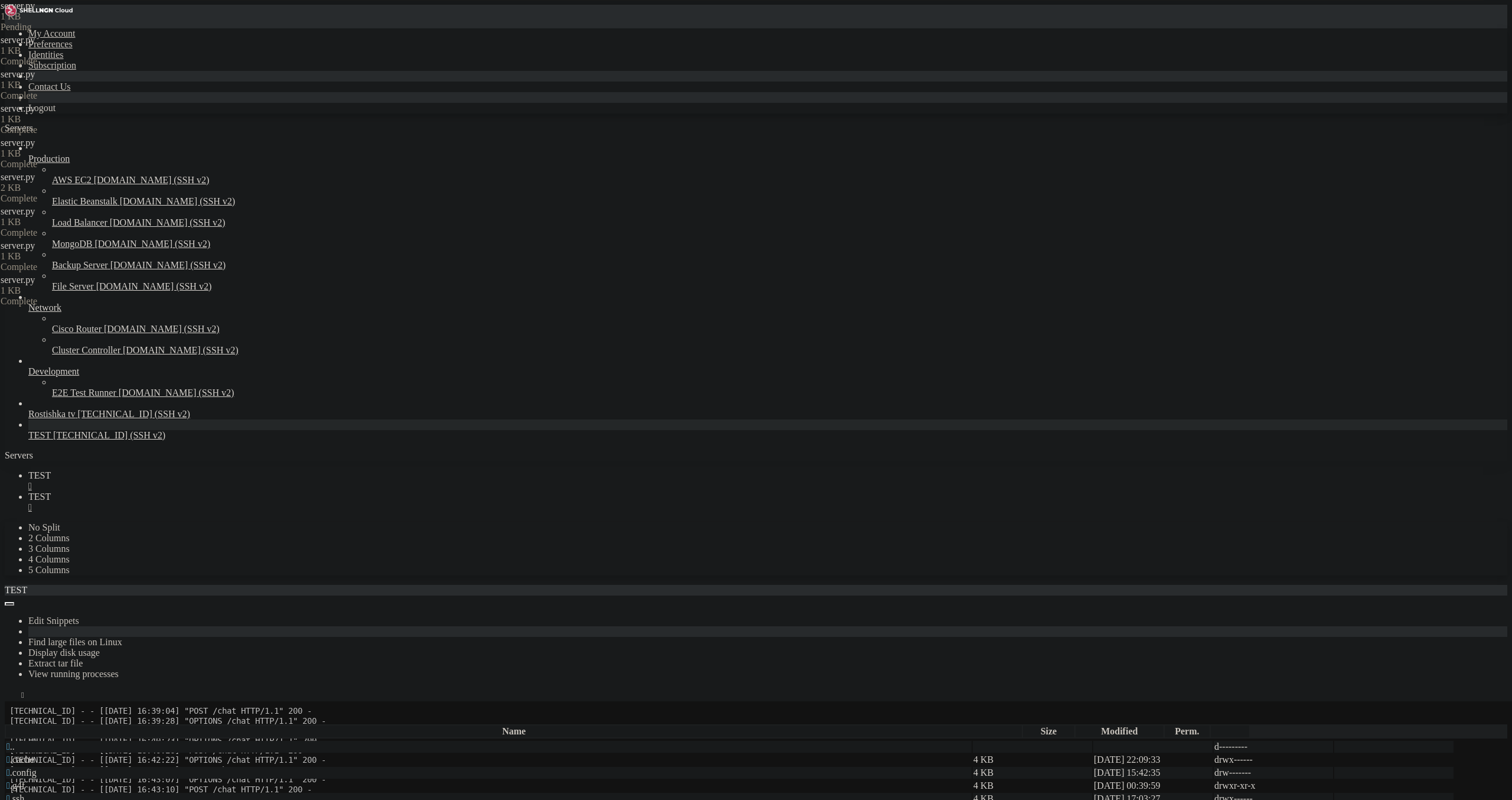
scroll to position [3173, 0]
